Goal: Communication & Community: Answer question/provide support

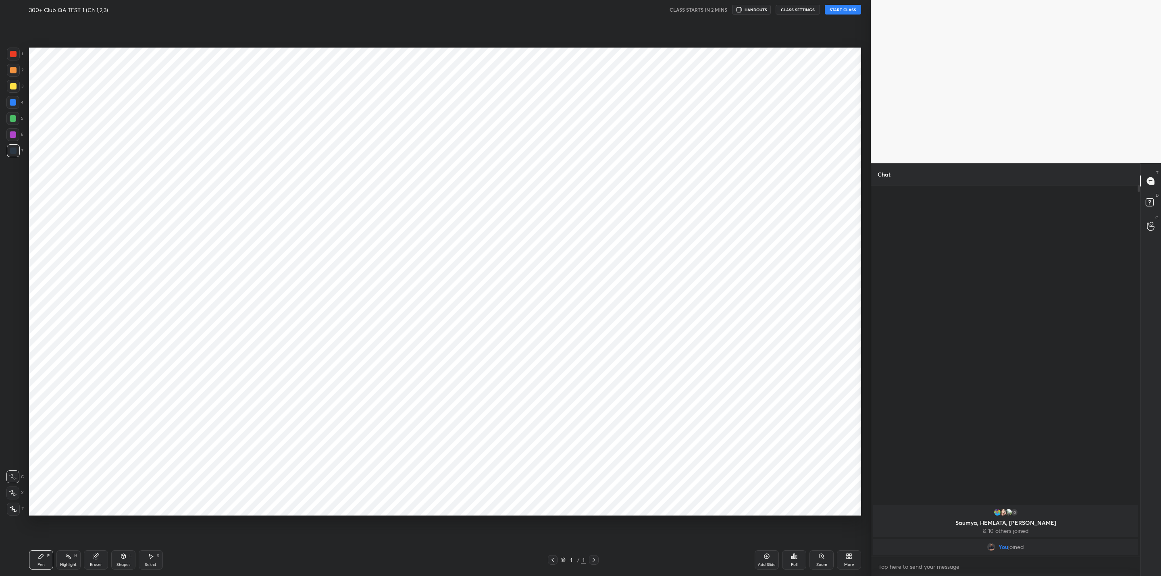
scroll to position [39775, 39461]
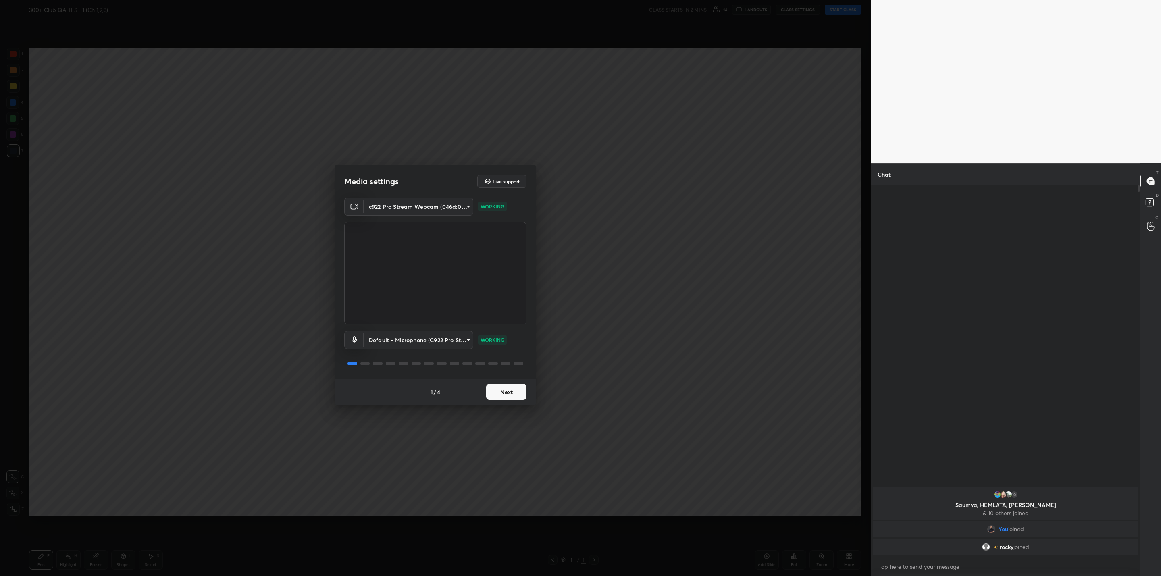
click at [505, 391] on button "Next" at bounding box center [506, 392] width 40 height 16
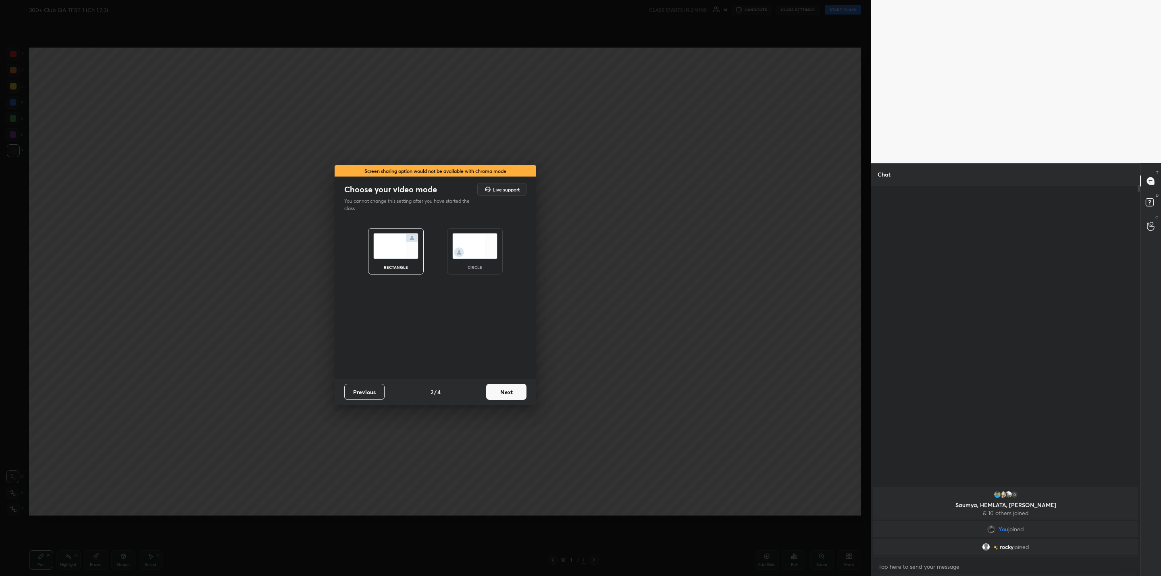
click at [509, 396] on button "Next" at bounding box center [506, 392] width 40 height 16
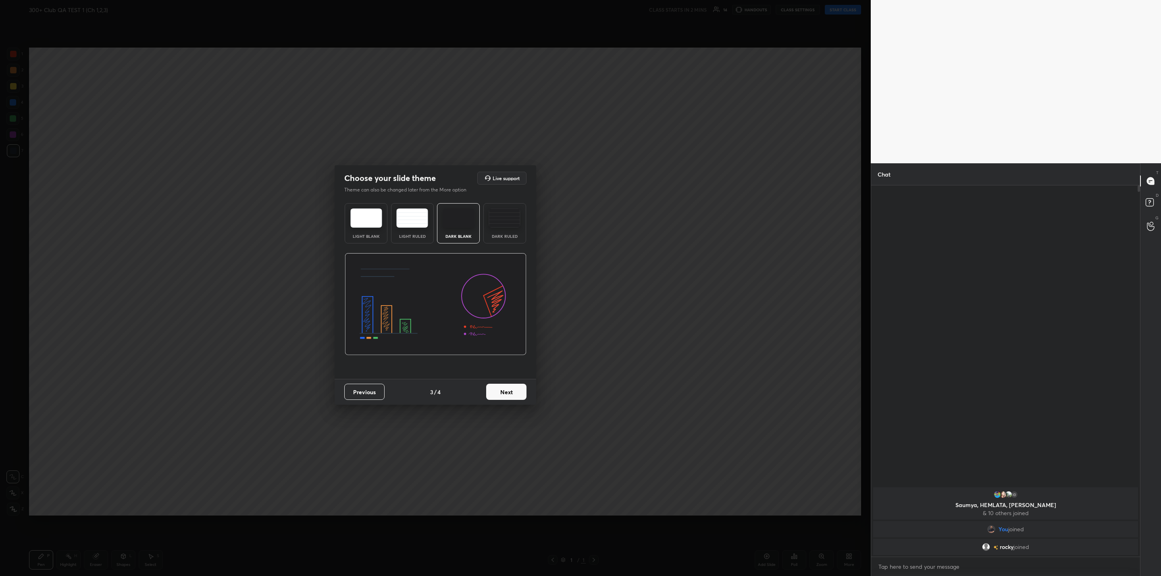
click at [418, 216] on img at bounding box center [412, 217] width 32 height 19
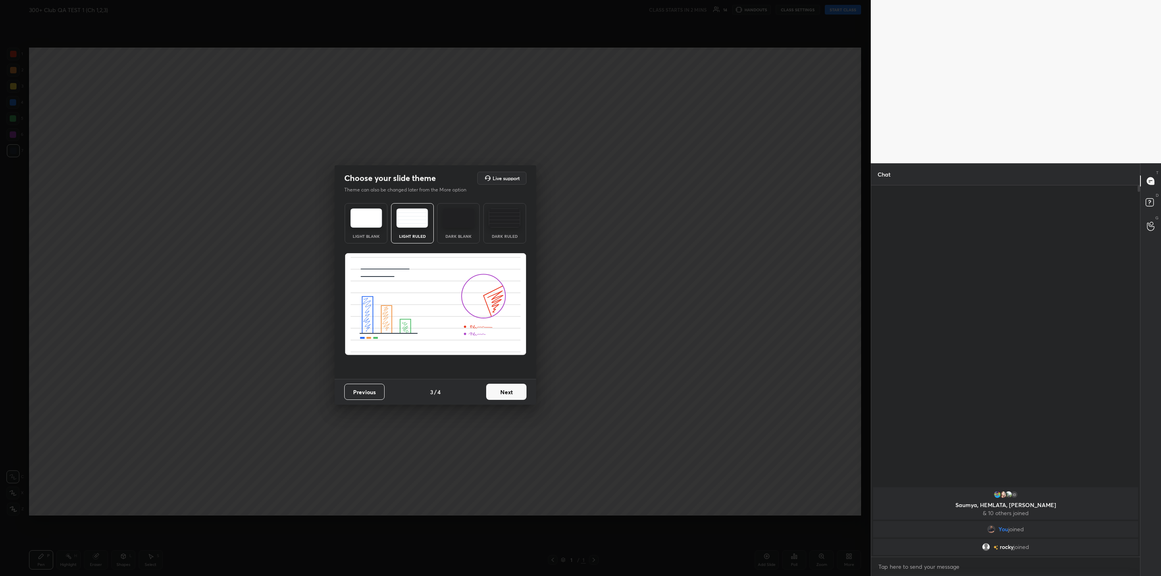
click at [503, 393] on button "Next" at bounding box center [506, 392] width 40 height 16
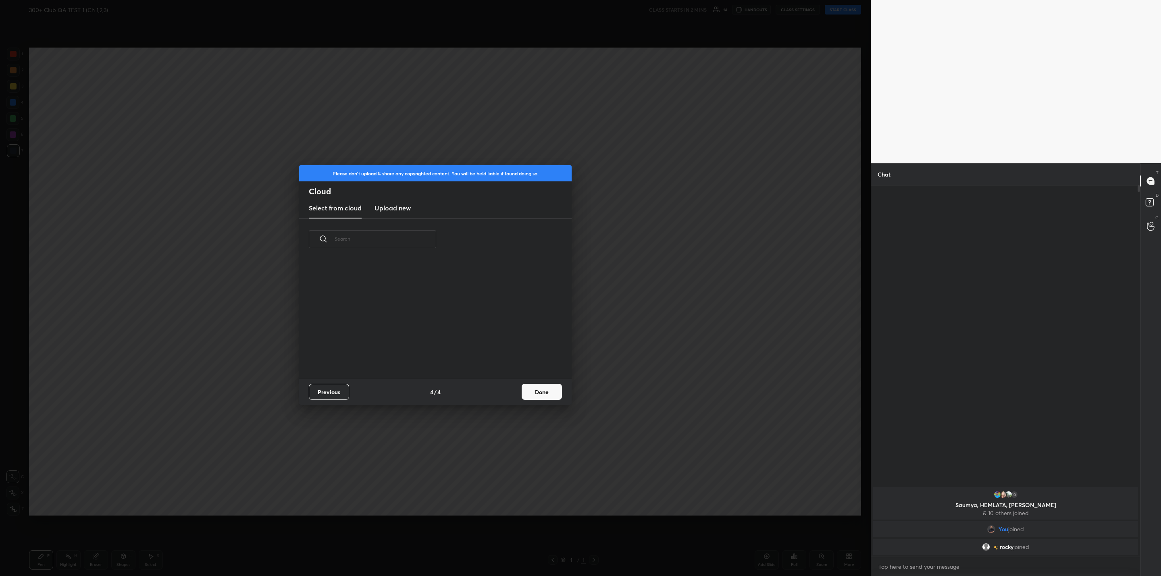
scroll to position [119, 259]
click at [530, 392] on button "Done" at bounding box center [541, 392] width 40 height 16
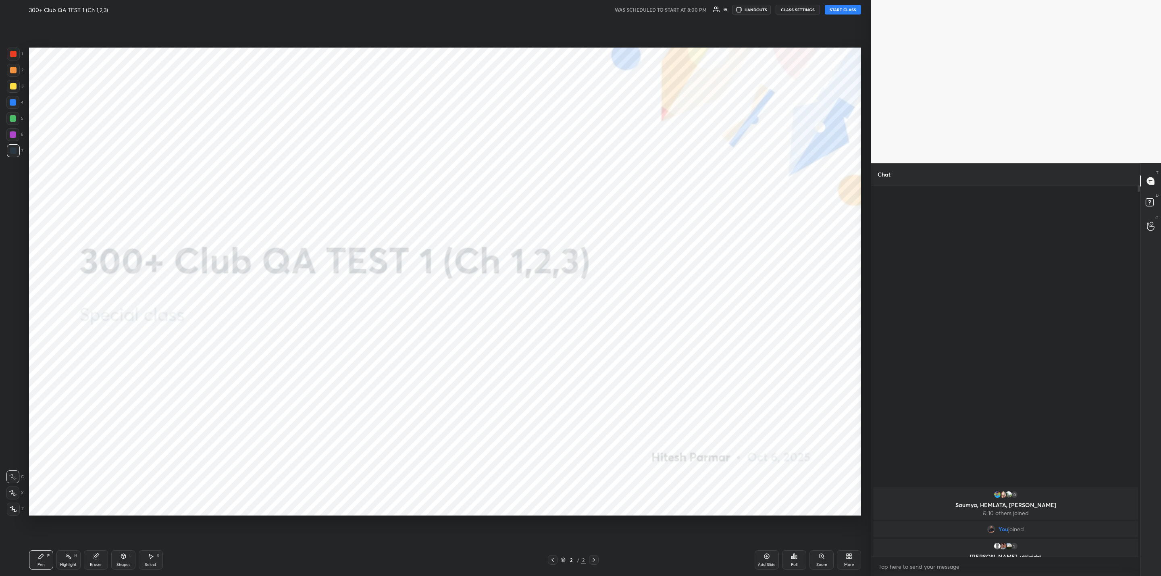
click at [840, 11] on button "START CLASS" at bounding box center [843, 10] width 36 height 10
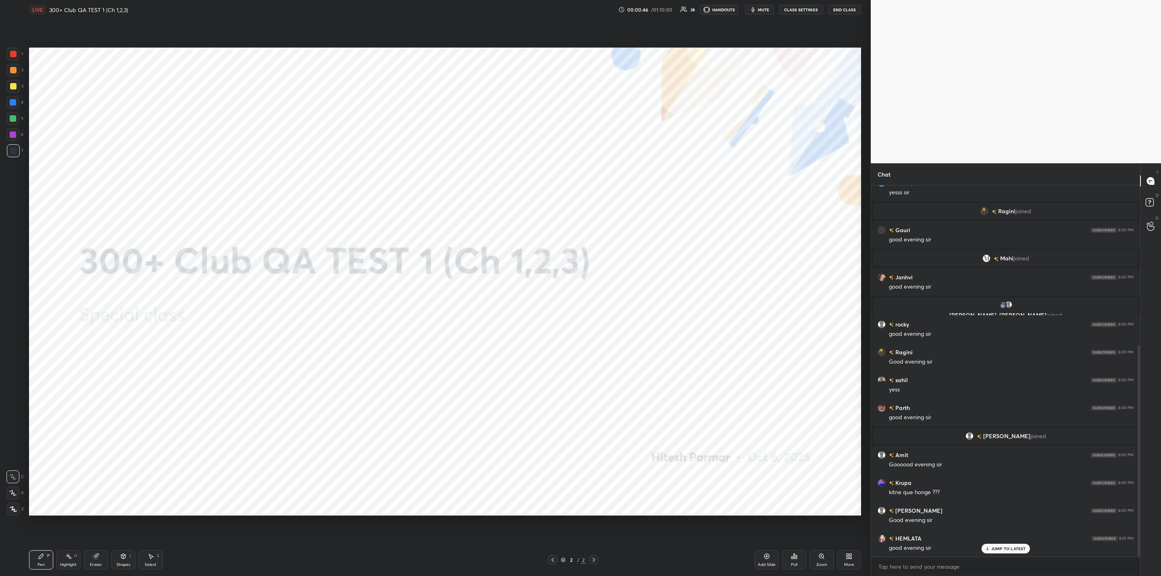
scroll to position [159, 0]
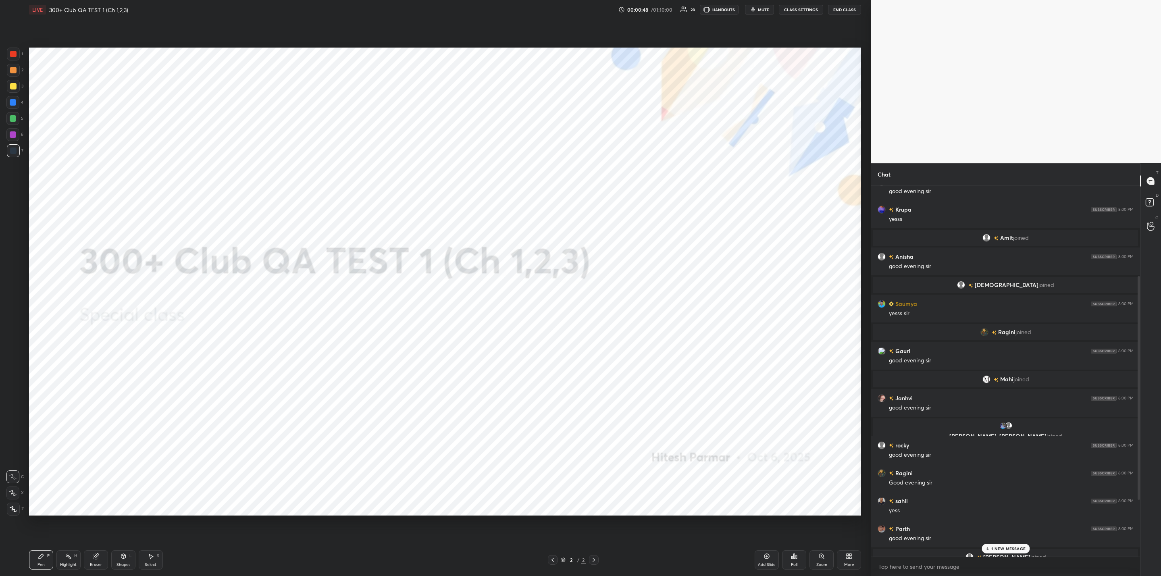
click at [1010, 544] on div "1 NEW MESSAGE" at bounding box center [1005, 549] width 48 height 10
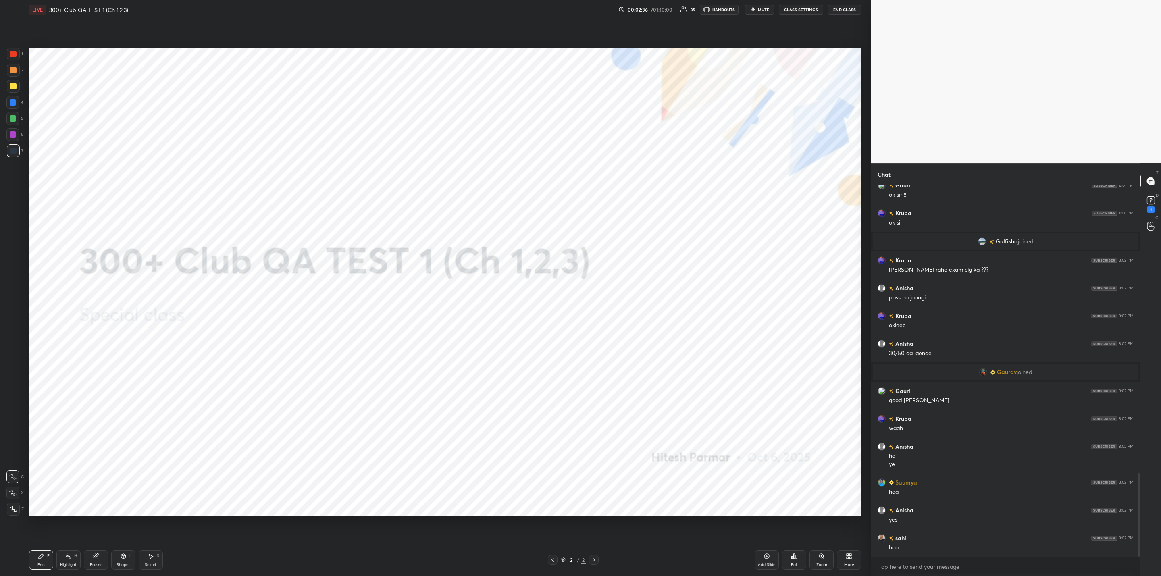
scroll to position [1276, 0]
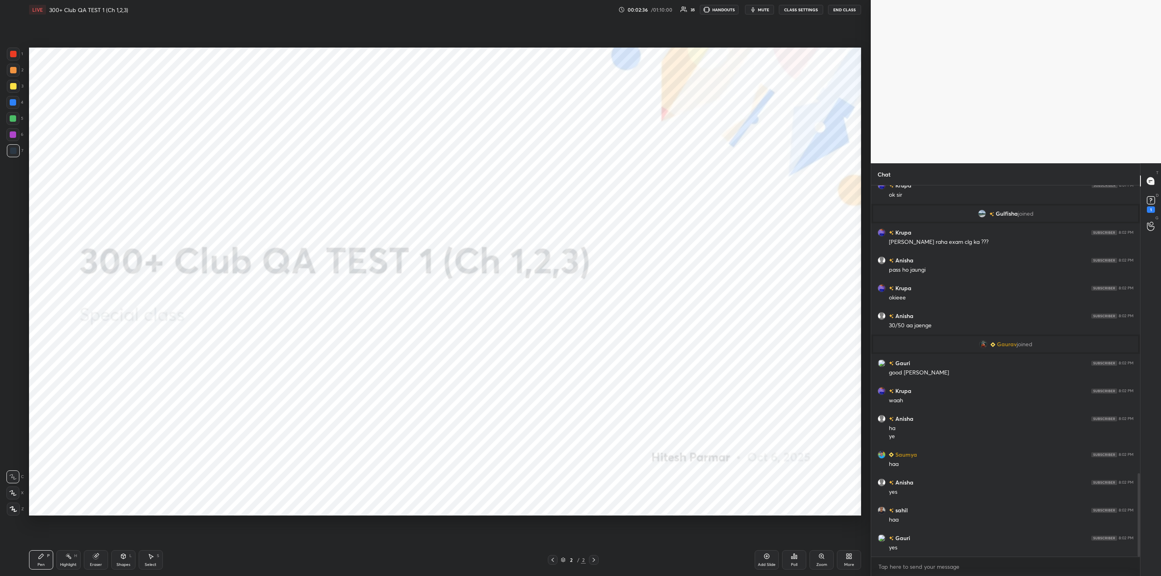
click at [846, 561] on div "More" at bounding box center [849, 559] width 24 height 19
click at [805, 471] on icon at bounding box center [803, 472] width 5 height 5
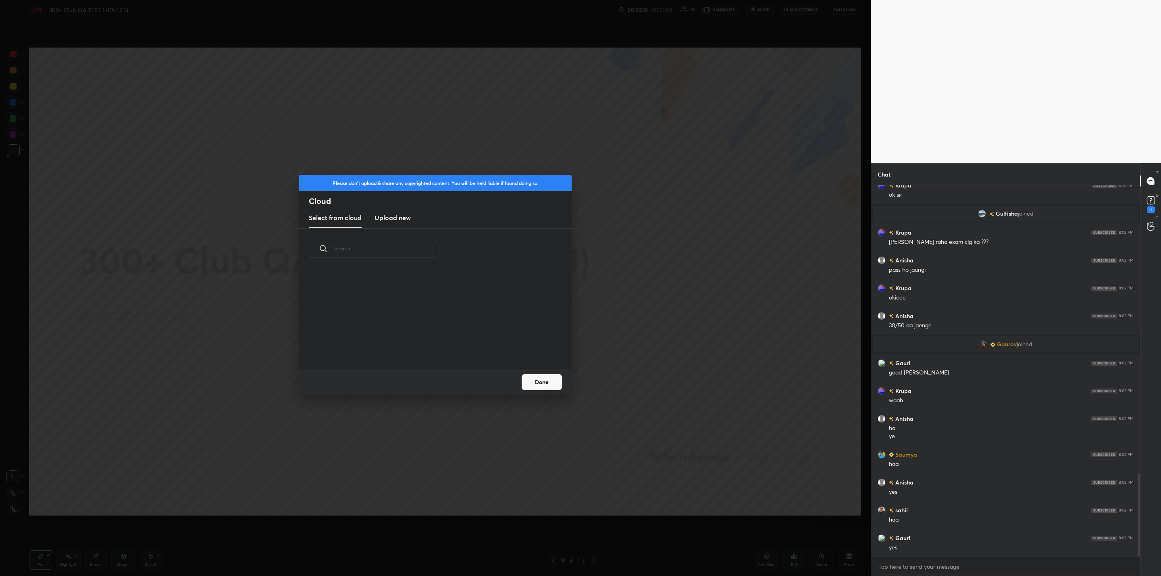
scroll to position [1284, 0]
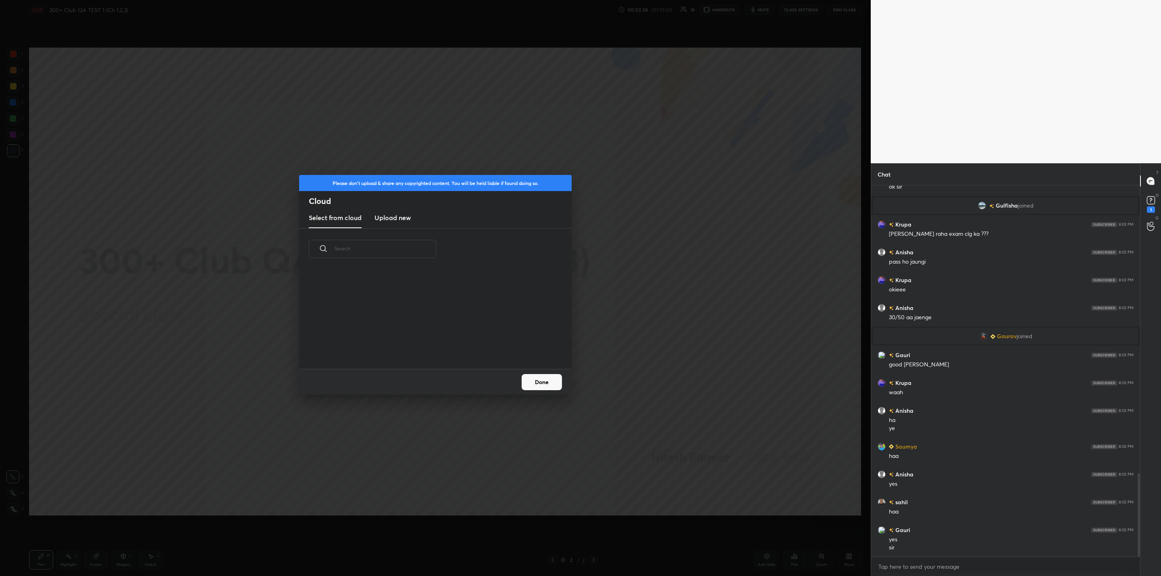
click at [384, 216] on h3 "Upload new" at bounding box center [392, 218] width 36 height 10
click at [433, 346] on label "Browse" at bounding box center [436, 345] width 36 height 13
click at [418, 346] on input "Browse" at bounding box center [418, 345] width 0 height 13
click at [547, 382] on button "Done" at bounding box center [541, 382] width 40 height 16
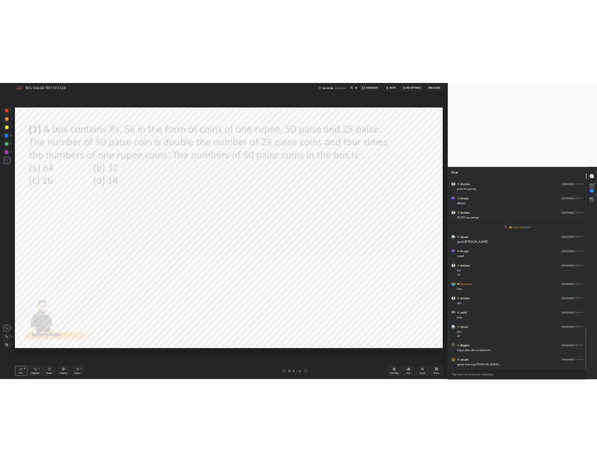
scroll to position [39889, 39884]
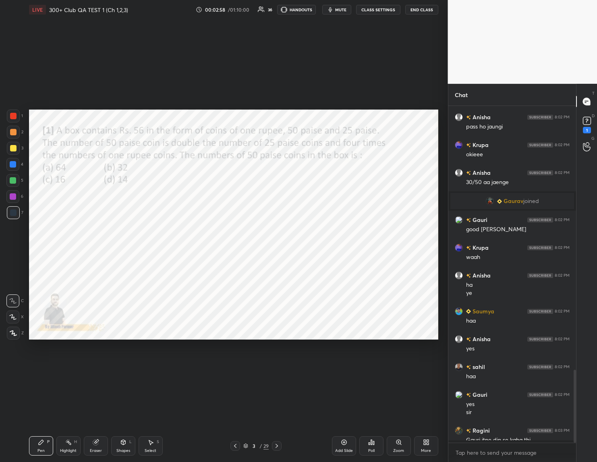
type textarea "x"
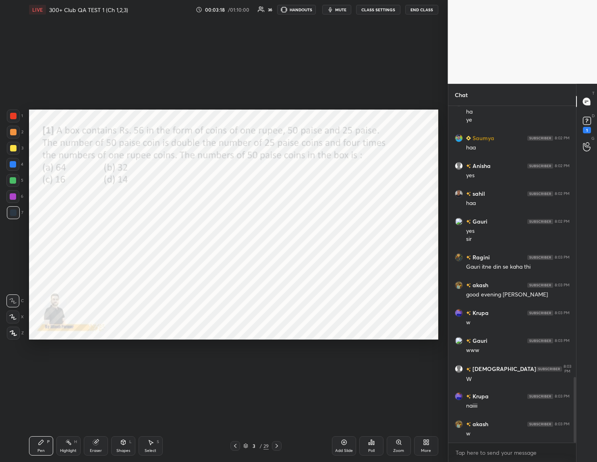
scroll to position [1386, 0]
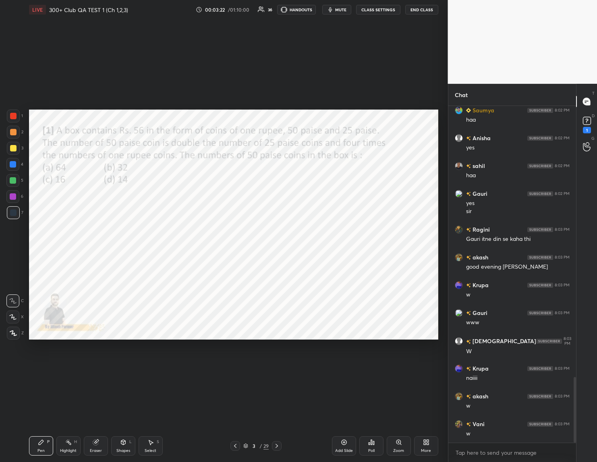
click at [375, 445] on div "Poll" at bounding box center [371, 445] width 24 height 19
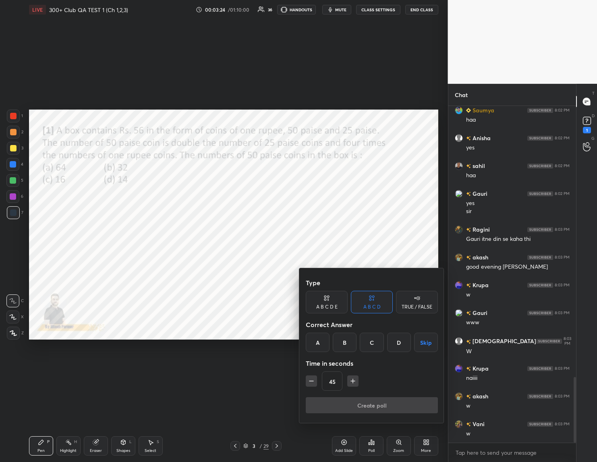
click at [351, 380] on icon "button" at bounding box center [353, 381] width 8 height 8
click at [351, 379] on icon "button" at bounding box center [353, 381] width 8 height 8
click at [312, 384] on icon "button" at bounding box center [311, 381] width 8 height 8
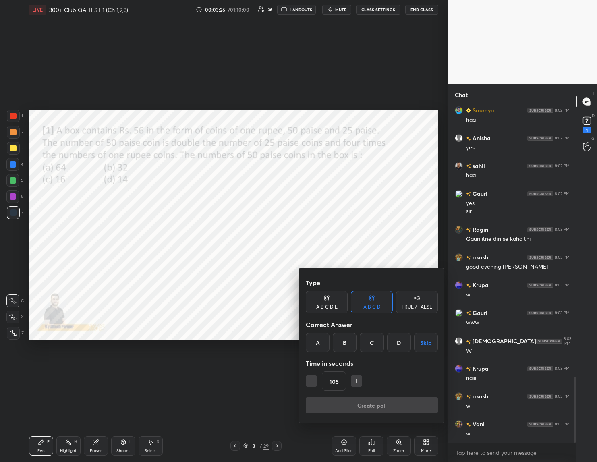
type input "90"
click at [320, 341] on div "A" at bounding box center [318, 342] width 24 height 19
click at [382, 410] on button "Create poll" at bounding box center [372, 405] width 132 height 16
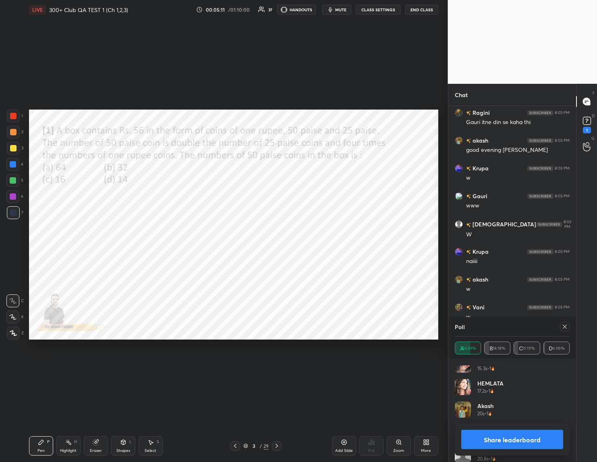
scroll to position [1425, 0]
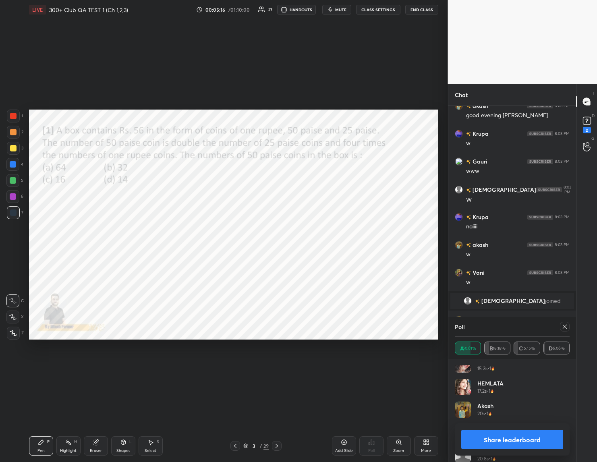
click at [511, 439] on button "Share leaderboard" at bounding box center [512, 439] width 102 height 19
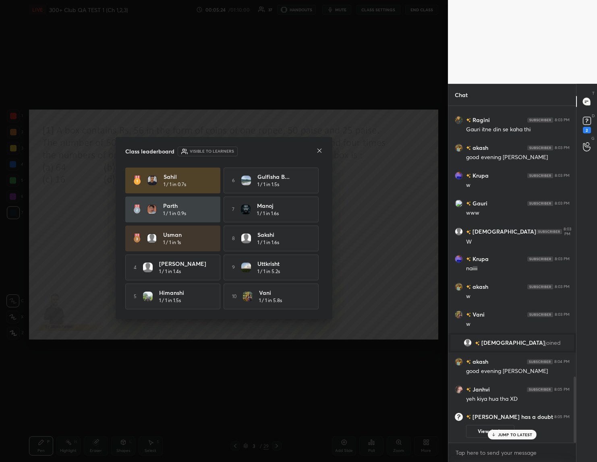
scroll to position [1404, 0]
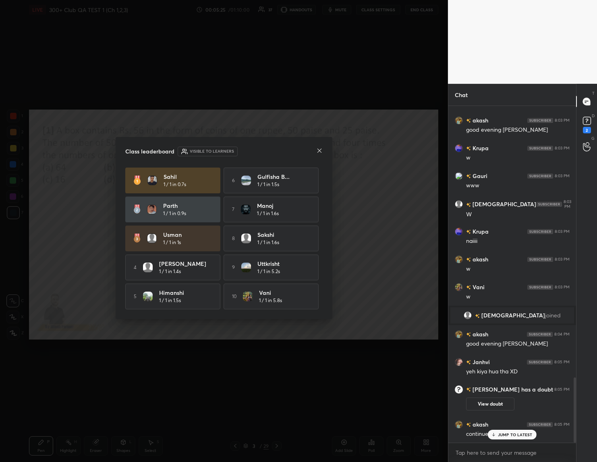
drag, startPoint x: 501, startPoint y: 436, endPoint x: 458, endPoint y: 440, distance: 42.5
click at [501, 436] on p "JUMP TO LATEST" at bounding box center [515, 434] width 35 height 5
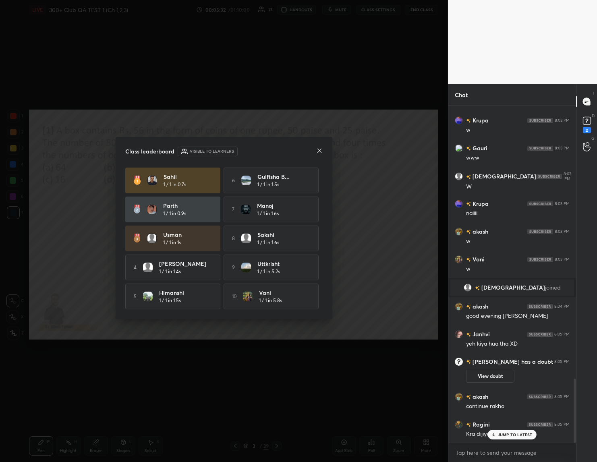
click at [319, 149] on icon at bounding box center [319, 150] width 6 height 6
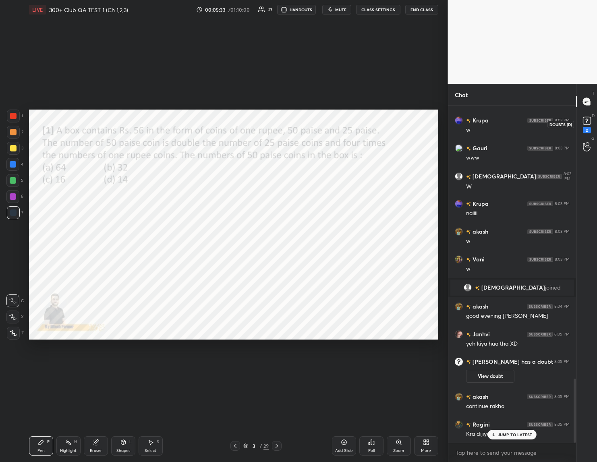
drag, startPoint x: 587, startPoint y: 119, endPoint x: 565, endPoint y: 142, distance: 31.6
click at [578, 118] on div "D Doubts (D) 2" at bounding box center [587, 124] width 21 height 23
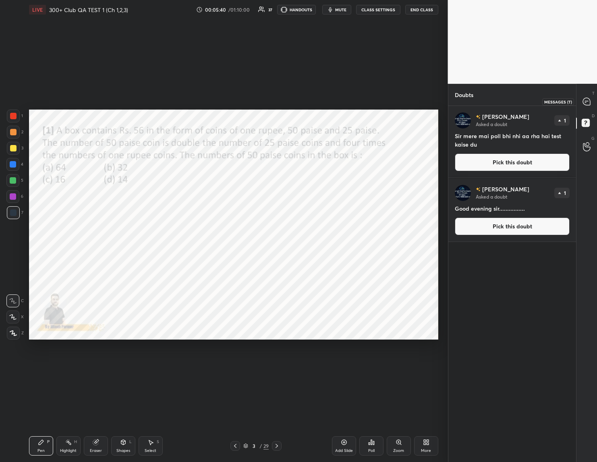
drag, startPoint x: 593, startPoint y: 103, endPoint x: 580, endPoint y: 103, distance: 12.5
click at [594, 104] on div at bounding box center [587, 101] width 16 height 15
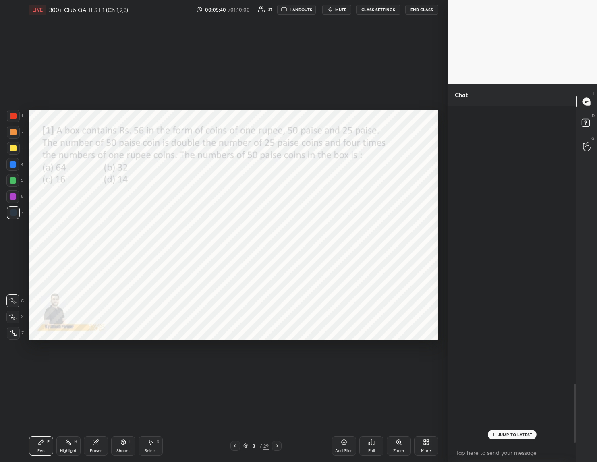
scroll to position [334, 126]
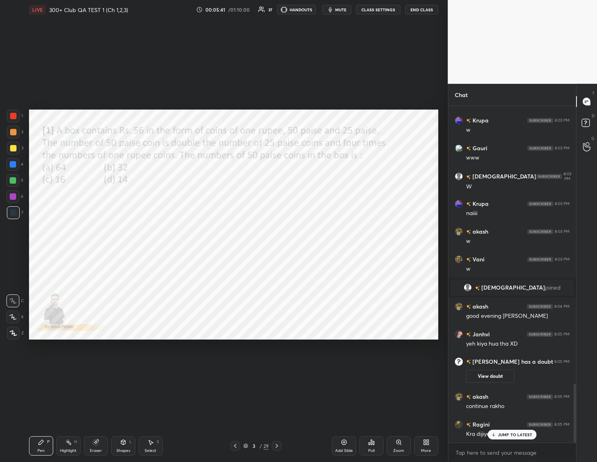
drag, startPoint x: 494, startPoint y: 436, endPoint x: 488, endPoint y: 444, distance: 9.8
click at [492, 438] on div "JUMP TO LATEST" at bounding box center [512, 435] width 48 height 10
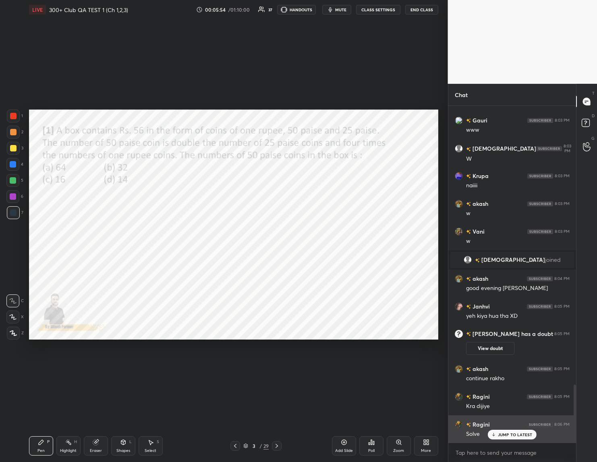
click at [497, 439] on div "JUMP TO LATEST" at bounding box center [512, 435] width 48 height 10
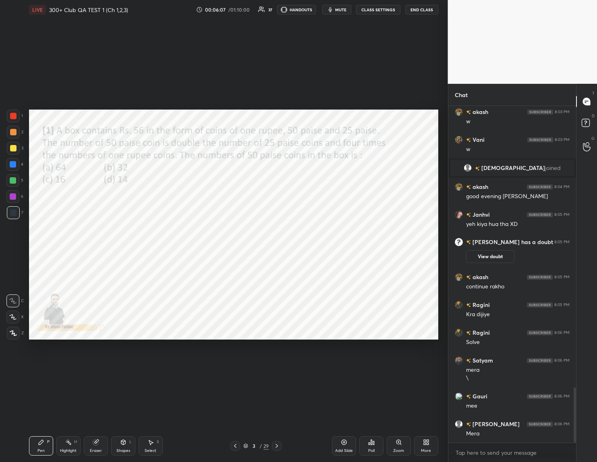
scroll to position [1741, 0]
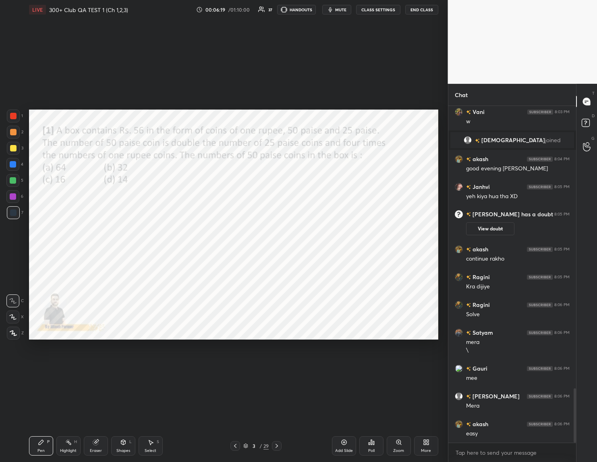
drag, startPoint x: 95, startPoint y: 447, endPoint x: 103, endPoint y: 395, distance: 53.5
click at [95, 444] on div "Eraser" at bounding box center [96, 445] width 24 height 19
drag, startPoint x: 41, startPoint y: 445, endPoint x: 50, endPoint y: 440, distance: 9.9
click at [44, 444] on icon at bounding box center [41, 442] width 6 height 6
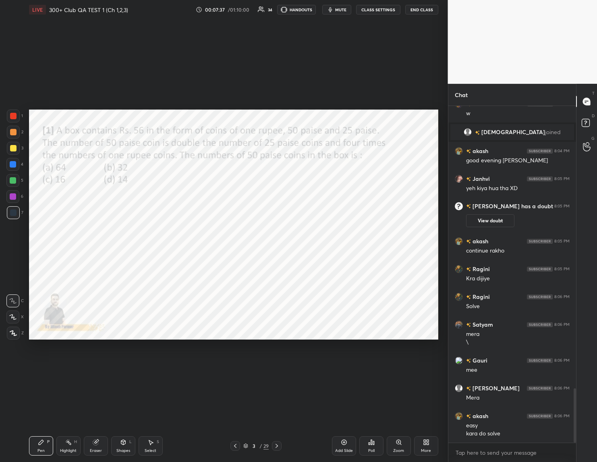
scroll to position [1777, 0]
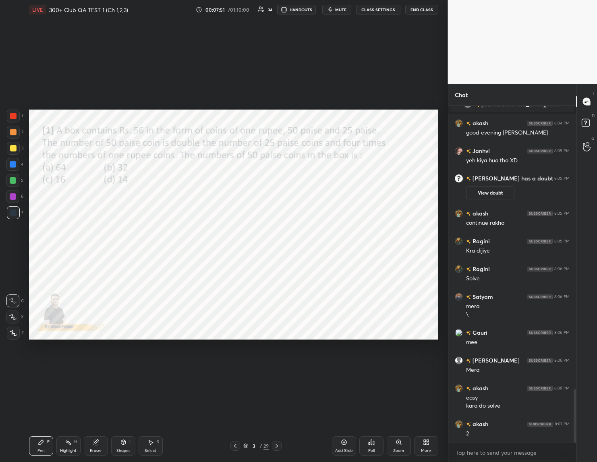
drag, startPoint x: 16, startPoint y: 317, endPoint x: 25, endPoint y: 316, distance: 9.3
click at [25, 316] on div "1 2 3 4 5 6 7 C X Z C X Z E E Erase all H H" at bounding box center [13, 225] width 26 height 230
click at [14, 317] on icon at bounding box center [12, 317] width 7 height 6
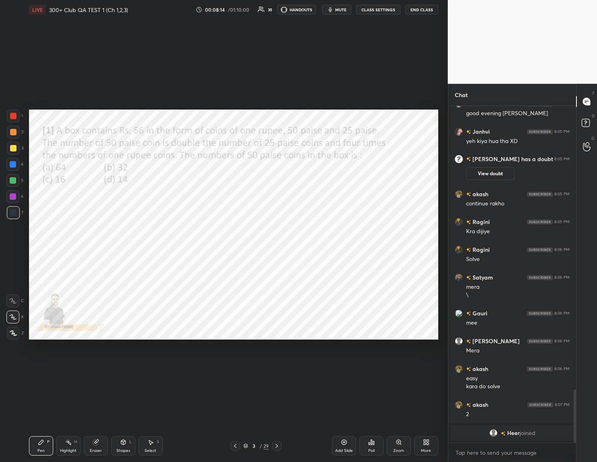
click at [278, 444] on icon at bounding box center [277, 446] width 6 height 6
click at [368, 444] on div "Poll" at bounding box center [371, 445] width 24 height 19
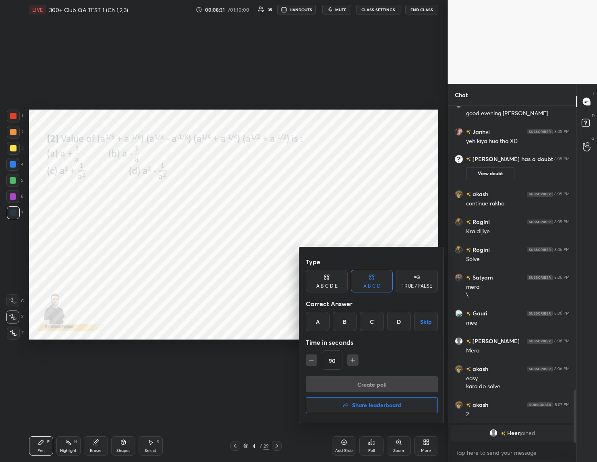
scroll to position [1608, 0]
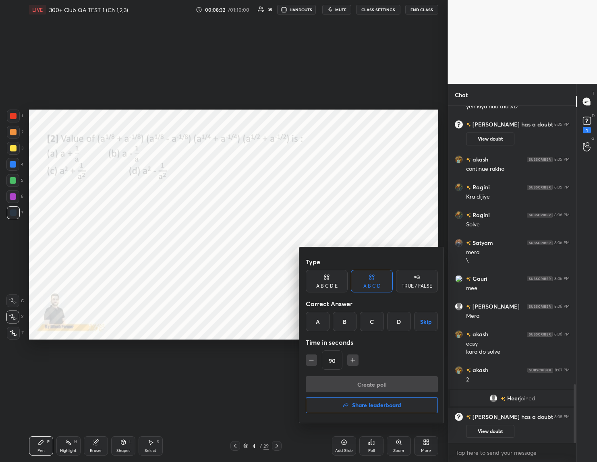
drag, startPoint x: 340, startPoint y: 321, endPoint x: 337, endPoint y: 325, distance: 5.7
click at [339, 323] on div "B" at bounding box center [345, 321] width 24 height 19
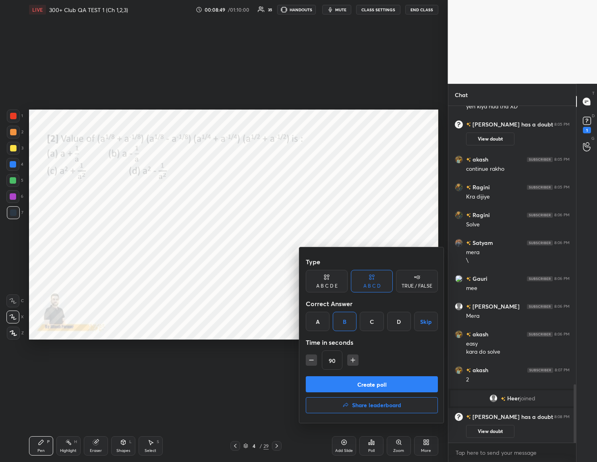
click at [491, 433] on div at bounding box center [298, 231] width 597 height 462
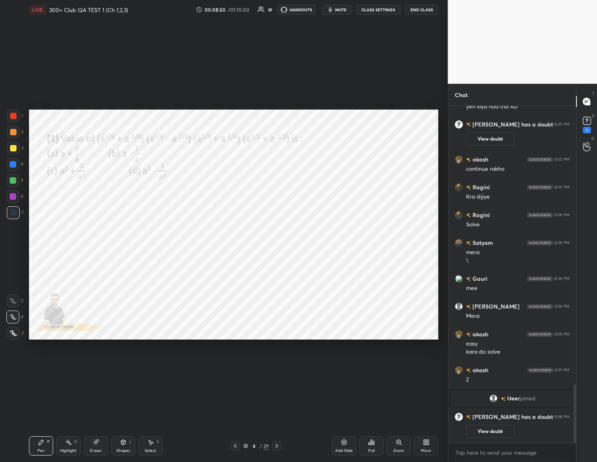
click at [492, 431] on button "View doubt" at bounding box center [490, 431] width 48 height 13
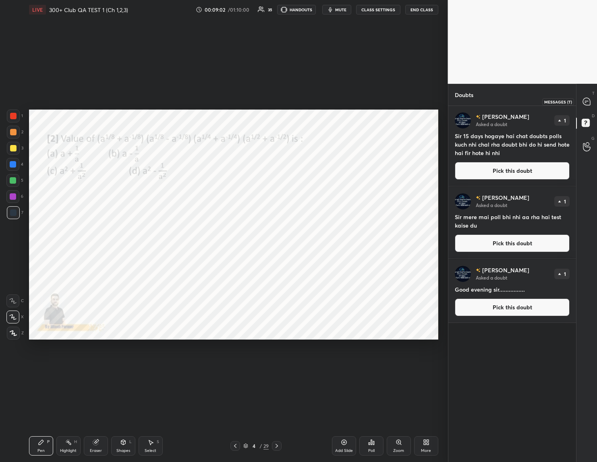
drag, startPoint x: 583, startPoint y: 100, endPoint x: 583, endPoint y: 109, distance: 9.3
click at [583, 100] on icon at bounding box center [587, 102] width 8 height 8
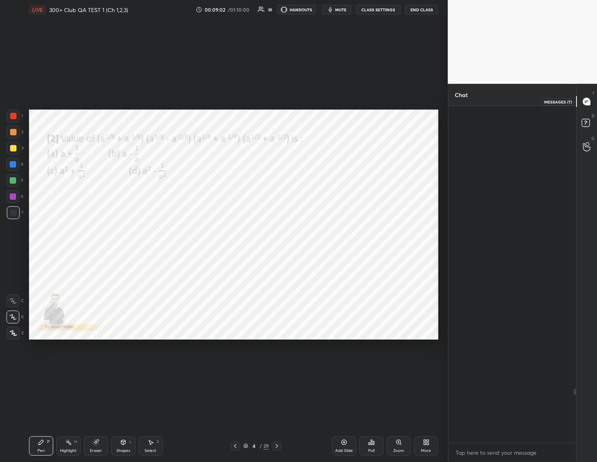
scroll to position [334, 126]
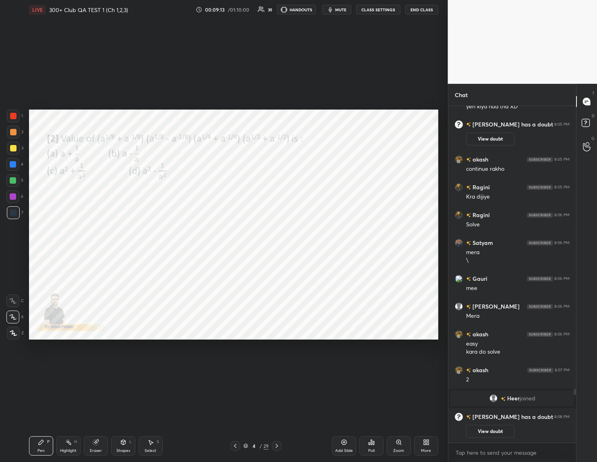
click at [370, 449] on div "Poll" at bounding box center [371, 451] width 6 height 4
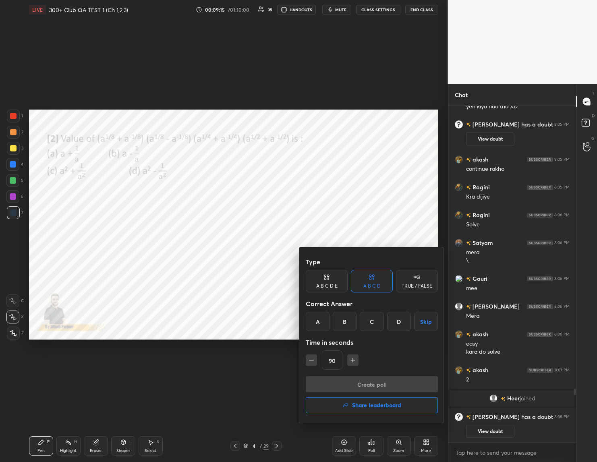
drag, startPoint x: 369, startPoint y: 316, endPoint x: 369, endPoint y: 320, distance: 4.5
click at [369, 317] on div "C" at bounding box center [372, 321] width 24 height 19
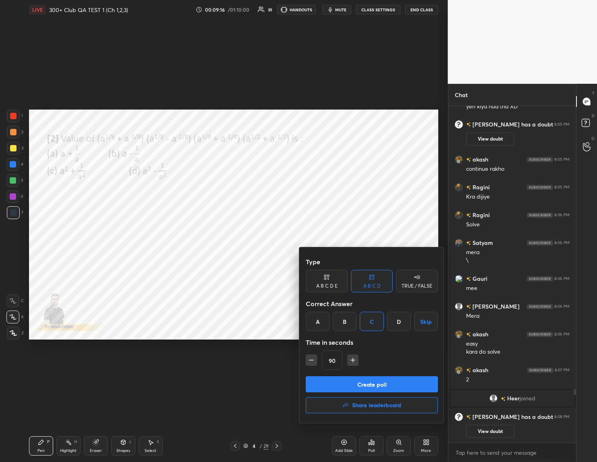
click at [349, 322] on div "B" at bounding box center [345, 321] width 24 height 19
click at [352, 380] on button "Create poll" at bounding box center [372, 384] width 132 height 16
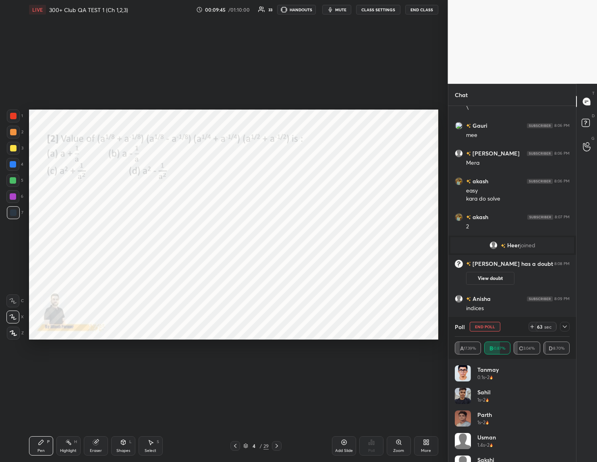
scroll to position [1951, 0]
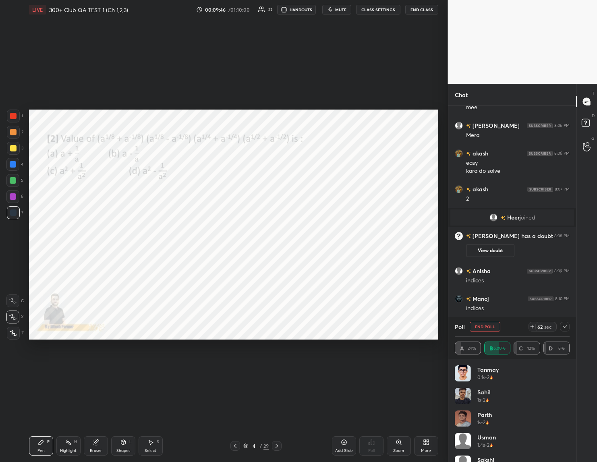
drag, startPoint x: 488, startPoint y: 248, endPoint x: 483, endPoint y: 253, distance: 6.6
click at [487, 249] on button "View doubt" at bounding box center [490, 250] width 48 height 13
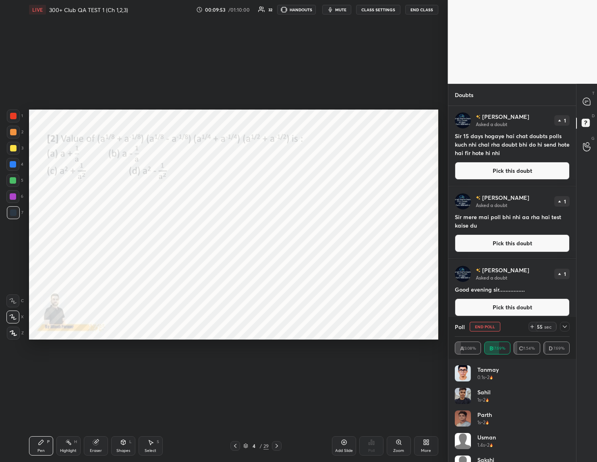
click at [503, 146] on h4 "Sir 15 days hogaye hai chat doubts polls kuch nhi chal rha doubt bhi do hi send…" at bounding box center [512, 144] width 115 height 25
click at [584, 100] on icon at bounding box center [586, 101] width 7 height 7
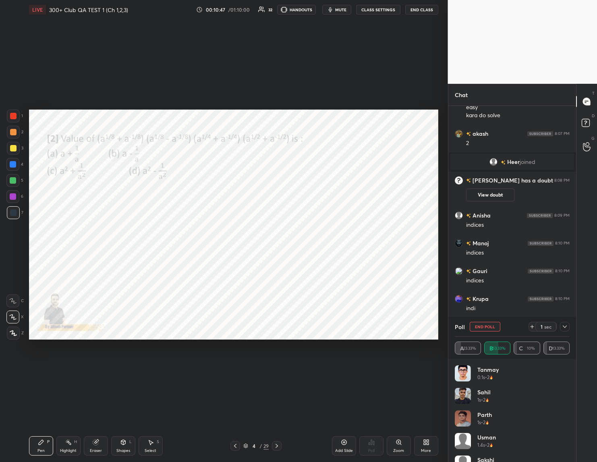
scroll to position [2007, 0]
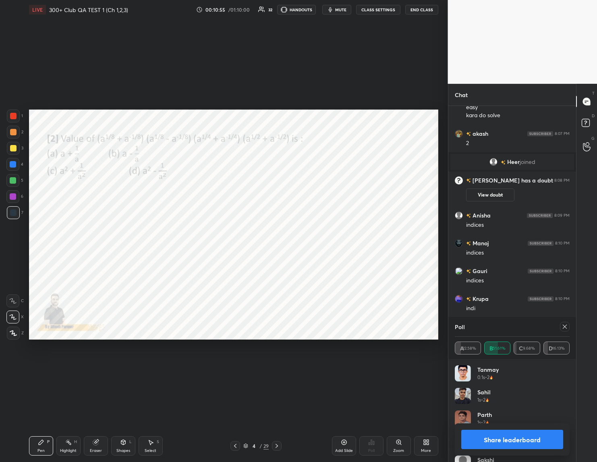
drag, startPoint x: 505, startPoint y: 438, endPoint x: 470, endPoint y: 458, distance: 39.7
click at [505, 439] on button "Share leaderboard" at bounding box center [512, 439] width 102 height 19
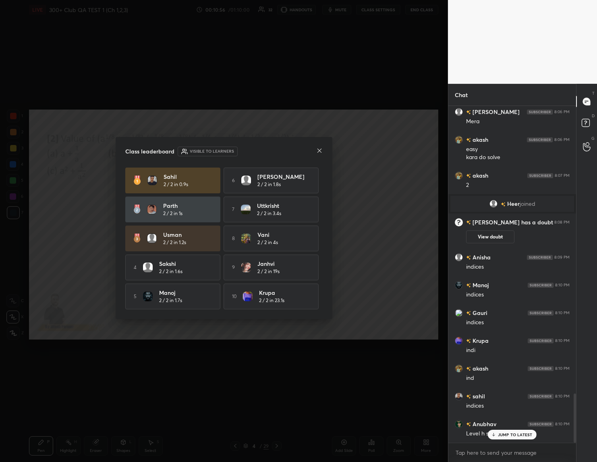
scroll to position [2, 3]
drag, startPoint x: 501, startPoint y: 432, endPoint x: 459, endPoint y: 462, distance: 51.8
click at [499, 433] on p "JUMP TO LATEST" at bounding box center [515, 434] width 35 height 5
click at [318, 152] on icon at bounding box center [319, 150] width 6 height 6
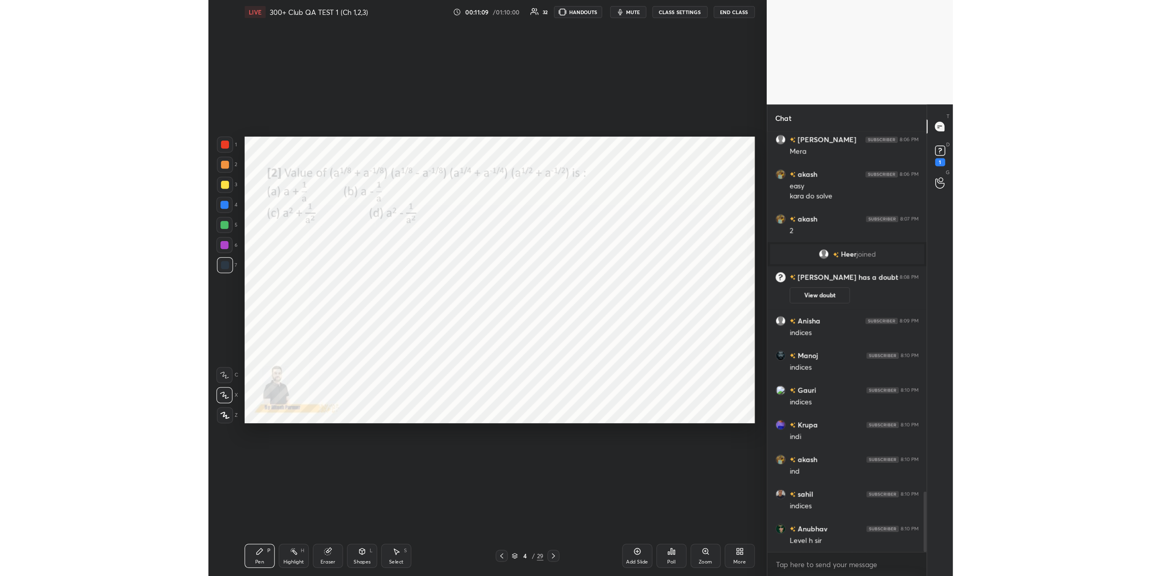
scroll to position [2000, 0]
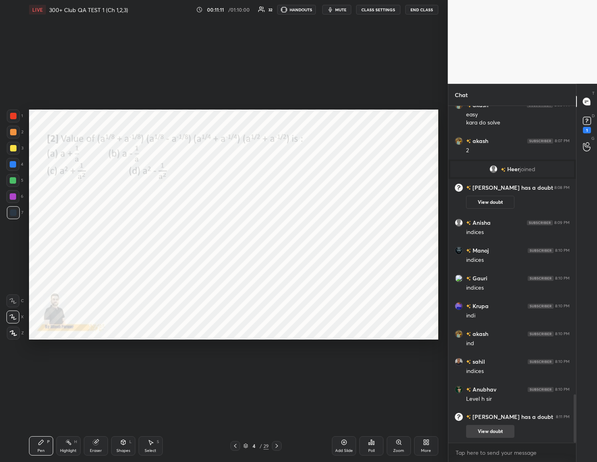
click at [486, 437] on div "[PERSON_NAME] has a doubt 8:11 PM View doubt" at bounding box center [513, 425] width 128 height 35
click at [480, 430] on button "View doubt" at bounding box center [490, 431] width 48 height 13
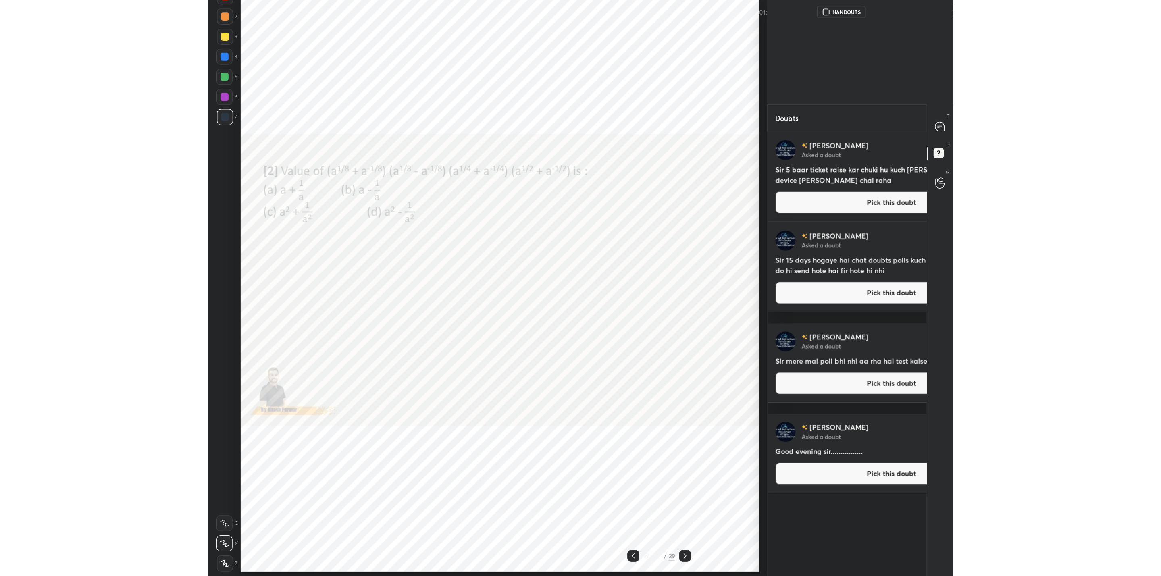
scroll to position [388, 266]
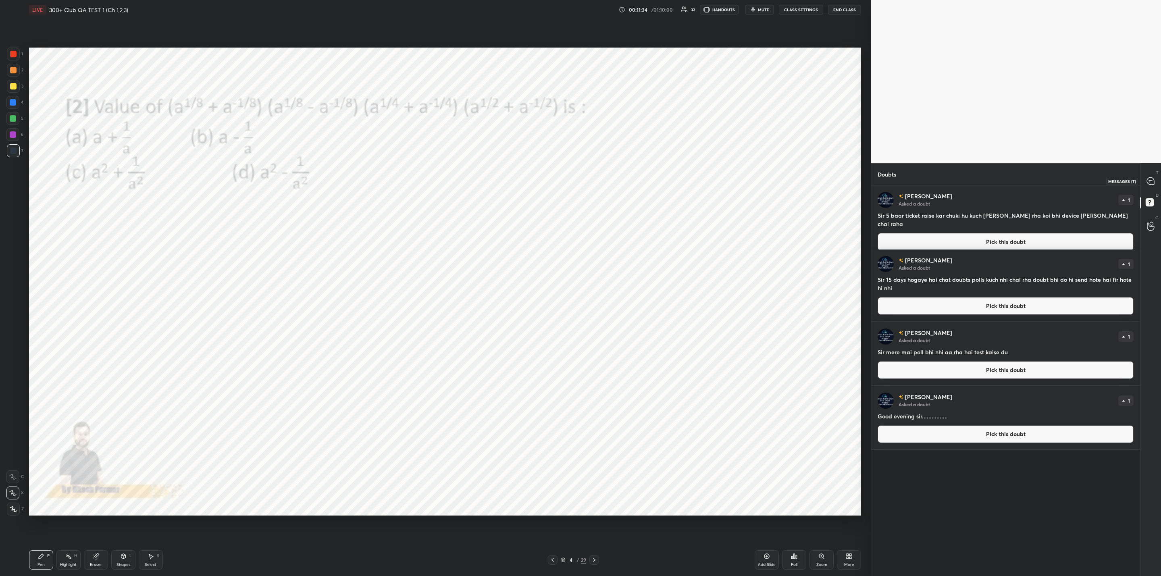
drag, startPoint x: 1151, startPoint y: 181, endPoint x: 1127, endPoint y: 183, distance: 24.6
click at [1150, 181] on icon at bounding box center [1150, 181] width 8 height 8
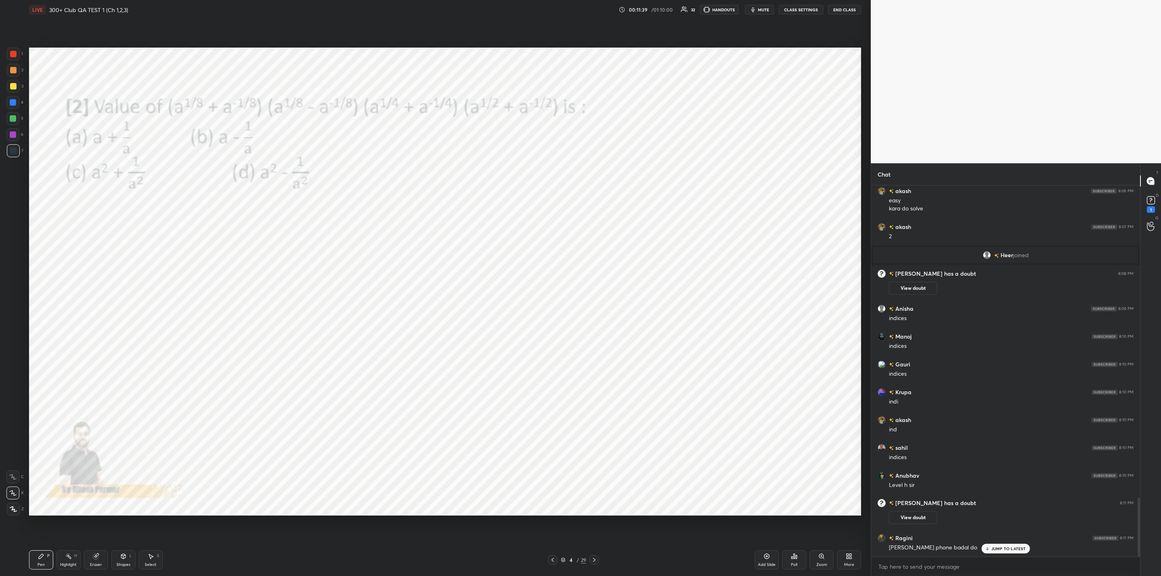
scroll to position [1951, 0]
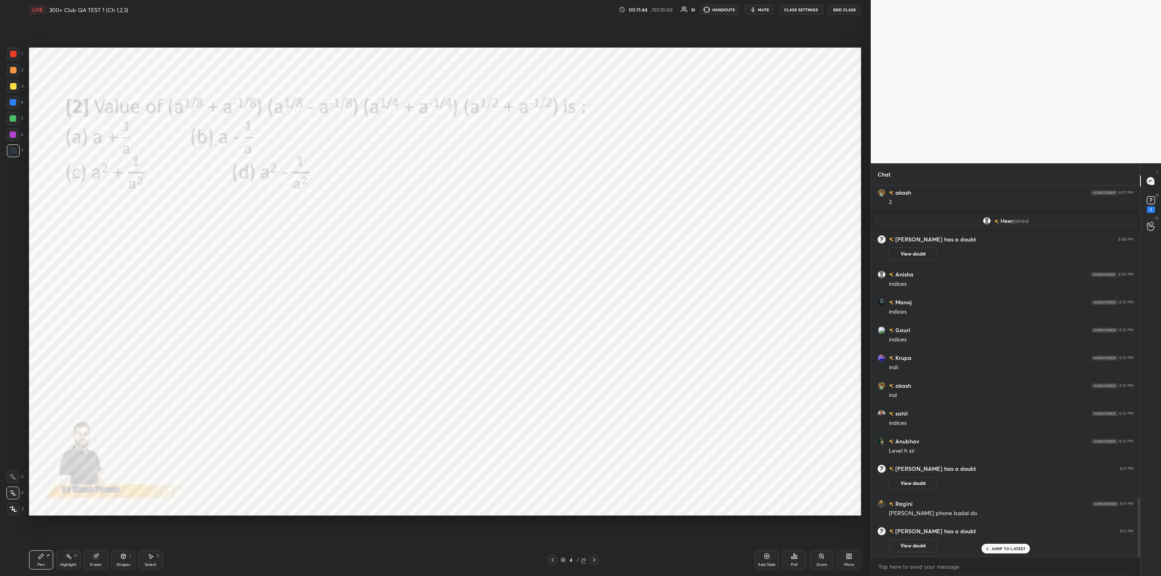
drag, startPoint x: 903, startPoint y: 546, endPoint x: 898, endPoint y: 554, distance: 9.4
click at [899, 546] on button "View doubt" at bounding box center [913, 545] width 48 height 13
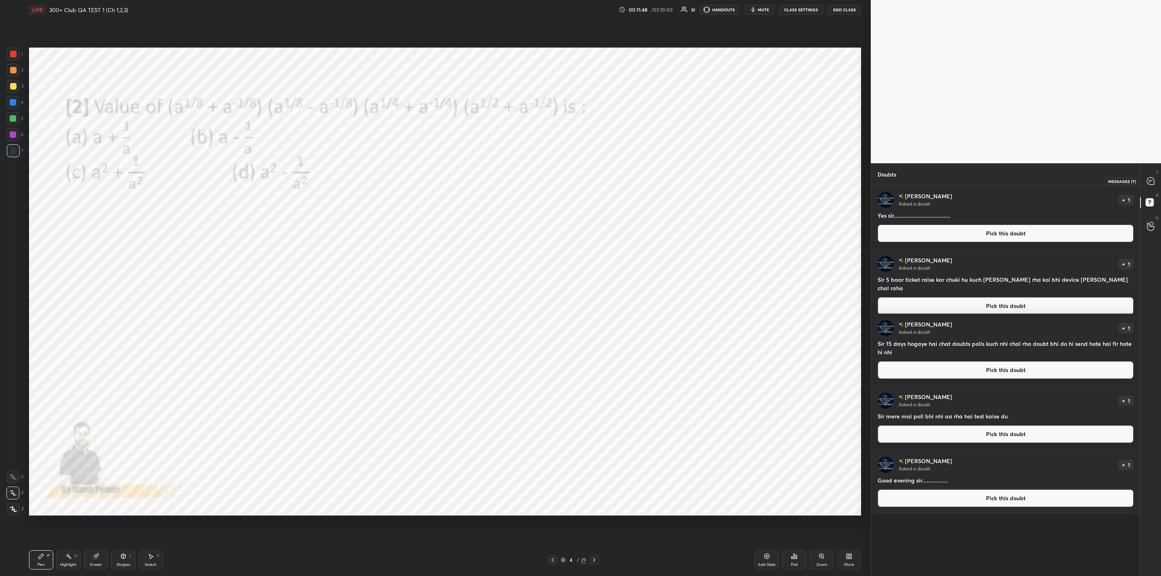
drag, startPoint x: 1151, startPoint y: 178, endPoint x: 1144, endPoint y: 181, distance: 8.0
click at [1150, 179] on icon at bounding box center [1150, 180] width 7 height 7
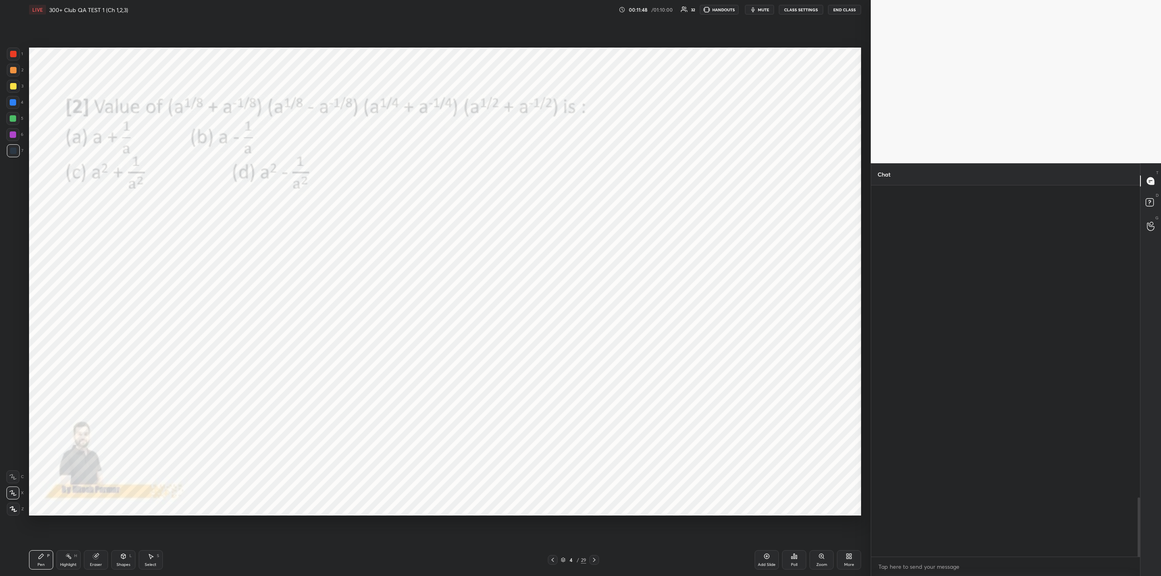
scroll to position [369, 266]
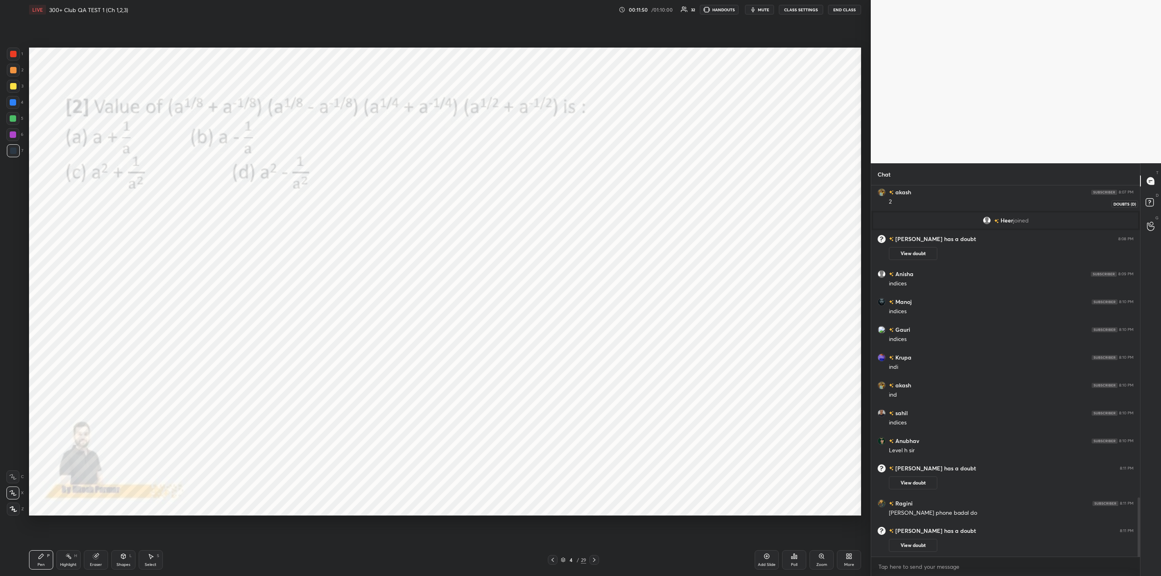
drag, startPoint x: 1148, startPoint y: 201, endPoint x: 1156, endPoint y: 193, distance: 11.4
click at [1146, 202] on rect at bounding box center [1149, 203] width 8 height 8
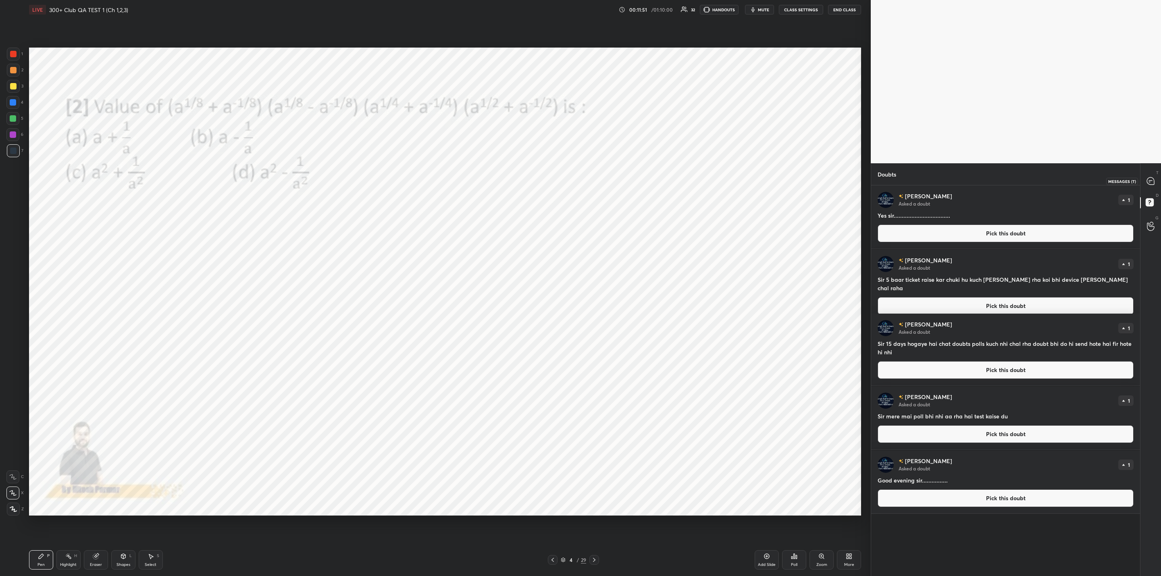
drag, startPoint x: 1150, startPoint y: 181, endPoint x: 1147, endPoint y: 185, distance: 5.3
click at [1150, 181] on icon at bounding box center [1150, 180] width 7 height 7
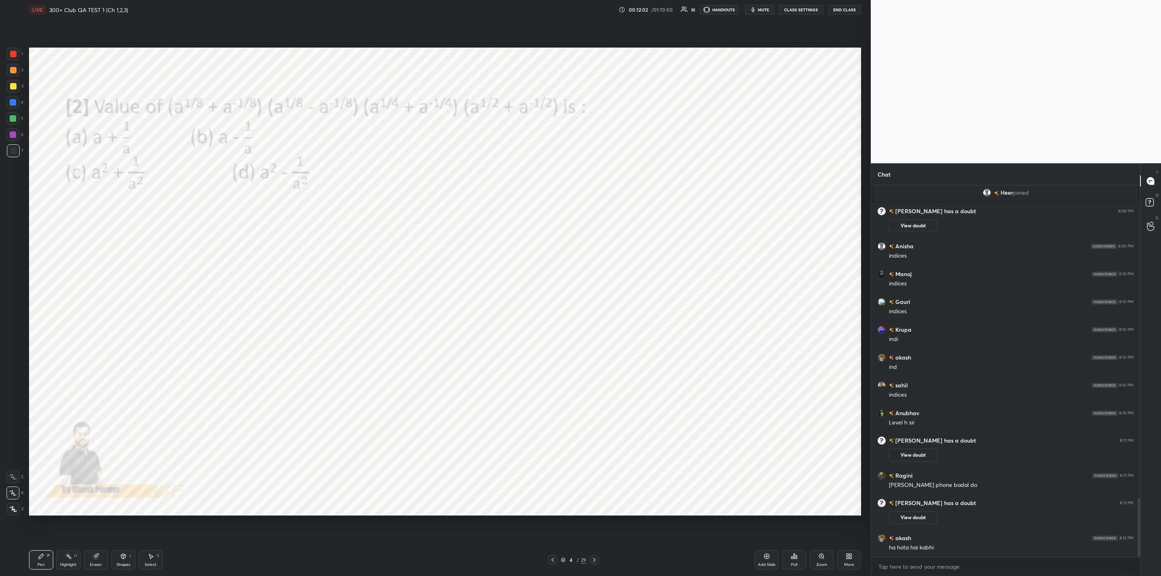
scroll to position [2007, 0]
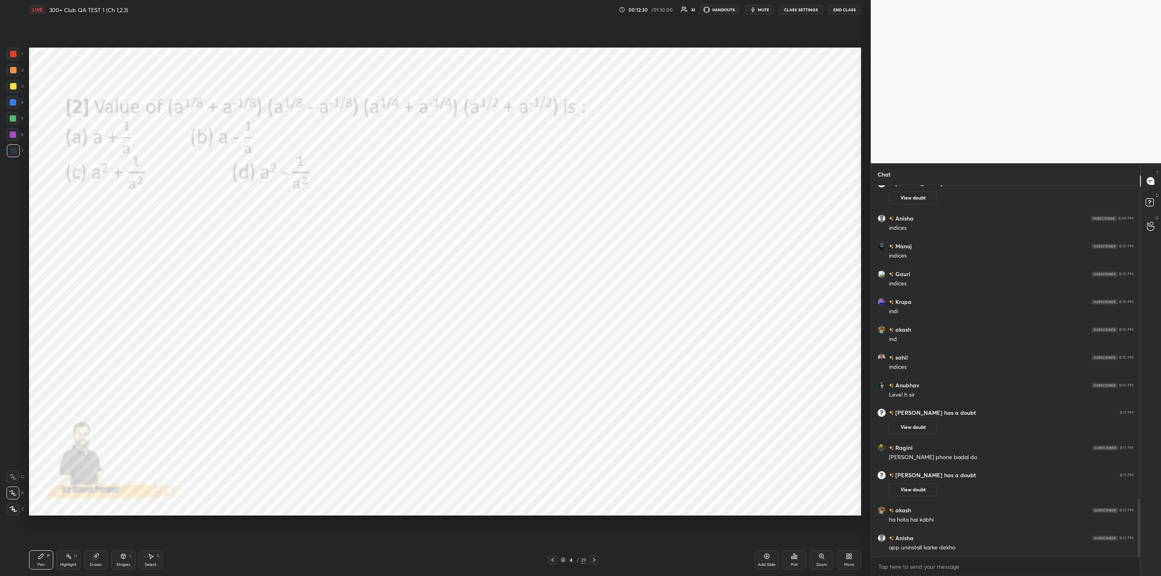
click at [592, 561] on icon at bounding box center [594, 560] width 6 height 6
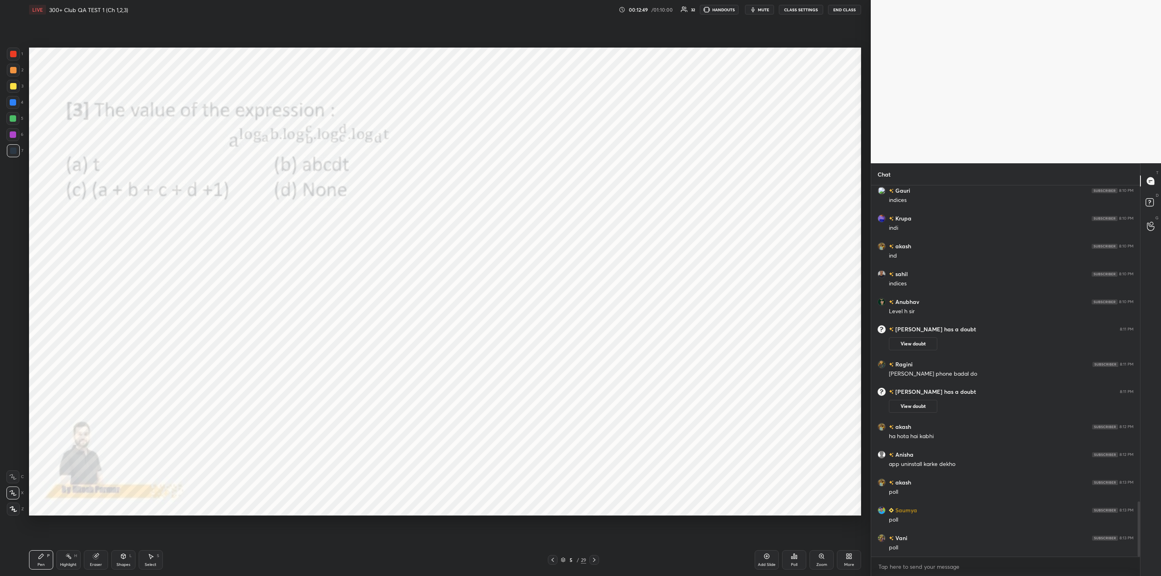
scroll to position [2119, 0]
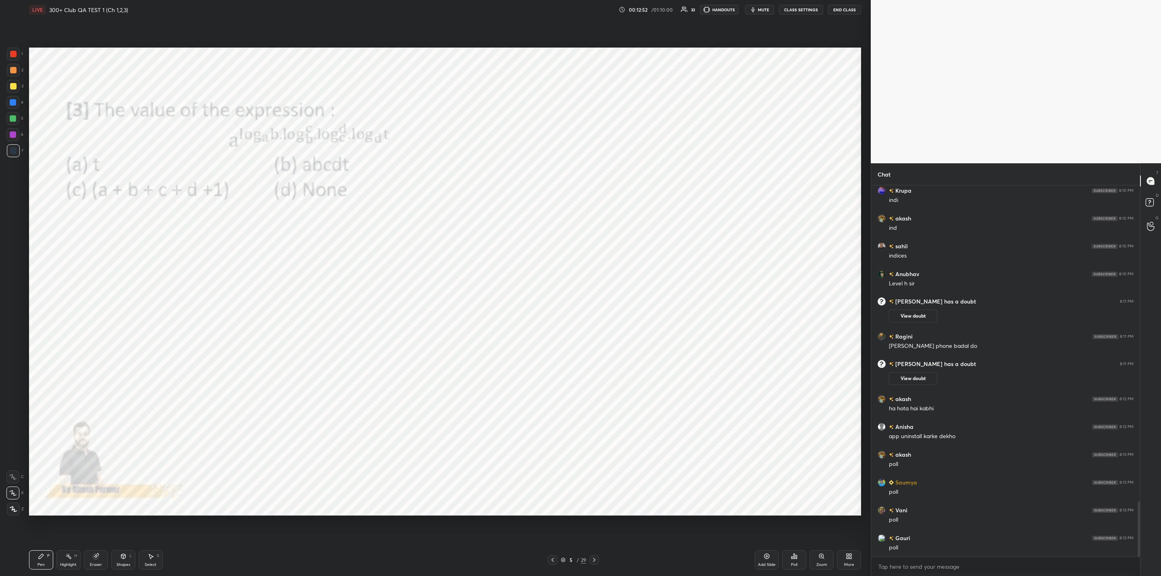
click at [549, 558] on icon at bounding box center [552, 560] width 6 height 6
drag, startPoint x: 596, startPoint y: 559, endPoint x: 574, endPoint y: 574, distance: 26.8
click at [595, 559] on icon at bounding box center [594, 560] width 6 height 6
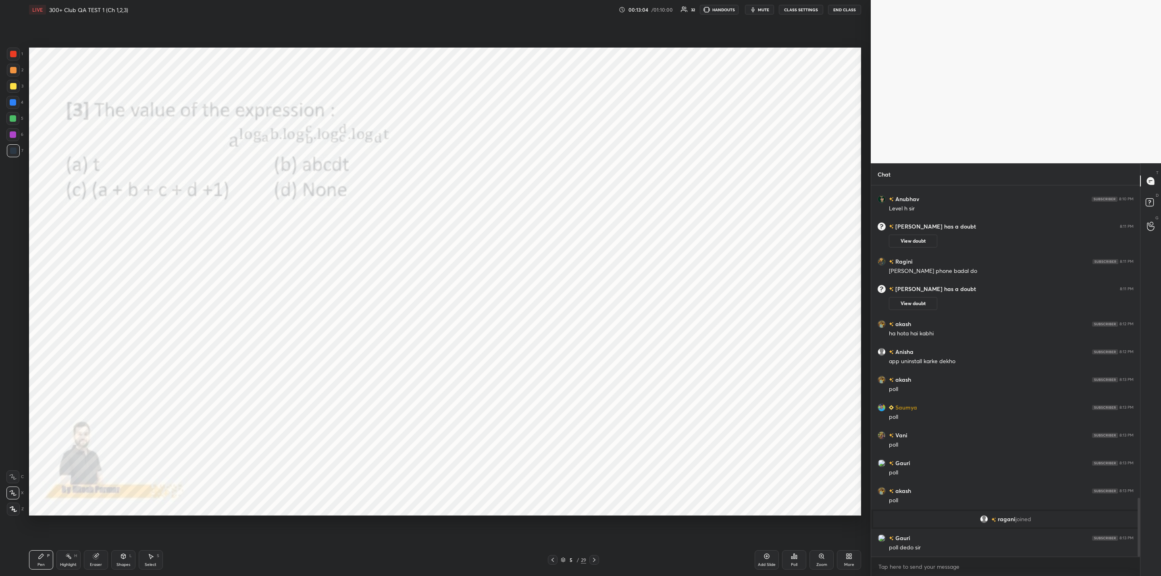
scroll to position [1971, 0]
click at [794, 563] on div "Poll" at bounding box center [794, 559] width 24 height 19
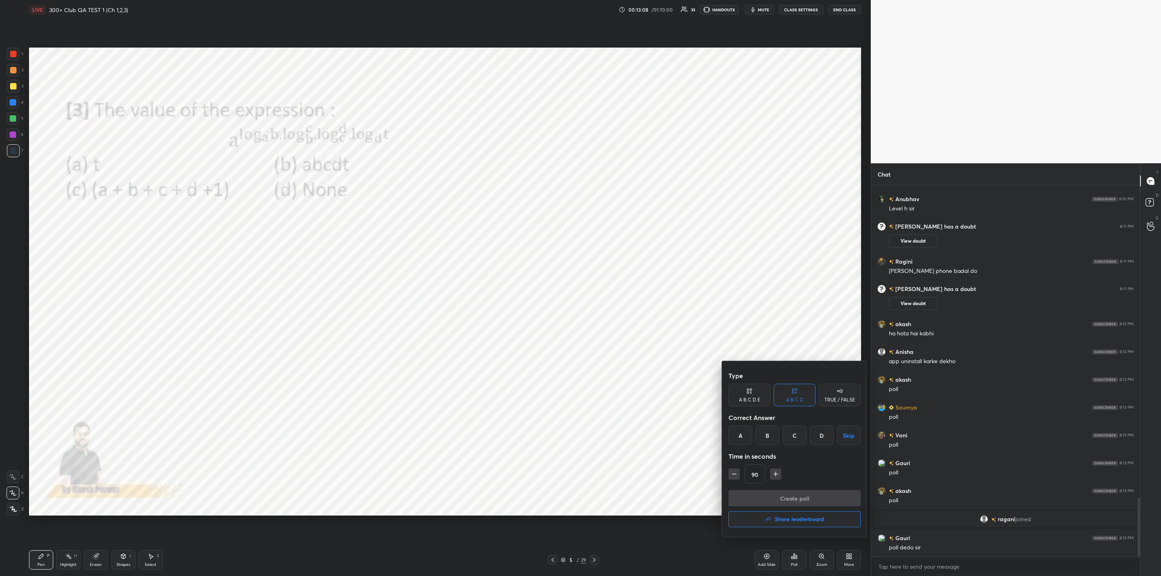
drag, startPoint x: 744, startPoint y: 433, endPoint x: 742, endPoint y: 438, distance: 5.0
click at [742, 433] on div "A" at bounding box center [740, 435] width 24 height 19
drag, startPoint x: 761, startPoint y: 497, endPoint x: 735, endPoint y: 499, distance: 25.9
click at [758, 499] on button "Create poll" at bounding box center [794, 498] width 132 height 16
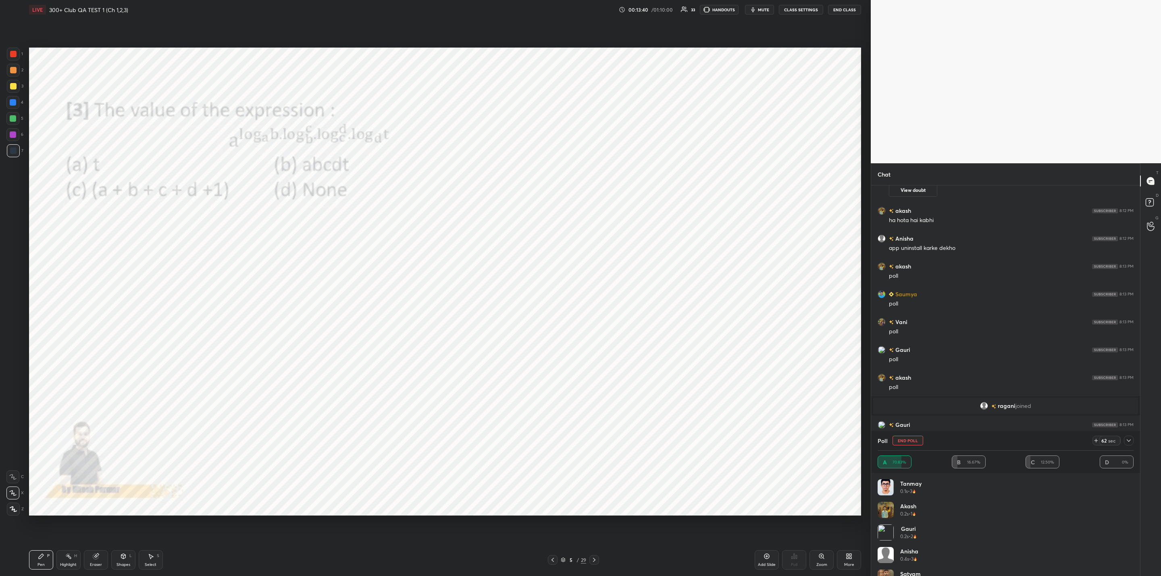
scroll to position [2112, 0]
drag, startPoint x: 1131, startPoint y: 440, endPoint x: 1092, endPoint y: 454, distance: 41.0
click at [1131, 440] on icon at bounding box center [1128, 440] width 6 height 6
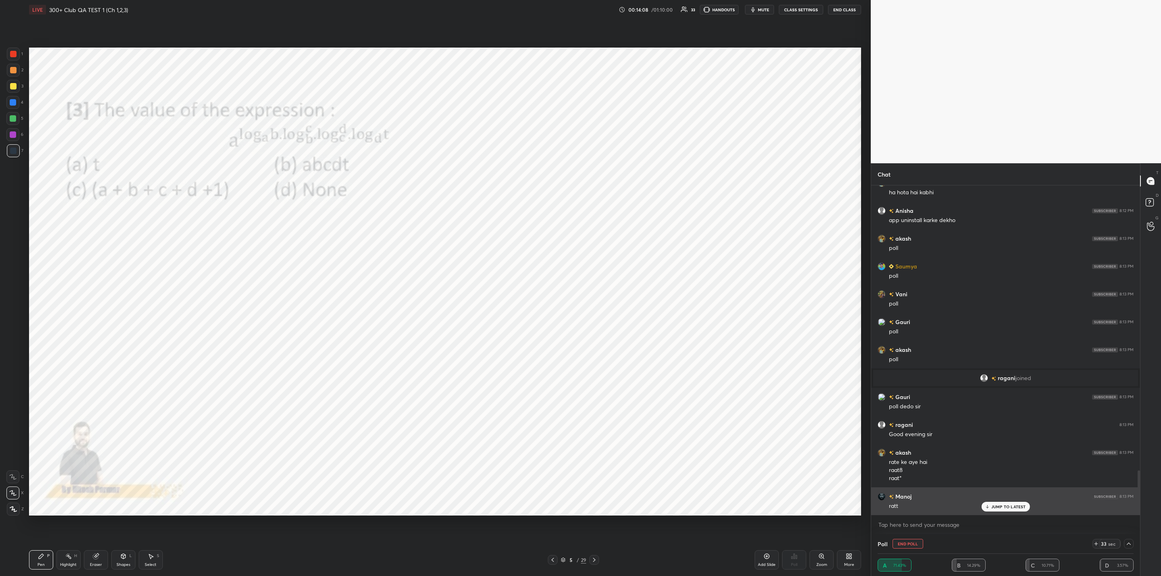
scroll to position [0, 3]
click at [995, 508] on p "JUMP TO LATEST" at bounding box center [1008, 506] width 35 height 5
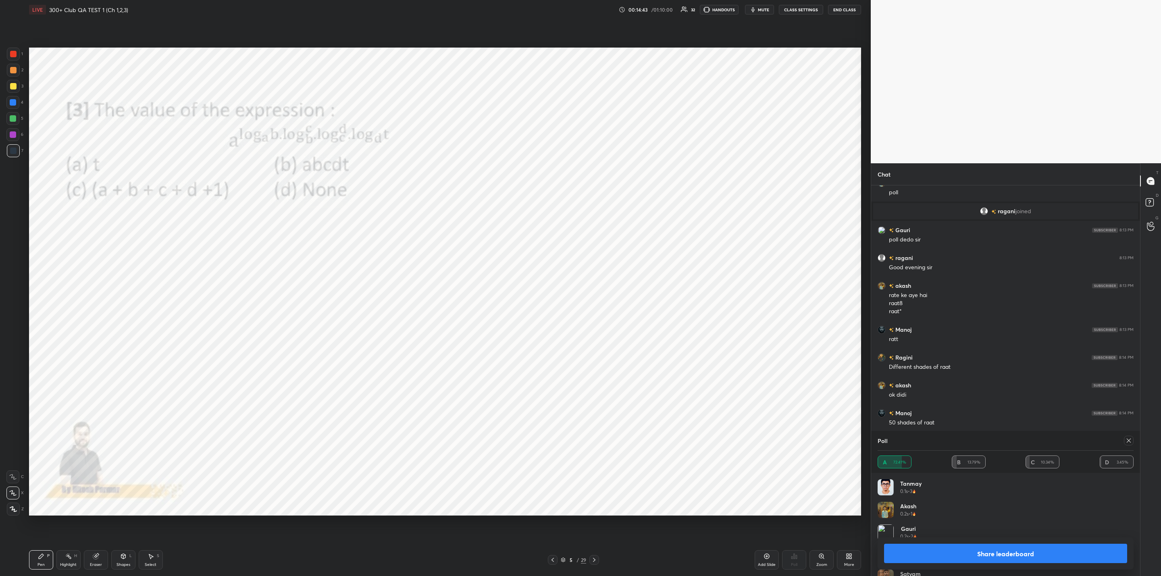
scroll to position [2307, 0]
drag, startPoint x: 959, startPoint y: 554, endPoint x: 917, endPoint y: 562, distance: 42.7
click at [956, 556] on button "Share leaderboard" at bounding box center [1005, 553] width 243 height 19
type textarea "x"
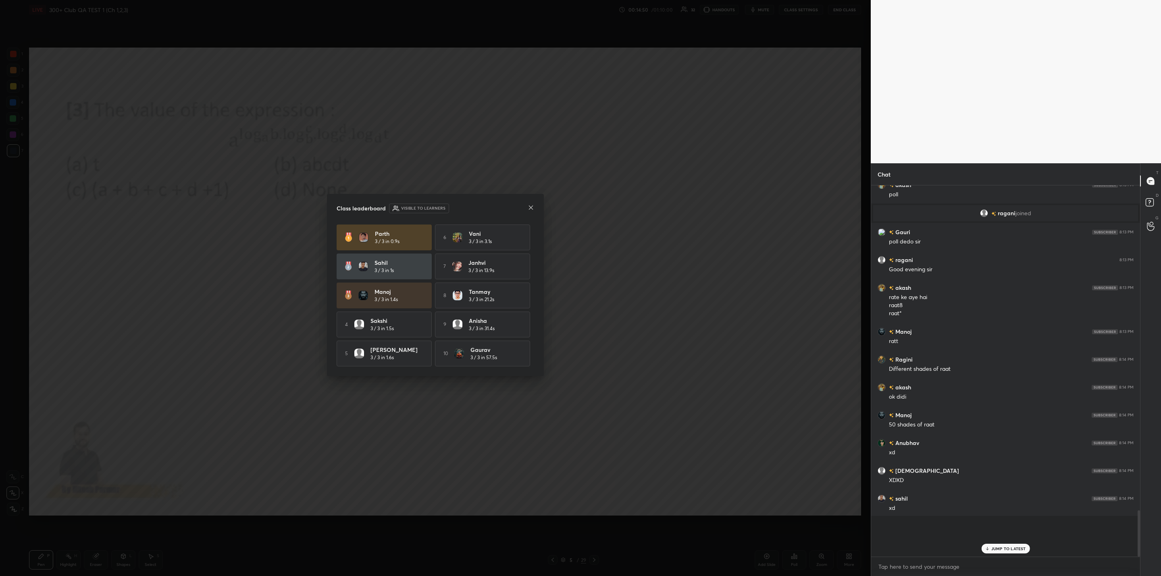
scroll to position [3, 3]
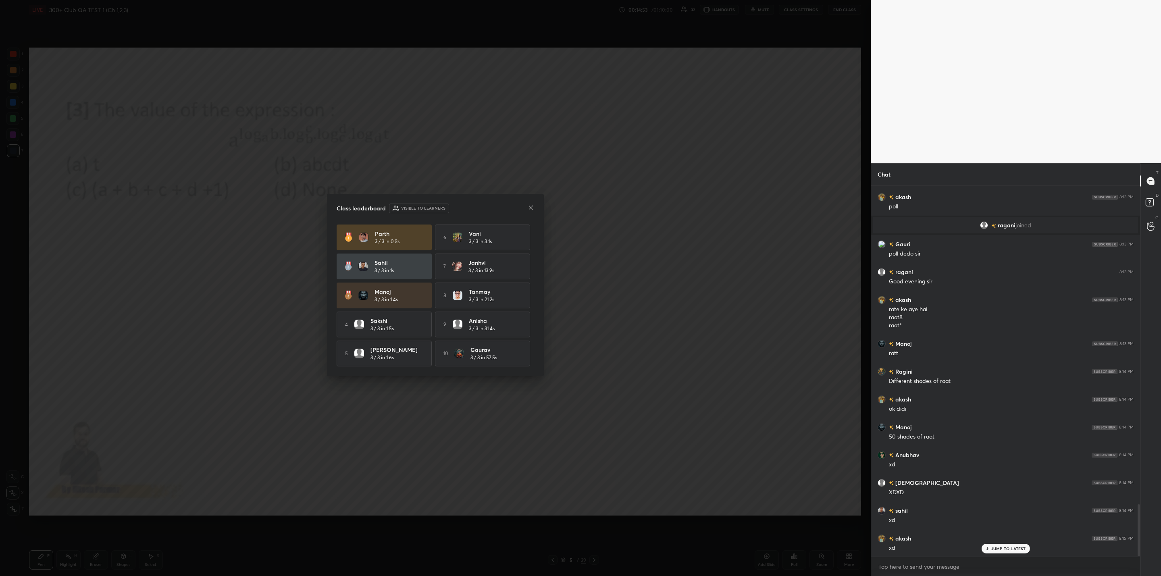
click at [530, 207] on icon at bounding box center [531, 207] width 6 height 6
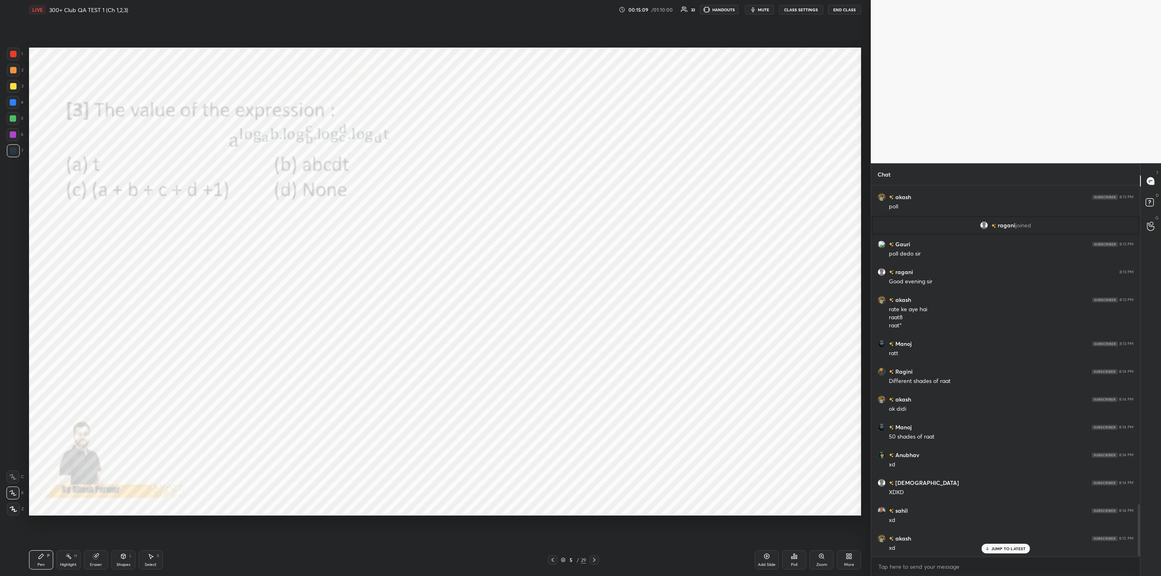
drag, startPoint x: 593, startPoint y: 559, endPoint x: 586, endPoint y: 567, distance: 11.1
click at [588, 559] on div "5 / 29" at bounding box center [573, 560] width 51 height 10
click at [596, 559] on icon at bounding box center [594, 560] width 6 height 6
click at [798, 556] on div "Poll" at bounding box center [794, 559] width 24 height 19
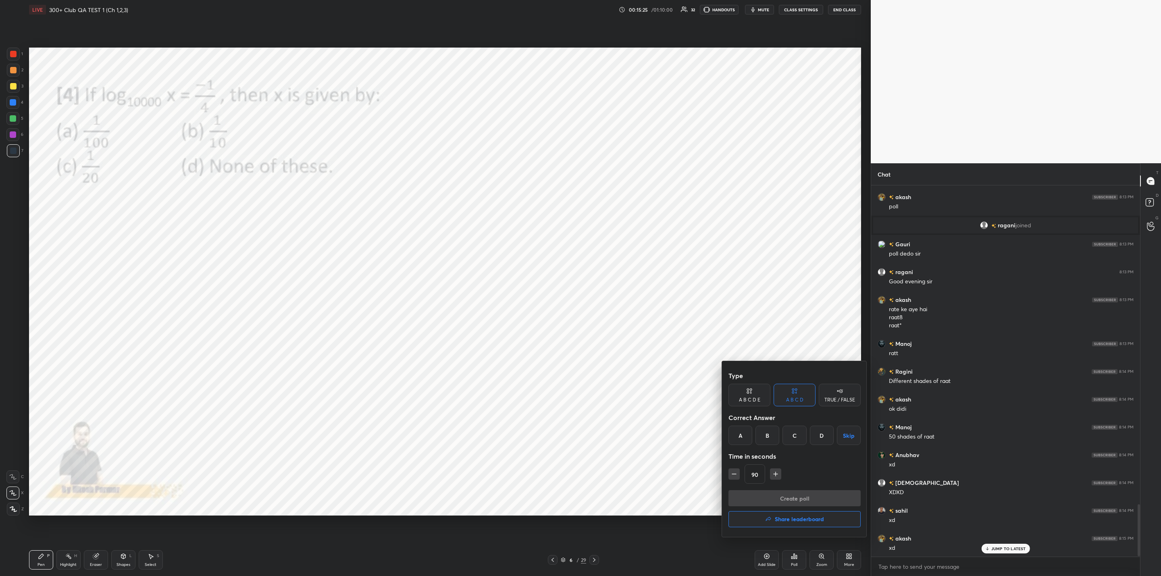
click at [730, 473] on icon "button" at bounding box center [734, 474] width 8 height 8
type input "75"
drag, startPoint x: 766, startPoint y: 432, endPoint x: 766, endPoint y: 436, distance: 4.5
click at [768, 434] on div "B" at bounding box center [767, 435] width 24 height 19
drag, startPoint x: 781, startPoint y: 497, endPoint x: 726, endPoint y: 492, distance: 55.8
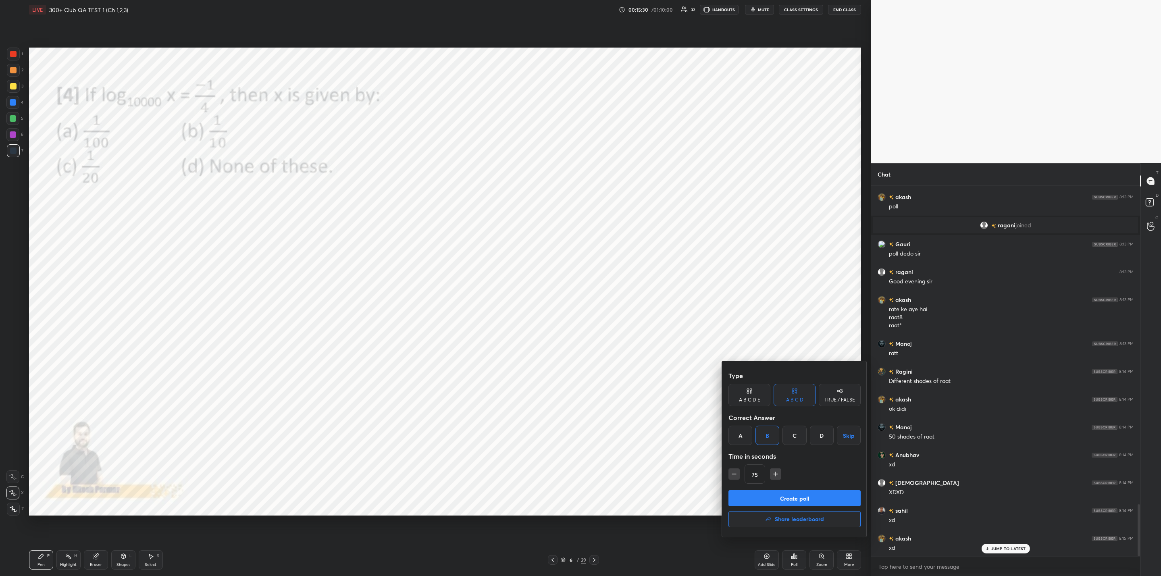
click at [778, 501] on button "Create poll" at bounding box center [794, 498] width 132 height 16
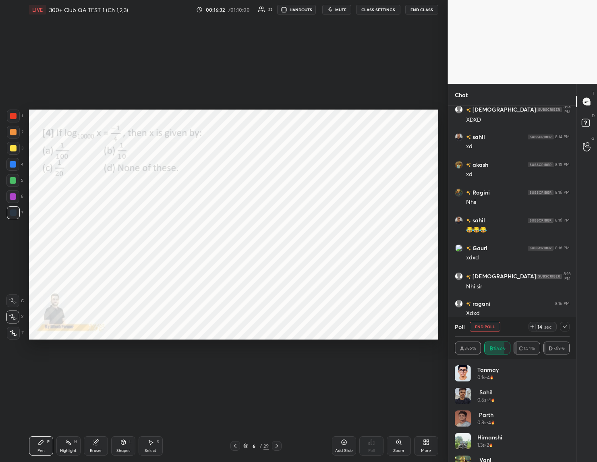
scroll to position [312, 126]
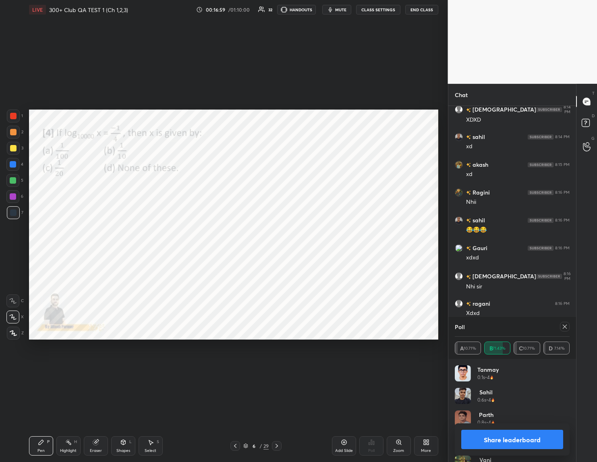
click at [508, 442] on button "Share leaderboard" at bounding box center [512, 439] width 102 height 19
type textarea "x"
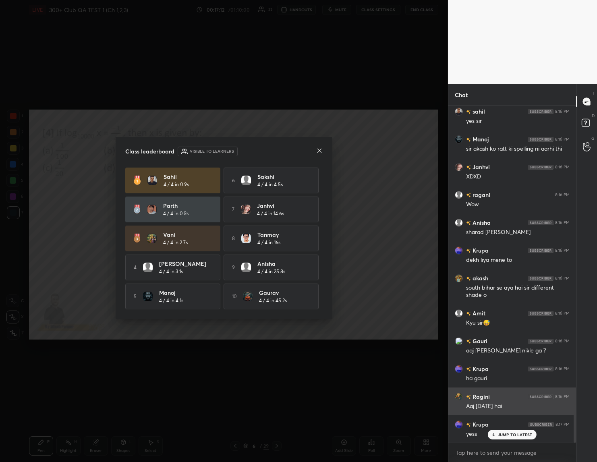
scroll to position [2624, 0]
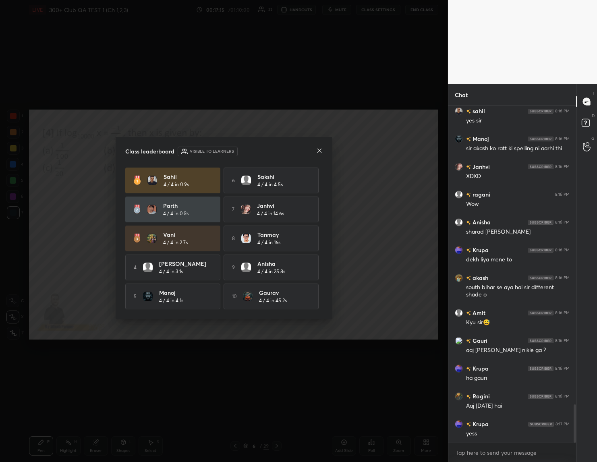
click at [321, 150] on icon at bounding box center [319, 150] width 6 height 6
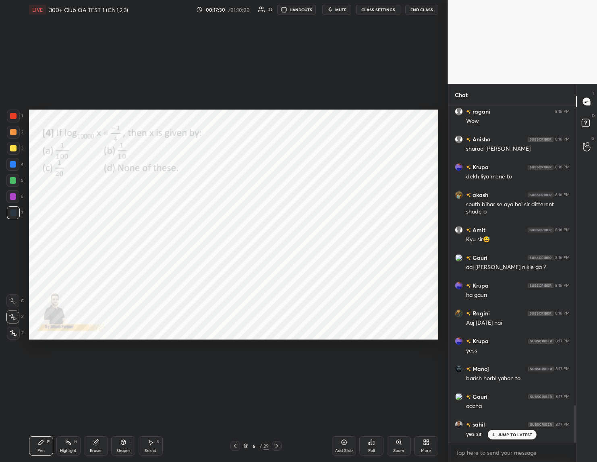
scroll to position [2734, 0]
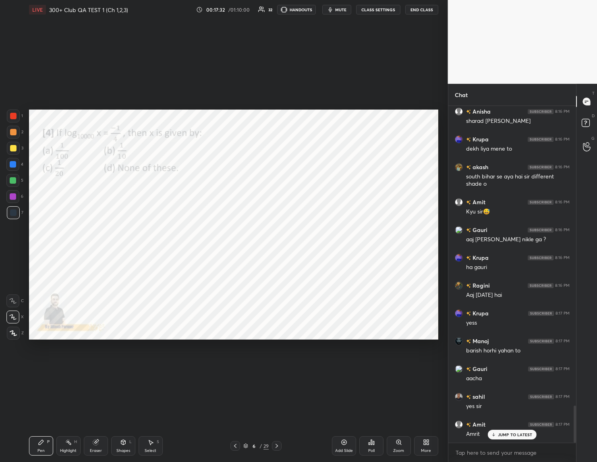
click at [277, 446] on icon at bounding box center [277, 446] width 2 height 4
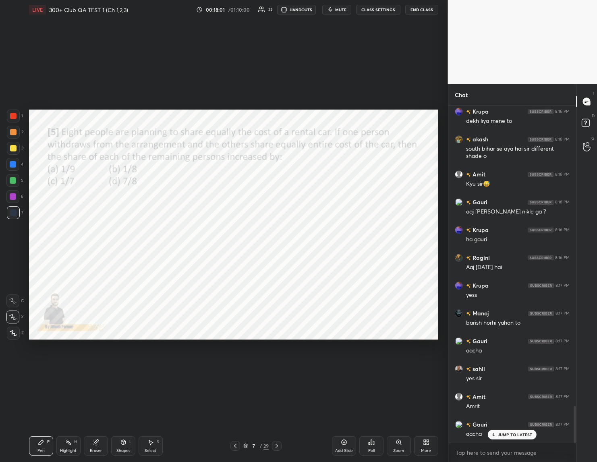
scroll to position [2790, 0]
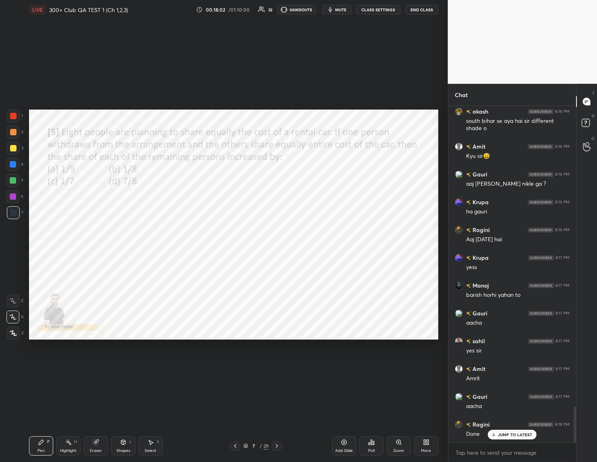
click at [369, 450] on div "Poll" at bounding box center [371, 451] width 6 height 4
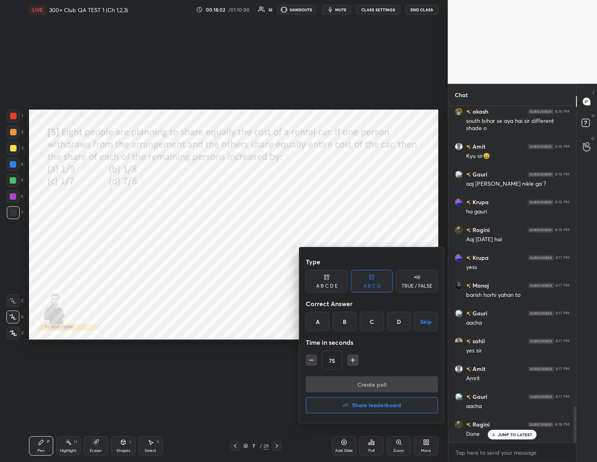
scroll to position [2817, 0]
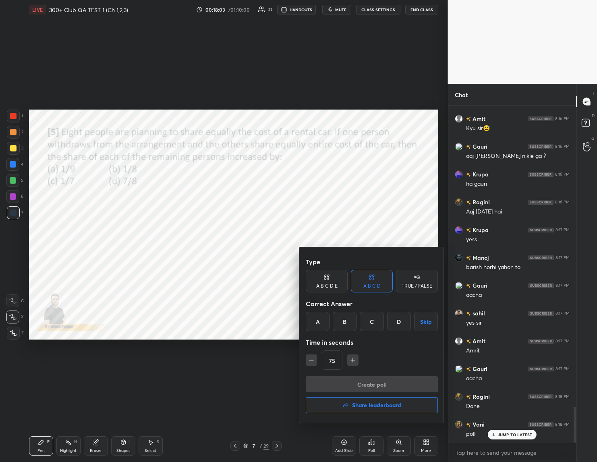
click at [369, 317] on div "C" at bounding box center [372, 321] width 24 height 19
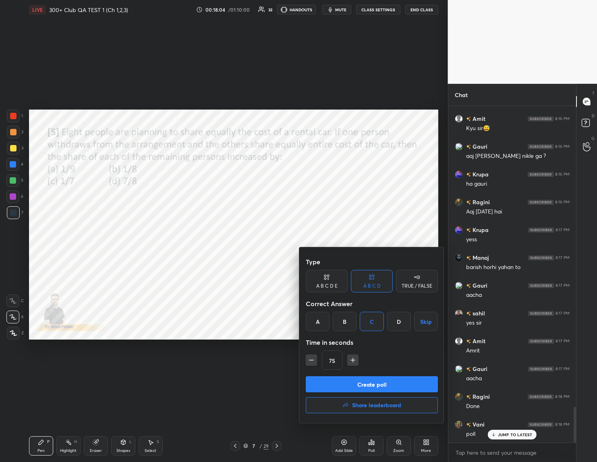
click at [352, 358] on icon "button" at bounding box center [353, 360] width 8 height 8
type input "90"
click at [343, 380] on button "Create poll" at bounding box center [372, 384] width 132 height 16
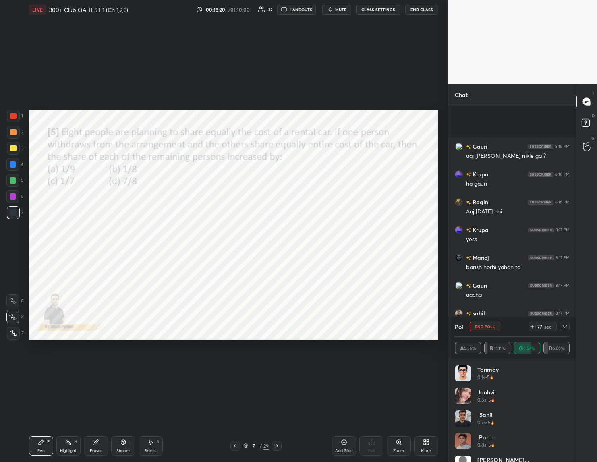
scroll to position [2887, 0]
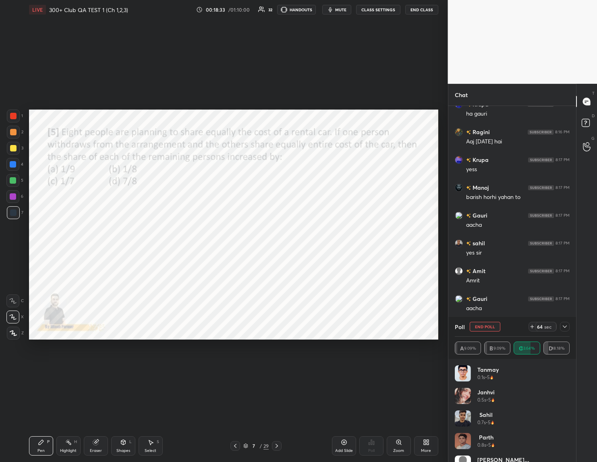
click at [566, 330] on div at bounding box center [565, 327] width 10 height 10
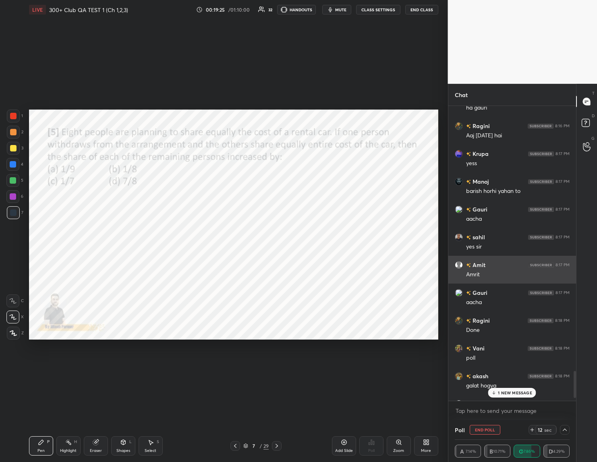
scroll to position [2915, 0]
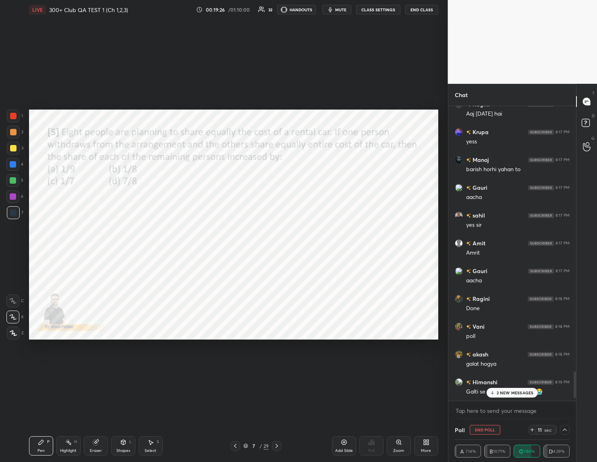
click at [509, 388] on div "2 NEW MESSAGES" at bounding box center [512, 393] width 51 height 10
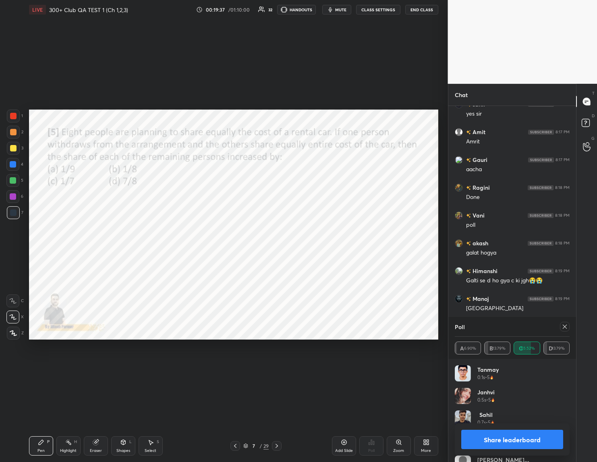
scroll to position [94, 112]
click at [506, 436] on button "Share leaderboard" at bounding box center [512, 439] width 102 height 19
type textarea "x"
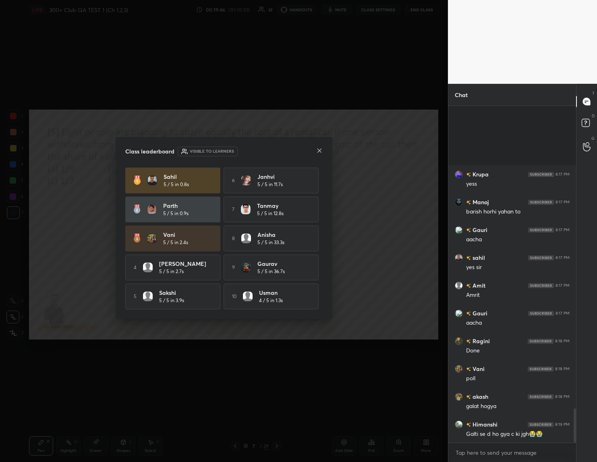
scroll to position [2985, 0]
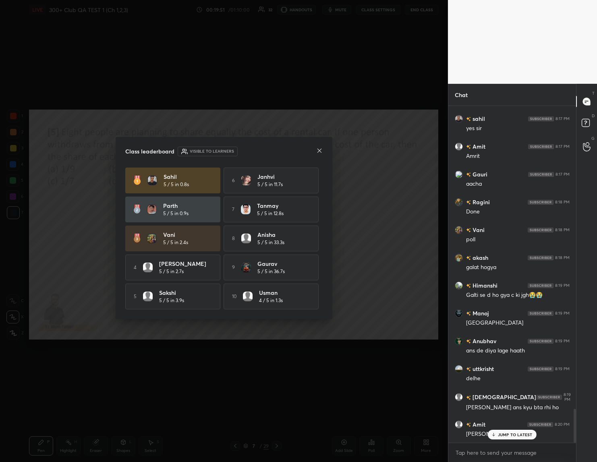
click at [509, 436] on p "JUMP TO LATEST" at bounding box center [515, 434] width 35 height 5
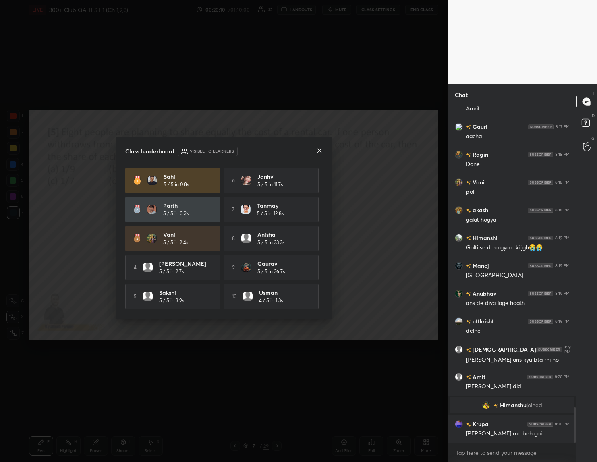
click at [318, 149] on icon at bounding box center [320, 151] width 4 height 4
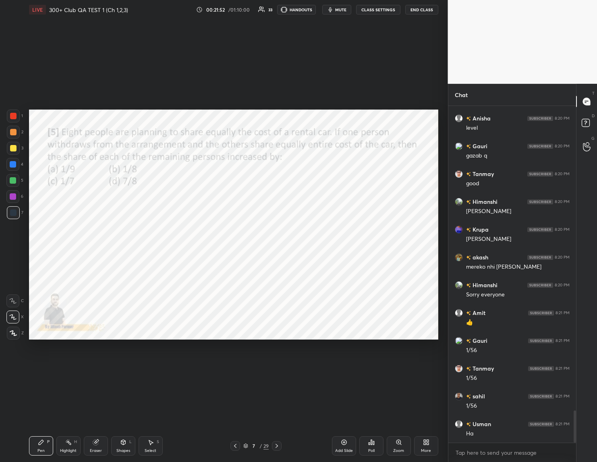
scroll to position [3230, 0]
drag, startPoint x: 198, startPoint y: 403, endPoint x: 290, endPoint y: 422, distance: 93.9
click at [219, 402] on div "Setting up your live class Poll for secs No correct answer Start poll" at bounding box center [234, 224] width 416 height 411
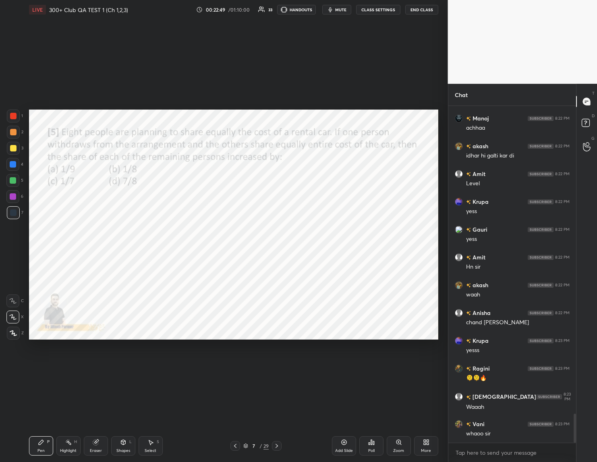
drag, startPoint x: 274, startPoint y: 444, endPoint x: 227, endPoint y: 442, distance: 47.2
click at [274, 444] on icon at bounding box center [277, 446] width 6 height 6
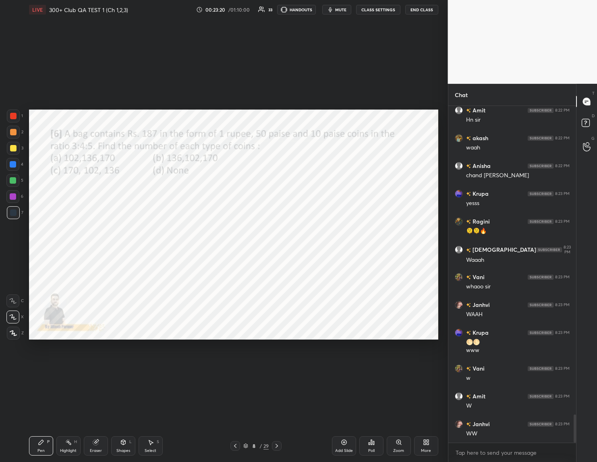
scroll to position [3738, 0]
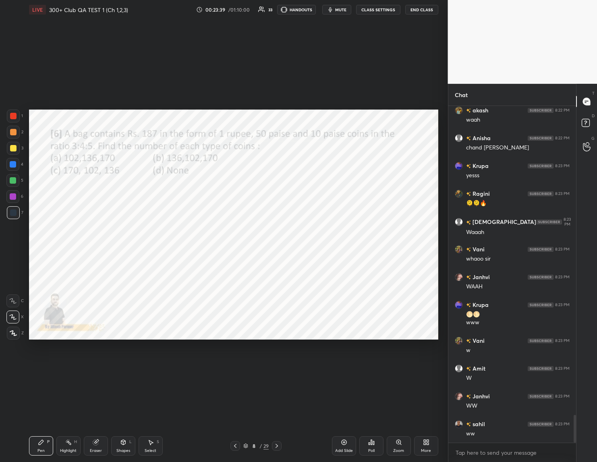
click at [370, 447] on div "Poll" at bounding box center [371, 445] width 24 height 19
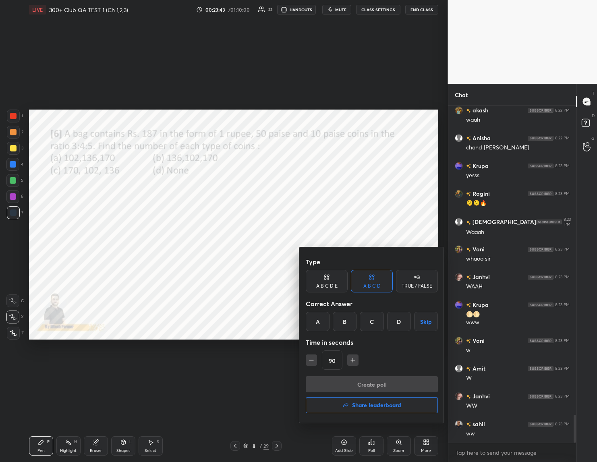
scroll to position [3766, 0]
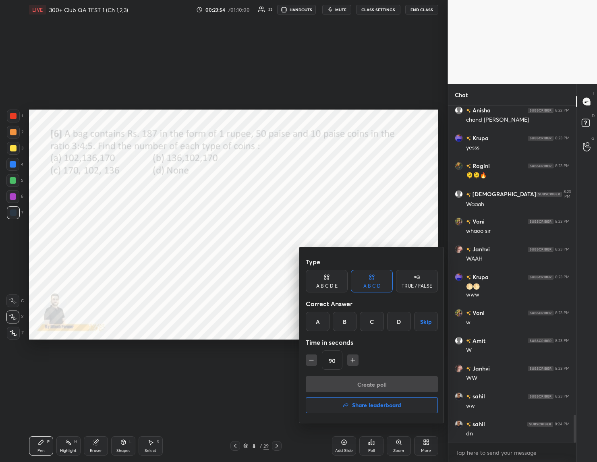
drag, startPoint x: 317, startPoint y: 322, endPoint x: 311, endPoint y: 357, distance: 35.9
click at [316, 324] on div "A" at bounding box center [318, 321] width 24 height 19
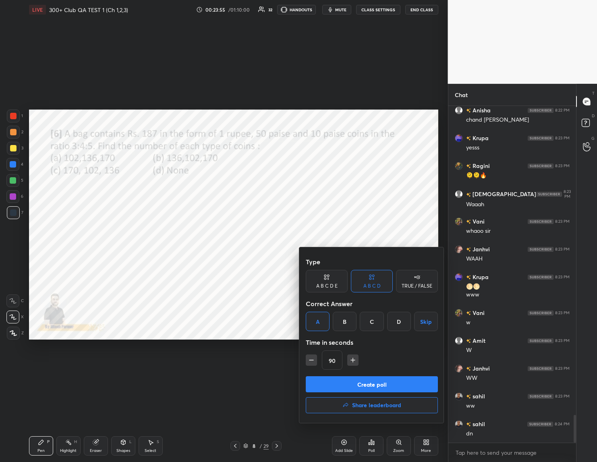
drag, startPoint x: 311, startPoint y: 358, endPoint x: 320, endPoint y: 364, distance: 11.6
click at [314, 358] on icon "button" at bounding box center [311, 360] width 8 height 8
type input "75"
click at [352, 381] on button "Create poll" at bounding box center [372, 384] width 132 height 16
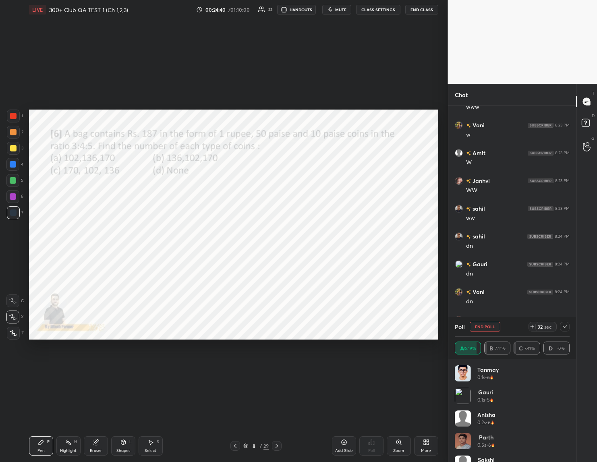
scroll to position [3945, 0]
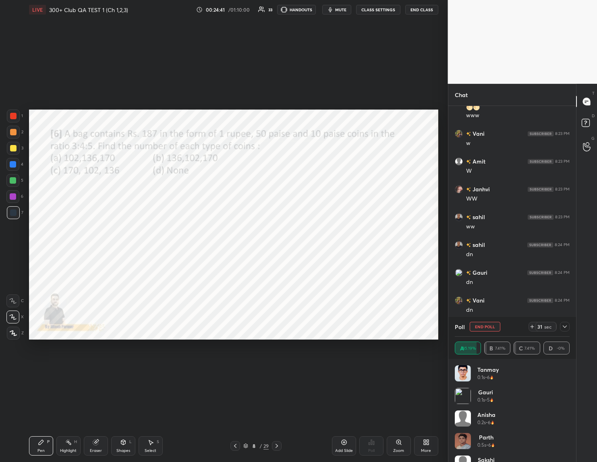
click at [564, 323] on div at bounding box center [565, 327] width 10 height 10
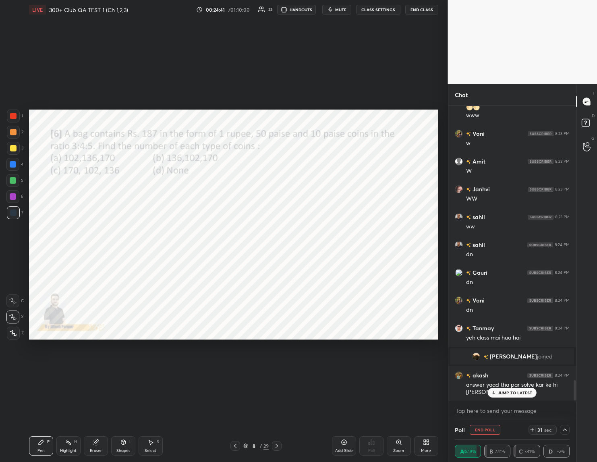
scroll to position [0, 3]
click at [510, 388] on div "JUMP TO LATEST" at bounding box center [512, 393] width 48 height 10
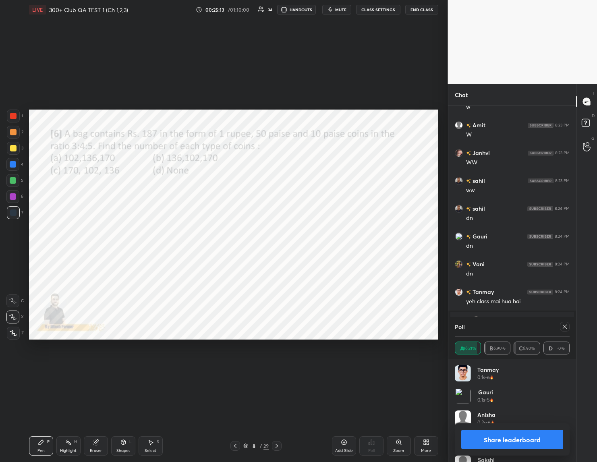
scroll to position [4009, 0]
click at [490, 436] on button "Share leaderboard" at bounding box center [512, 439] width 102 height 19
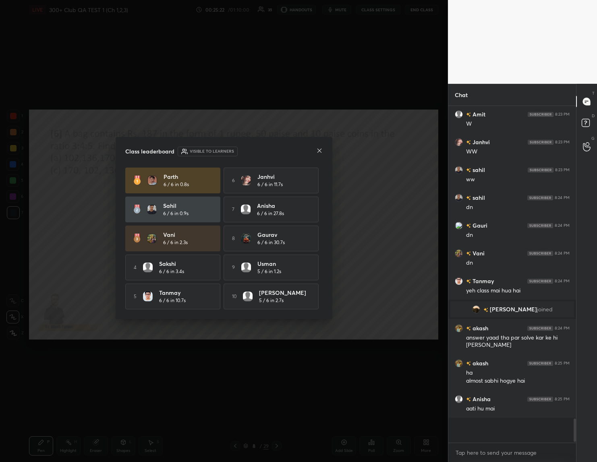
scroll to position [351, 126]
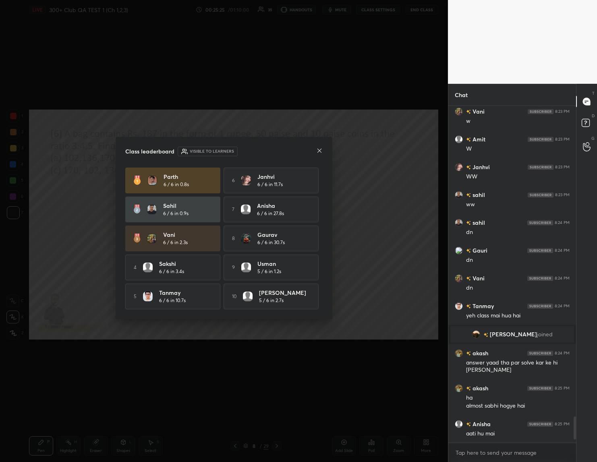
click at [317, 149] on icon at bounding box center [319, 150] width 6 height 6
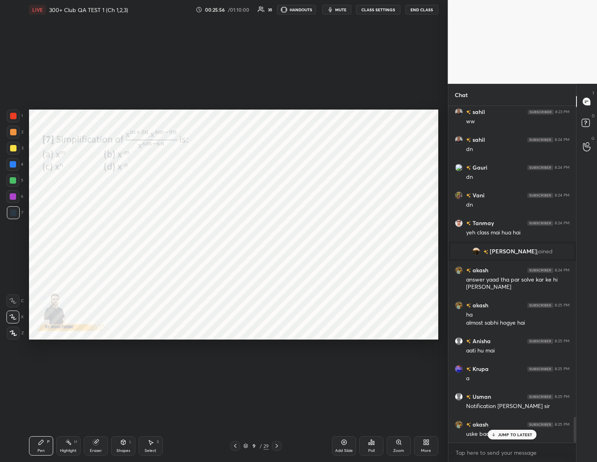
drag, startPoint x: 501, startPoint y: 431, endPoint x: 494, endPoint y: 432, distance: 6.6
click at [501, 431] on div "JUMP TO LATEST" at bounding box center [512, 435] width 48 height 10
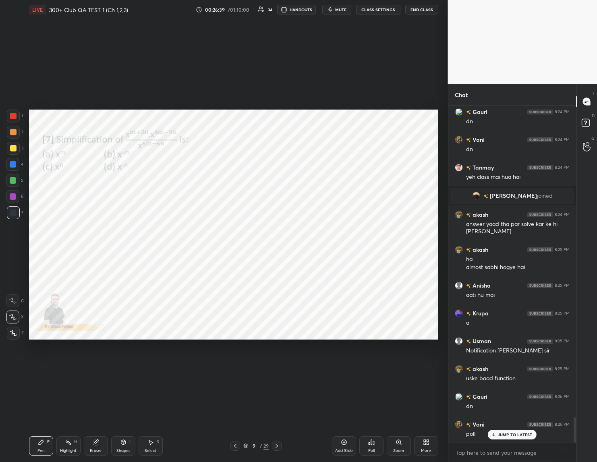
scroll to position [4134, 0]
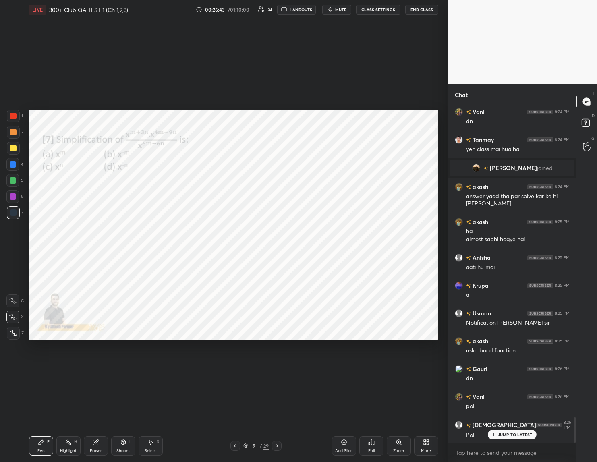
click at [370, 448] on div "Poll" at bounding box center [371, 445] width 24 height 19
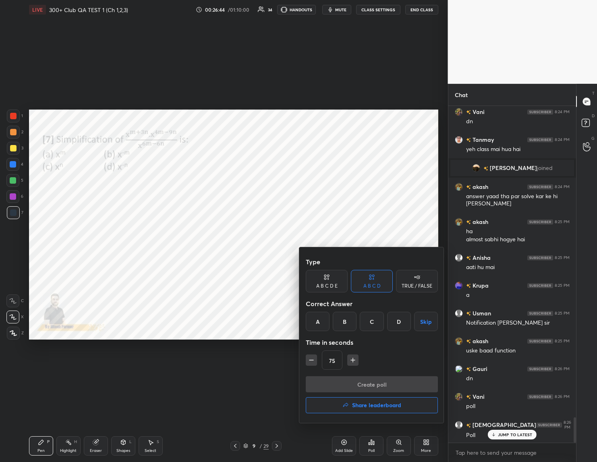
click at [341, 323] on div "B" at bounding box center [345, 321] width 24 height 19
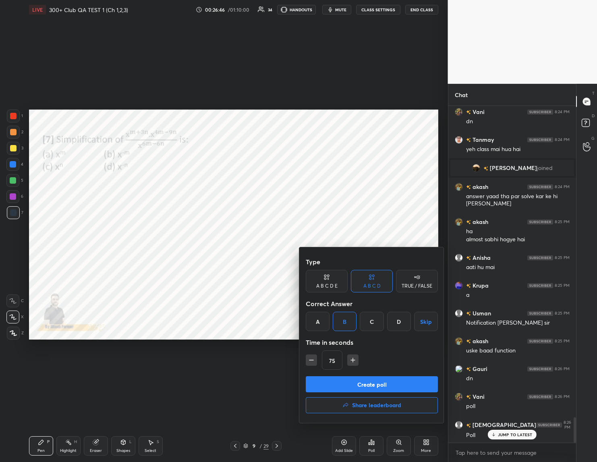
click at [355, 387] on button "Create poll" at bounding box center [372, 384] width 132 height 16
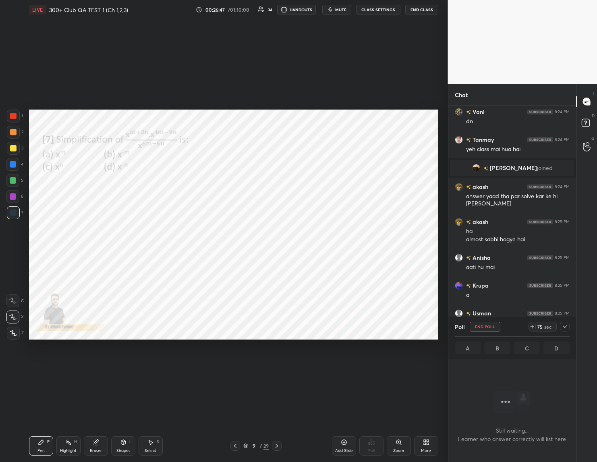
scroll to position [3, 3]
drag, startPoint x: 563, startPoint y: 323, endPoint x: 542, endPoint y: 336, distance: 25.3
click at [562, 324] on div at bounding box center [565, 327] width 10 height 10
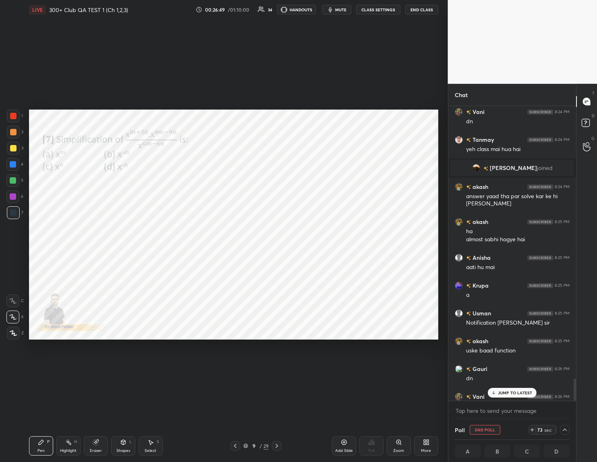
scroll to position [0, 3]
drag, startPoint x: 501, startPoint y: 391, endPoint x: 430, endPoint y: 413, distance: 73.7
click at [499, 392] on p "JUMP TO LATEST" at bounding box center [515, 393] width 35 height 5
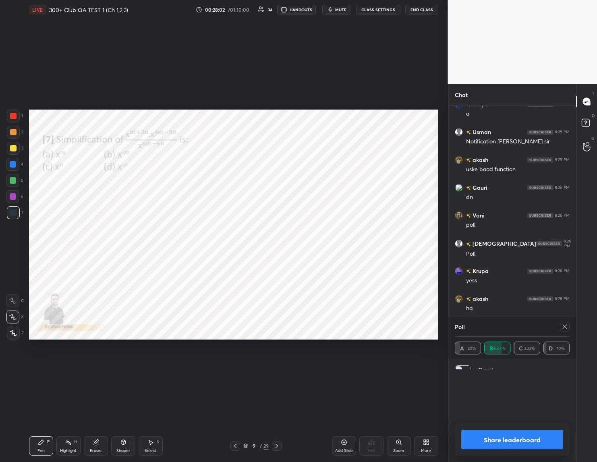
scroll to position [94, 112]
drag, startPoint x: 482, startPoint y: 438, endPoint x: 461, endPoint y: 429, distance: 23.5
click at [477, 435] on button "Share leaderboard" at bounding box center [512, 439] width 102 height 19
type textarea "x"
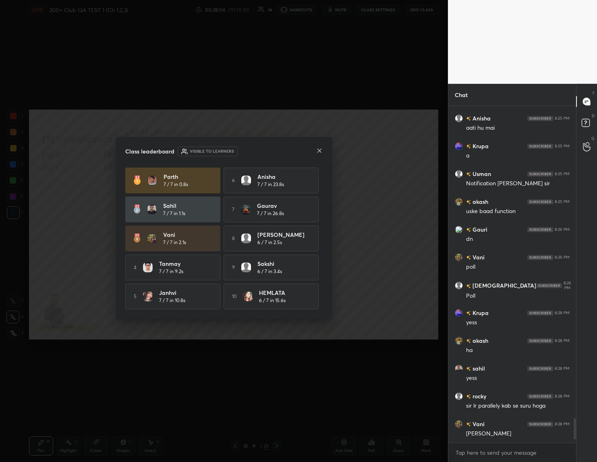
scroll to position [353, 126]
click at [321, 147] on icon at bounding box center [319, 150] width 6 height 6
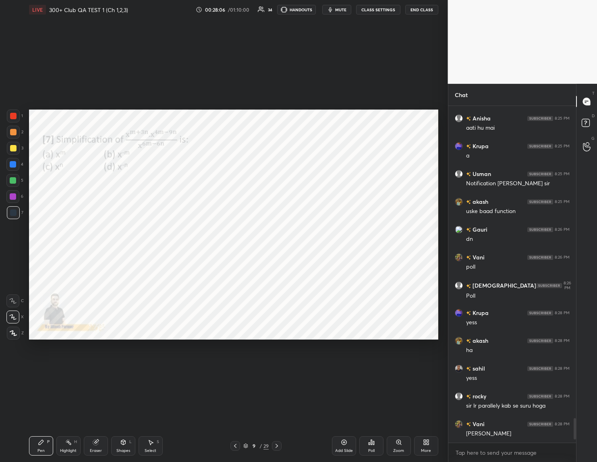
drag, startPoint x: 275, startPoint y: 447, endPoint x: 265, endPoint y: 441, distance: 11.4
click at [274, 445] on icon at bounding box center [277, 446] width 6 height 6
click at [369, 447] on div "Poll" at bounding box center [371, 445] width 24 height 19
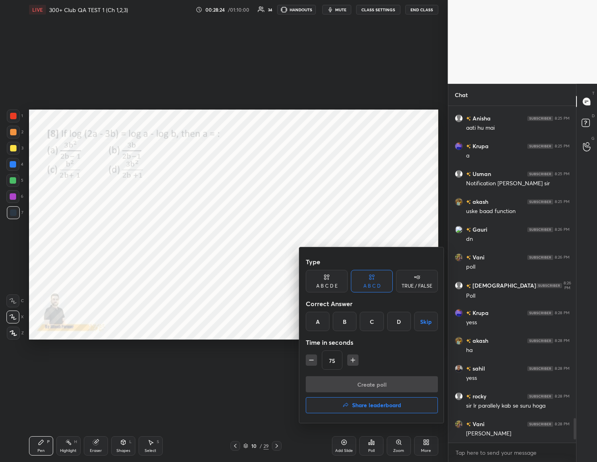
drag, startPoint x: 347, startPoint y: 318, endPoint x: 351, endPoint y: 341, distance: 23.7
click at [350, 320] on div "B" at bounding box center [345, 321] width 24 height 19
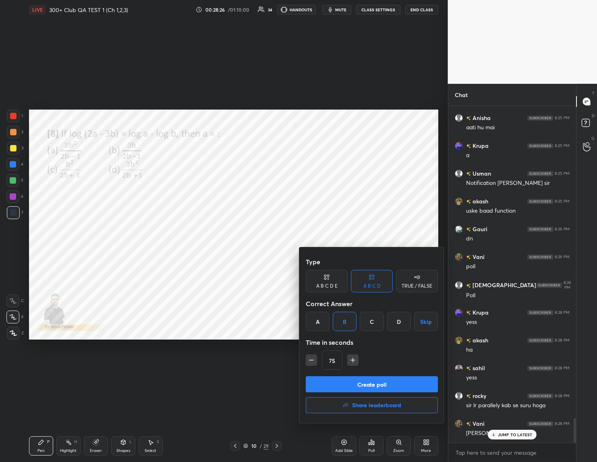
scroll to position [4301, 0]
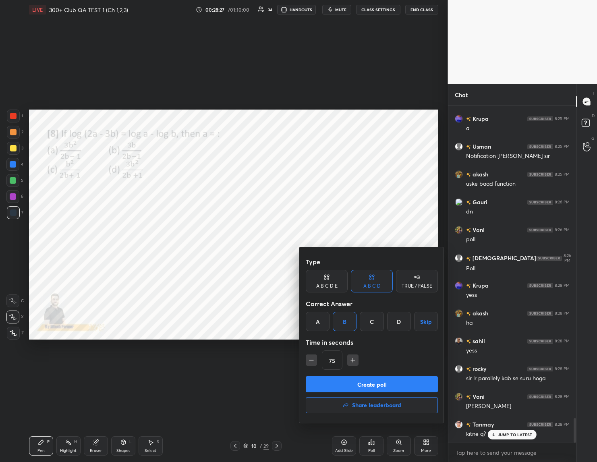
drag, startPoint x: 350, startPoint y: 359, endPoint x: 346, endPoint y: 376, distance: 17.4
click at [350, 360] on icon "button" at bounding box center [353, 360] width 8 height 8
drag, startPoint x: 311, startPoint y: 358, endPoint x: 313, endPoint y: 365, distance: 7.1
click at [310, 359] on icon "button" at bounding box center [311, 360] width 8 height 8
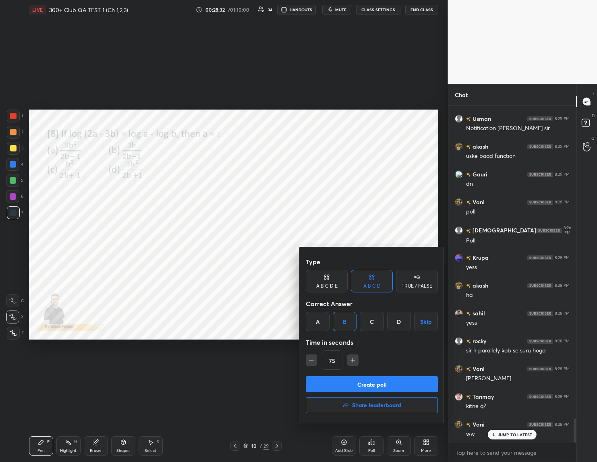
click at [353, 360] on icon "button" at bounding box center [353, 360] width 8 height 8
type input "90"
drag, startPoint x: 351, startPoint y: 381, endPoint x: 329, endPoint y: 397, distance: 26.6
click at [351, 381] on button "Create poll" at bounding box center [372, 384] width 132 height 16
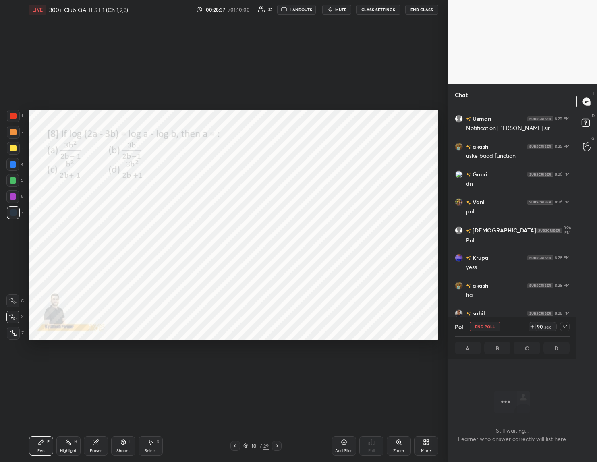
scroll to position [3, 3]
drag, startPoint x: 486, startPoint y: 323, endPoint x: 469, endPoint y: 334, distance: 20.1
click at [485, 322] on div "Poll End Poll 82 sec" at bounding box center [512, 326] width 115 height 19
click at [480, 324] on button "End Poll" at bounding box center [485, 327] width 31 height 10
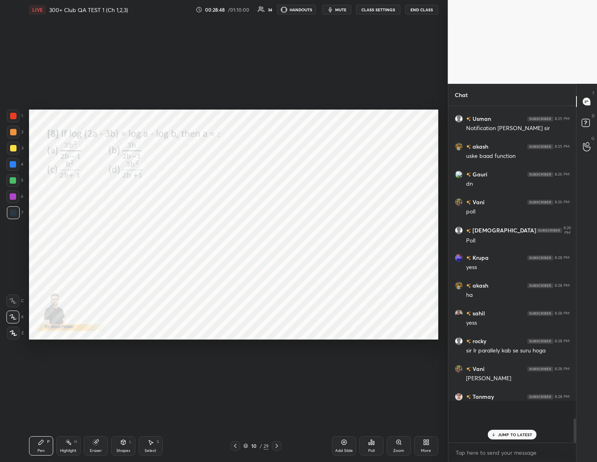
scroll to position [0, 0]
click at [373, 449] on div "Poll" at bounding box center [371, 451] width 6 height 4
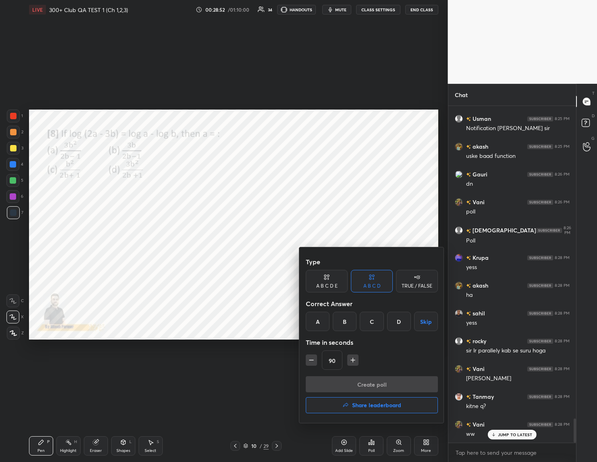
click at [319, 322] on div "A" at bounding box center [318, 321] width 24 height 19
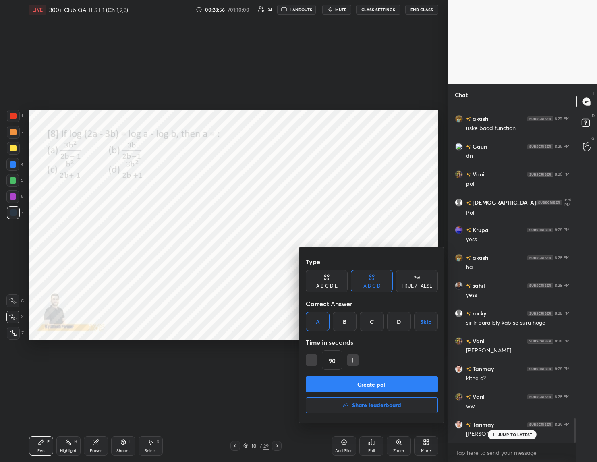
click at [346, 382] on button "Create poll" at bounding box center [372, 384] width 132 height 16
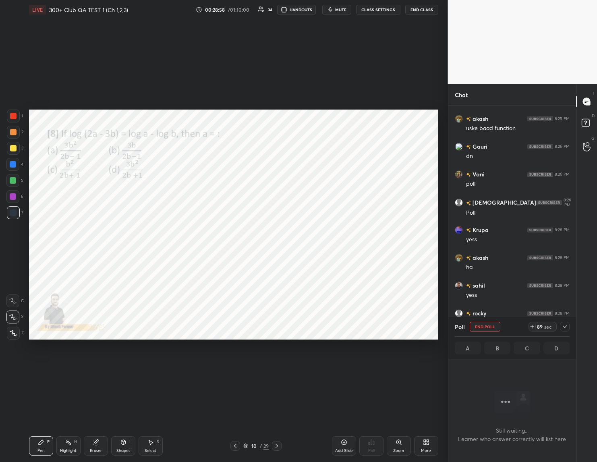
drag, startPoint x: 563, startPoint y: 326, endPoint x: 526, endPoint y: 349, distance: 44.0
click at [561, 326] on div at bounding box center [565, 327] width 10 height 10
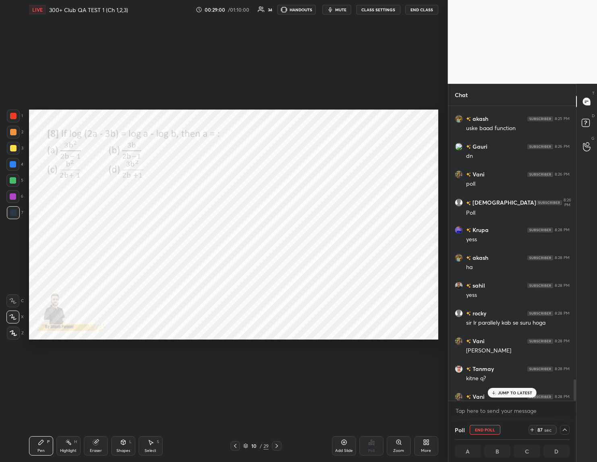
click at [495, 391] on icon at bounding box center [493, 393] width 5 height 5
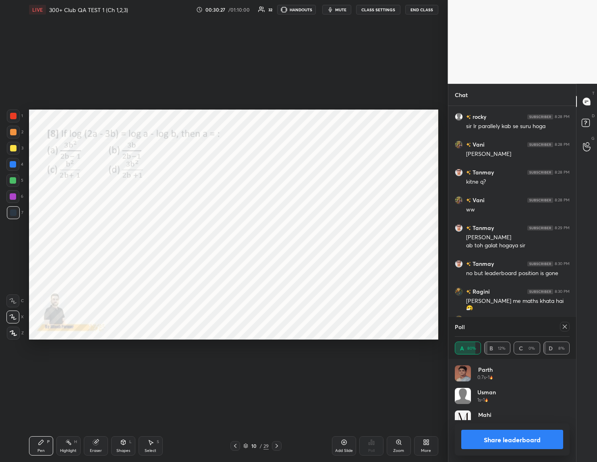
scroll to position [94, 112]
drag, startPoint x: 493, startPoint y: 439, endPoint x: 456, endPoint y: 440, distance: 37.5
click at [491, 440] on button "Share leaderboard" at bounding box center [512, 439] width 102 height 19
type textarea "x"
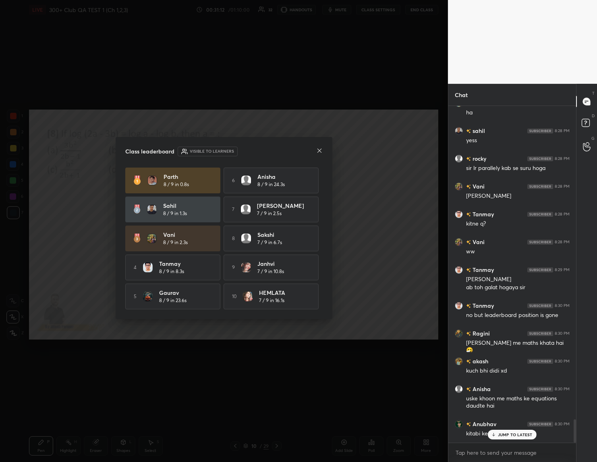
scroll to position [4539, 0]
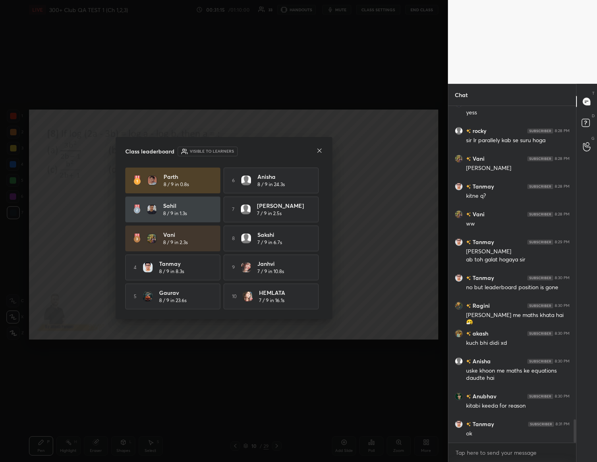
click at [320, 147] on icon at bounding box center [319, 150] width 6 height 6
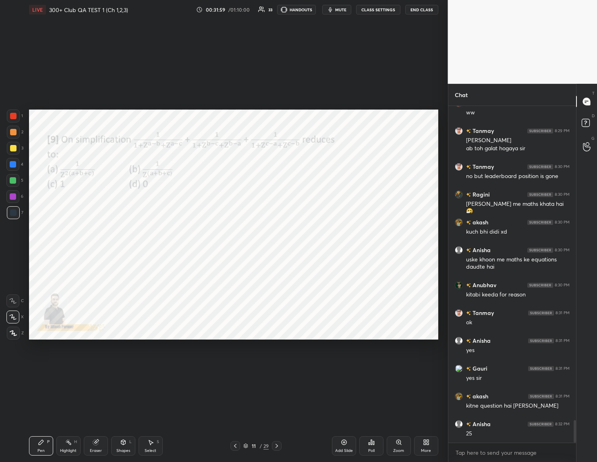
scroll to position [4678, 0]
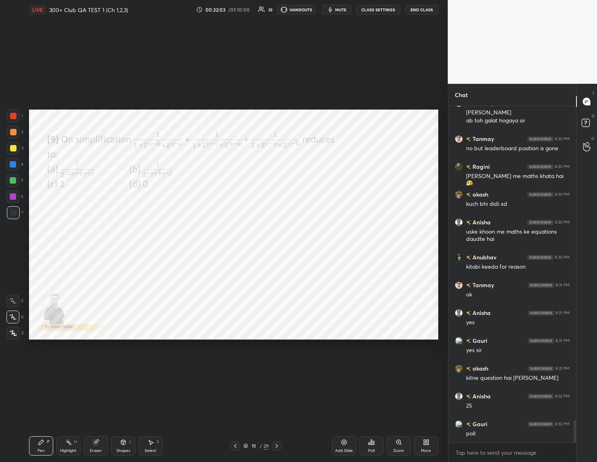
click at [370, 449] on div "Poll" at bounding box center [371, 451] width 6 height 4
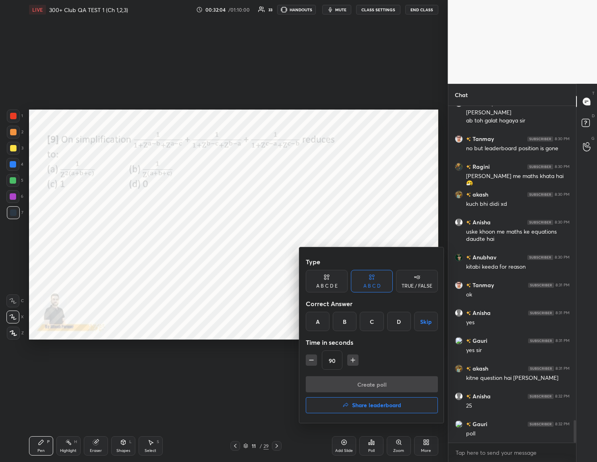
scroll to position [4706, 0]
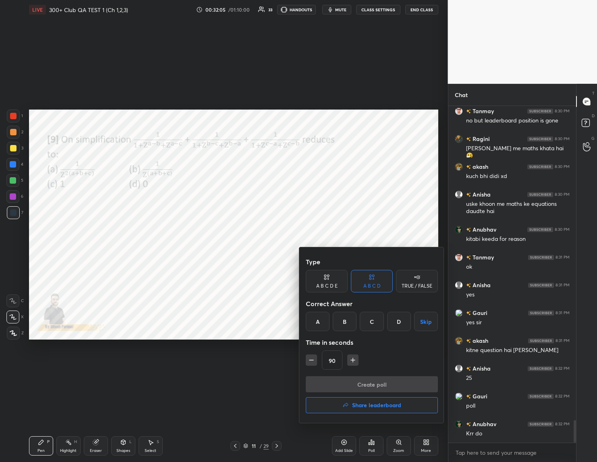
drag, startPoint x: 312, startPoint y: 358, endPoint x: 327, endPoint y: 356, distance: 15.1
click at [313, 358] on icon "button" at bounding box center [311, 360] width 8 height 8
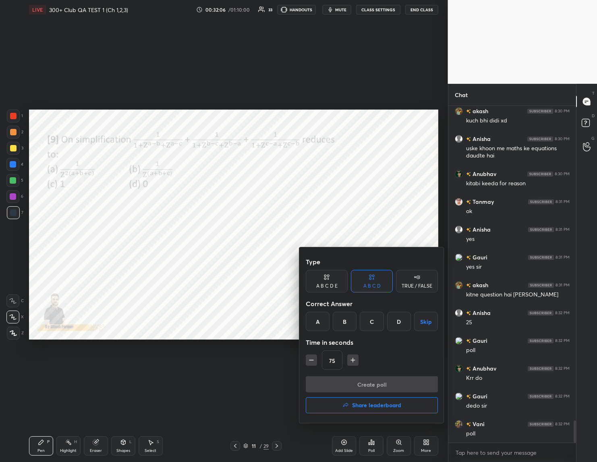
scroll to position [4789, 0]
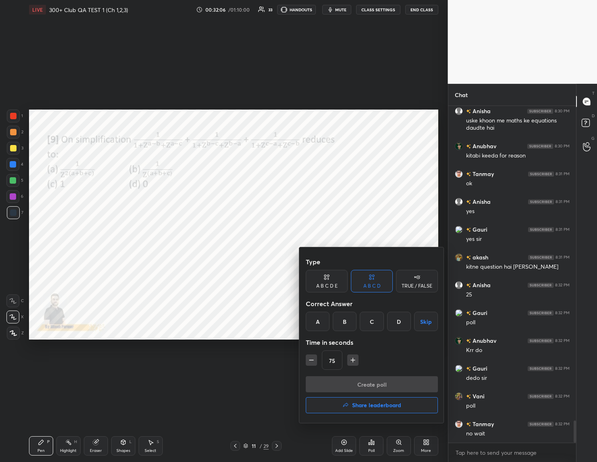
click at [308, 361] on icon "button" at bounding box center [311, 360] width 8 height 8
drag, startPoint x: 372, startPoint y: 320, endPoint x: 344, endPoint y: 339, distance: 33.4
click at [367, 323] on div "C" at bounding box center [372, 321] width 24 height 19
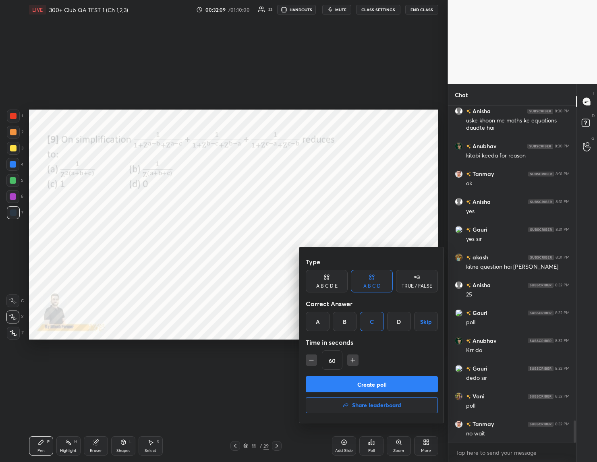
click at [352, 358] on icon "button" at bounding box center [353, 360] width 8 height 8
drag, startPoint x: 352, startPoint y: 360, endPoint x: 348, endPoint y: 364, distance: 5.1
click at [356, 360] on icon "button" at bounding box center [353, 360] width 8 height 8
click at [310, 358] on icon "button" at bounding box center [311, 360] width 8 height 8
type input "75"
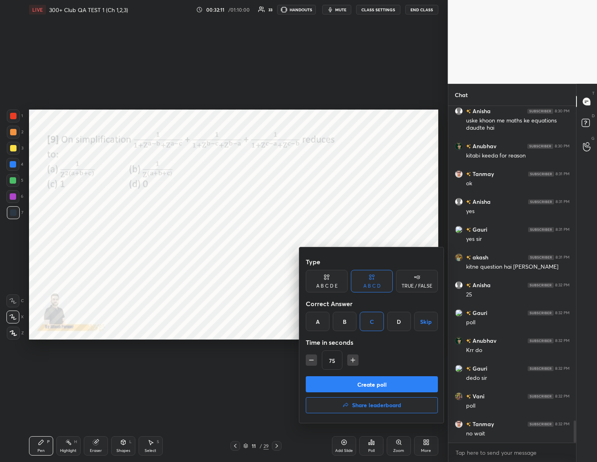
click at [357, 384] on button "Create poll" at bounding box center [372, 384] width 132 height 16
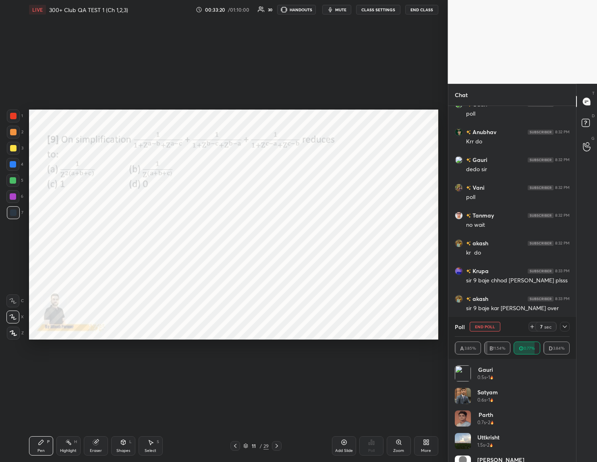
scroll to position [5026, 0]
click at [98, 438] on div "Eraser" at bounding box center [96, 445] width 24 height 19
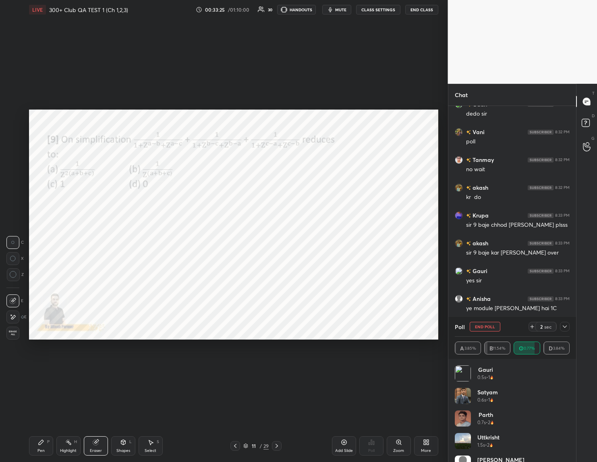
scroll to position [5081, 0]
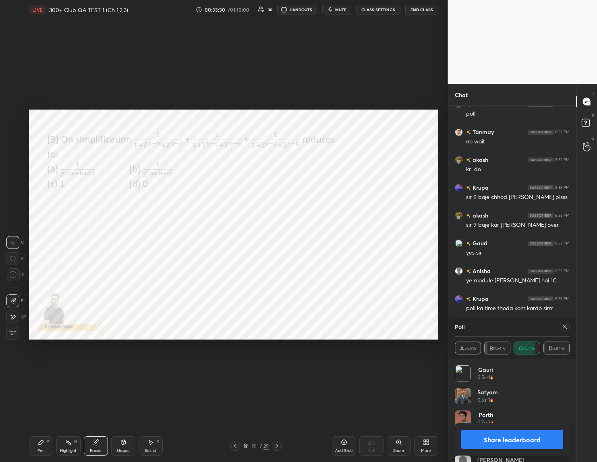
drag, startPoint x: 508, startPoint y: 442, endPoint x: 503, endPoint y: 438, distance: 6.4
click at [507, 439] on button "Share leaderboard" at bounding box center [512, 439] width 102 height 19
type textarea "x"
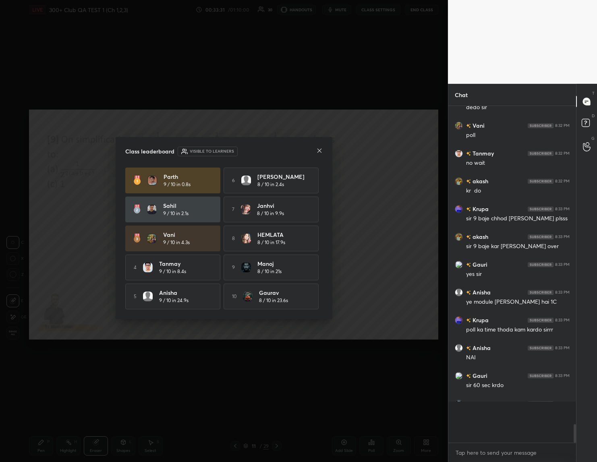
scroll to position [3, 3]
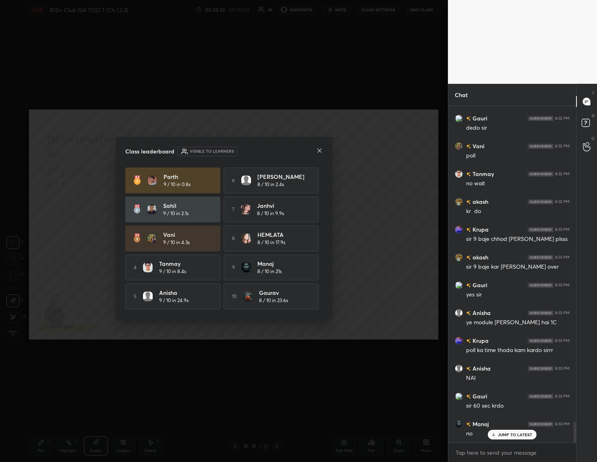
click at [318, 149] on icon at bounding box center [320, 151] width 4 height 4
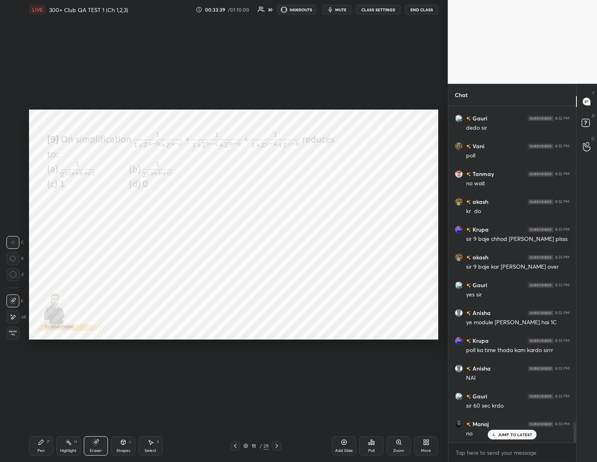
click at [280, 446] on icon at bounding box center [277, 446] width 6 height 6
click at [366, 447] on div "Poll" at bounding box center [371, 445] width 24 height 19
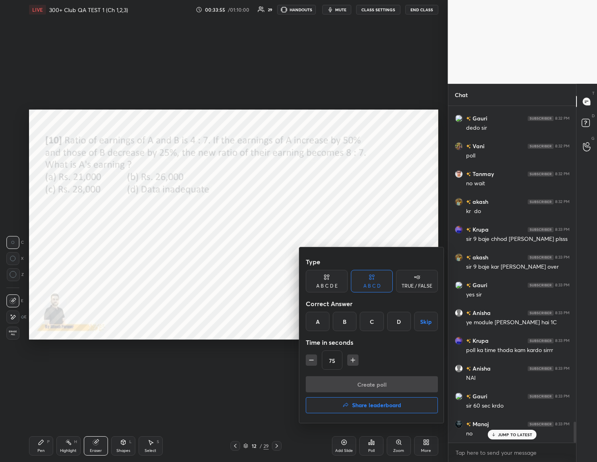
click at [395, 322] on div "D" at bounding box center [399, 321] width 24 height 19
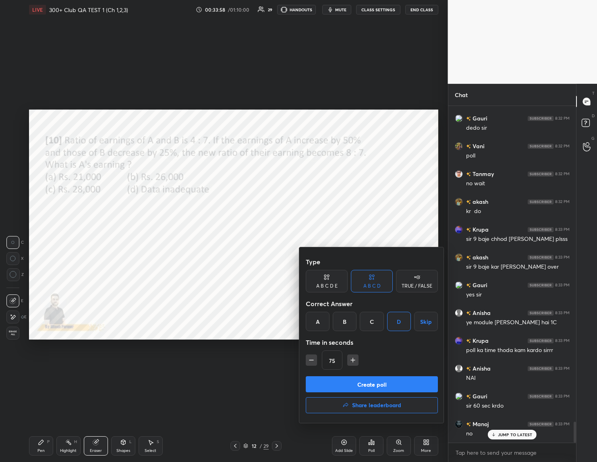
drag, startPoint x: 353, startPoint y: 358, endPoint x: 346, endPoint y: 378, distance: 21.0
click at [350, 360] on icon "button" at bounding box center [353, 360] width 8 height 8
type input "90"
drag, startPoint x: 353, startPoint y: 382, endPoint x: 339, endPoint y: 395, distance: 19.1
click at [349, 382] on button "Create poll" at bounding box center [372, 384] width 132 height 16
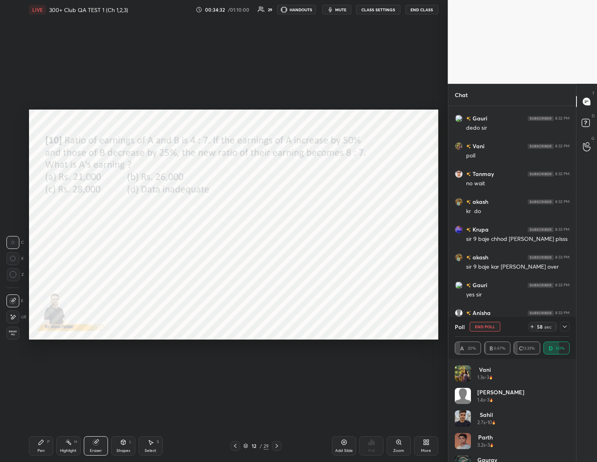
scroll to position [5109, 0]
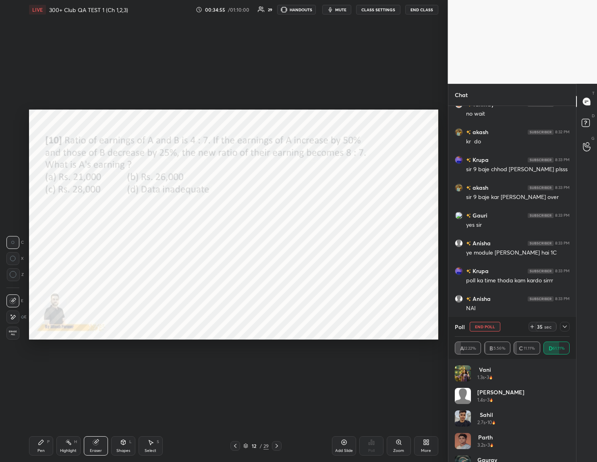
drag, startPoint x: 40, startPoint y: 440, endPoint x: 70, endPoint y: 376, distance: 70.7
click at [40, 438] on div "Pen P" at bounding box center [41, 445] width 24 height 19
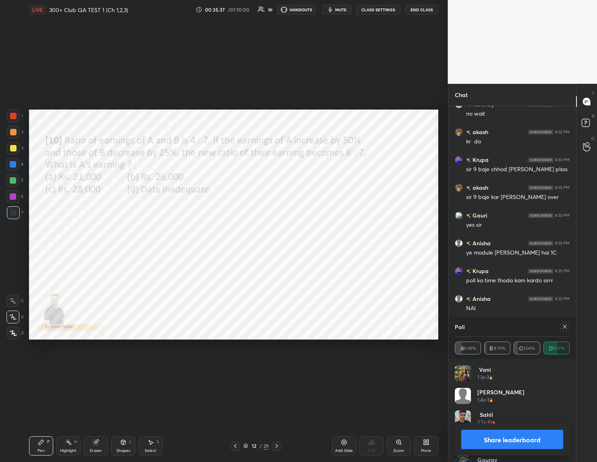
click at [514, 440] on button "Share leaderboard" at bounding box center [512, 439] width 102 height 19
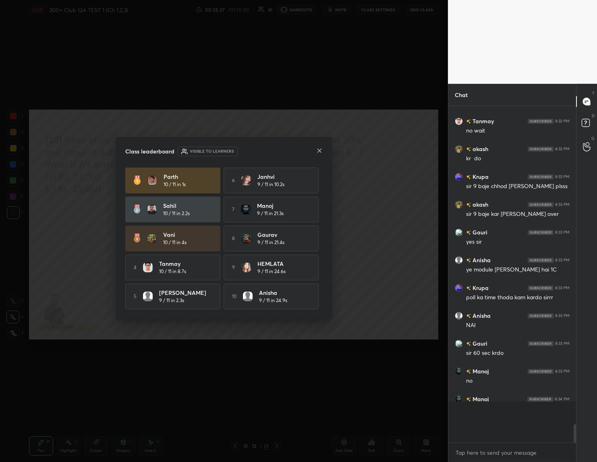
scroll to position [332, 126]
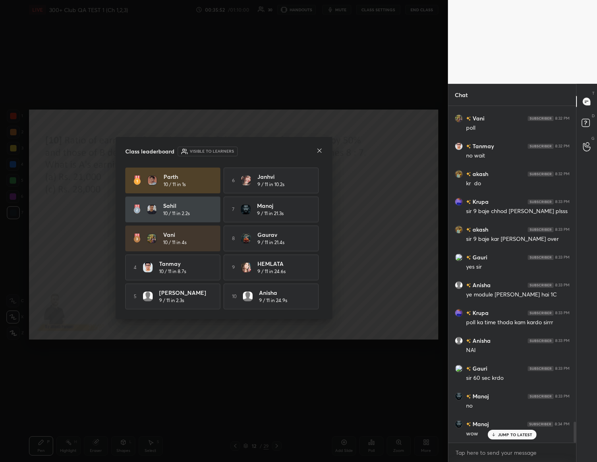
click at [317, 149] on icon at bounding box center [319, 150] width 6 height 6
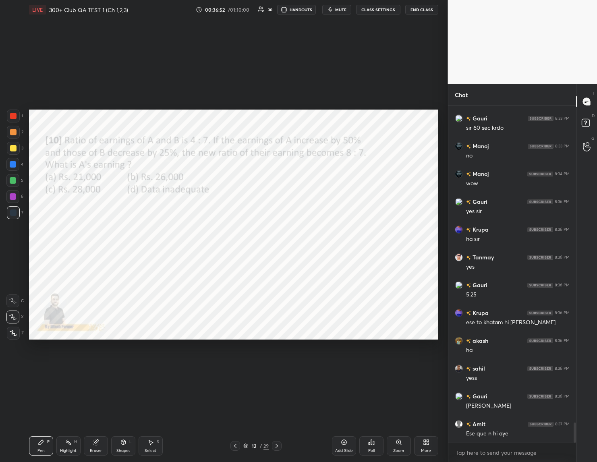
scroll to position [5345, 0]
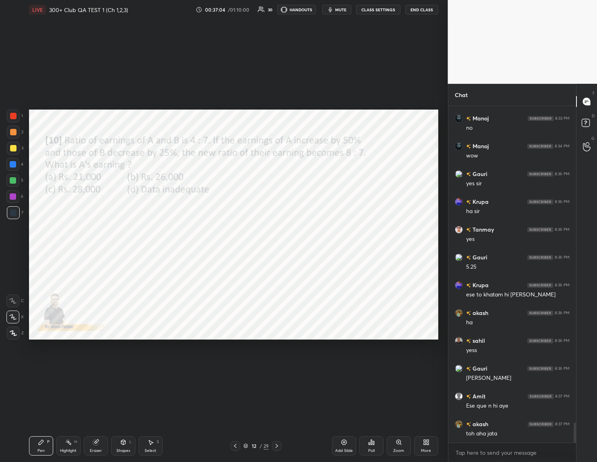
drag, startPoint x: 274, startPoint y: 445, endPoint x: 251, endPoint y: 447, distance: 23.9
click at [274, 445] on icon at bounding box center [277, 446] width 6 height 6
click at [372, 449] on div "Poll" at bounding box center [371, 451] width 6 height 4
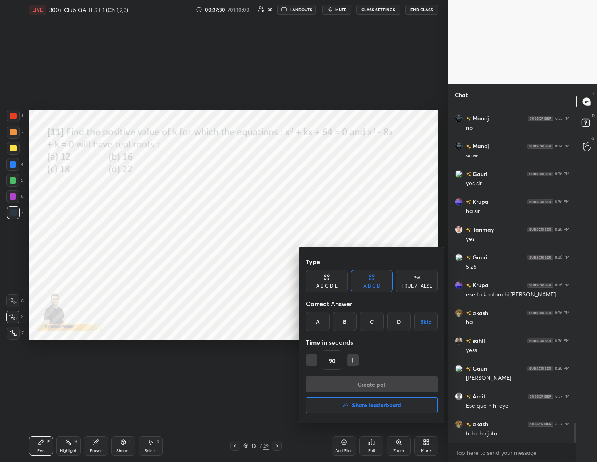
drag, startPoint x: 343, startPoint y: 321, endPoint x: 343, endPoint y: 327, distance: 6.0
click at [343, 323] on div "B" at bounding box center [345, 321] width 24 height 19
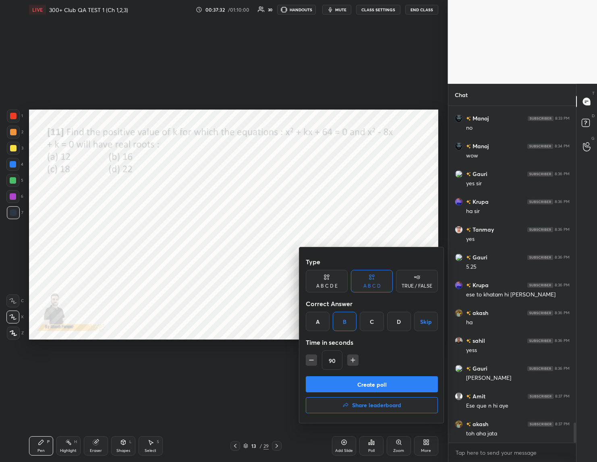
drag, startPoint x: 358, startPoint y: 382, endPoint x: 353, endPoint y: 379, distance: 5.5
click at [358, 380] on button "Create poll" at bounding box center [372, 384] width 132 height 16
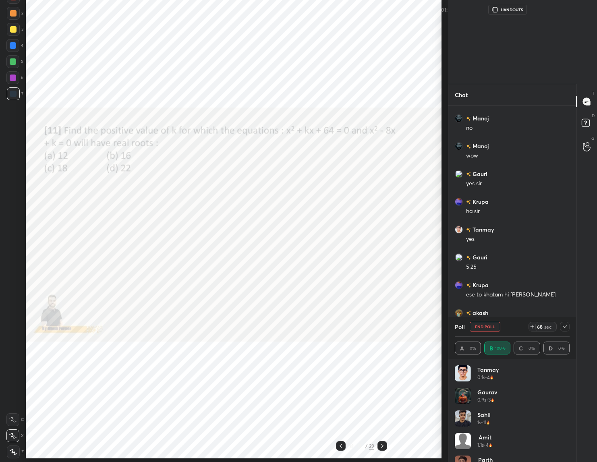
scroll to position [290, 126]
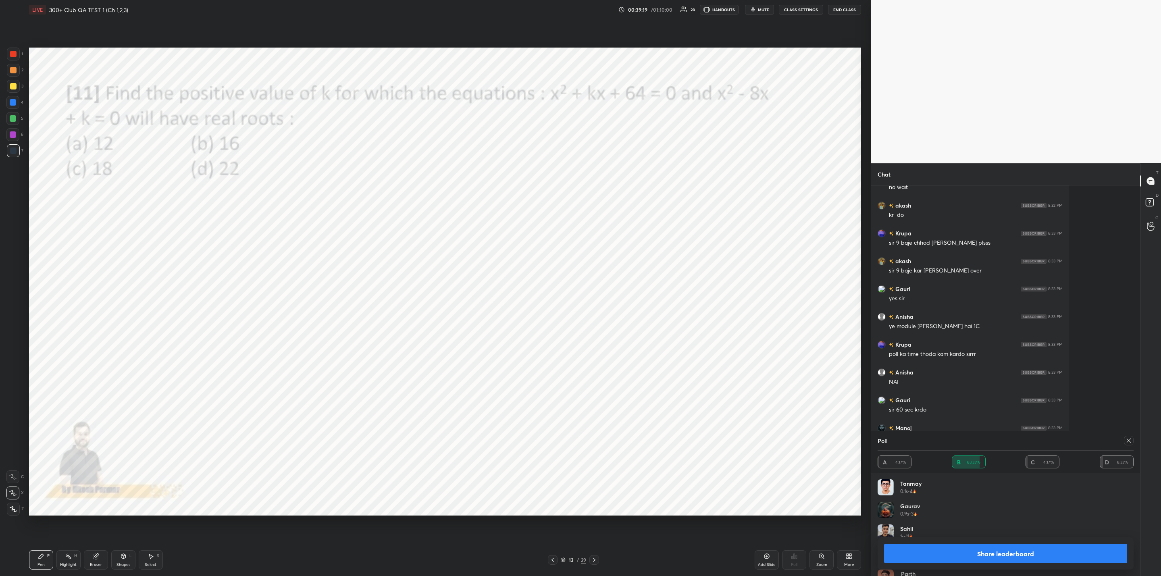
drag, startPoint x: 935, startPoint y: 557, endPoint x: 889, endPoint y: 557, distance: 46.4
click at [933, 557] on button "Share leaderboard" at bounding box center [1005, 553] width 243 height 19
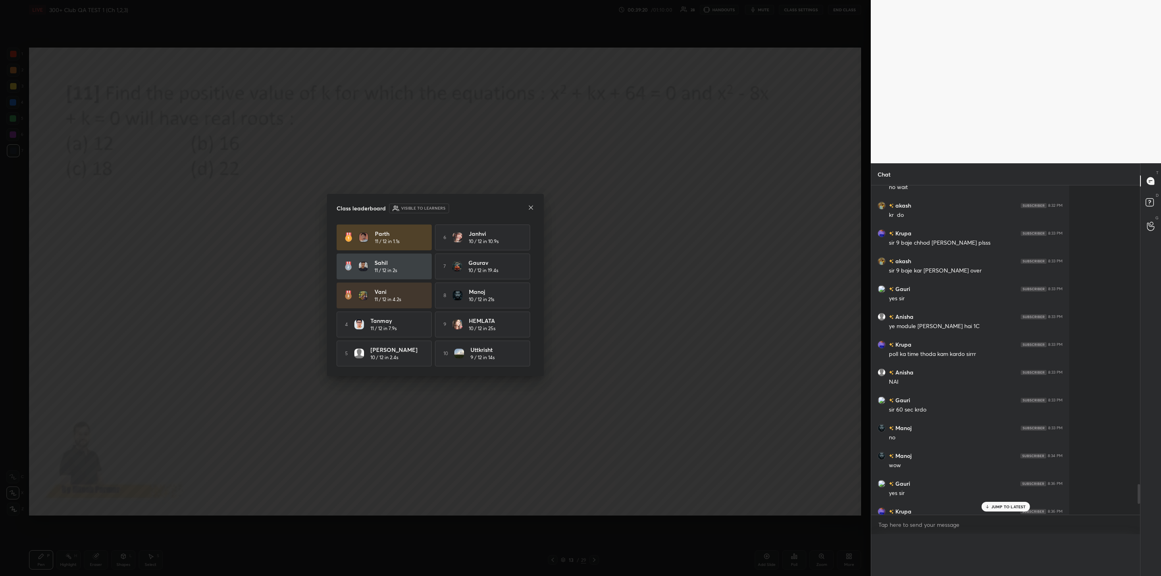
scroll to position [0, 0]
click at [990, 553] on div "JUMP TO LATEST" at bounding box center [1005, 549] width 48 height 10
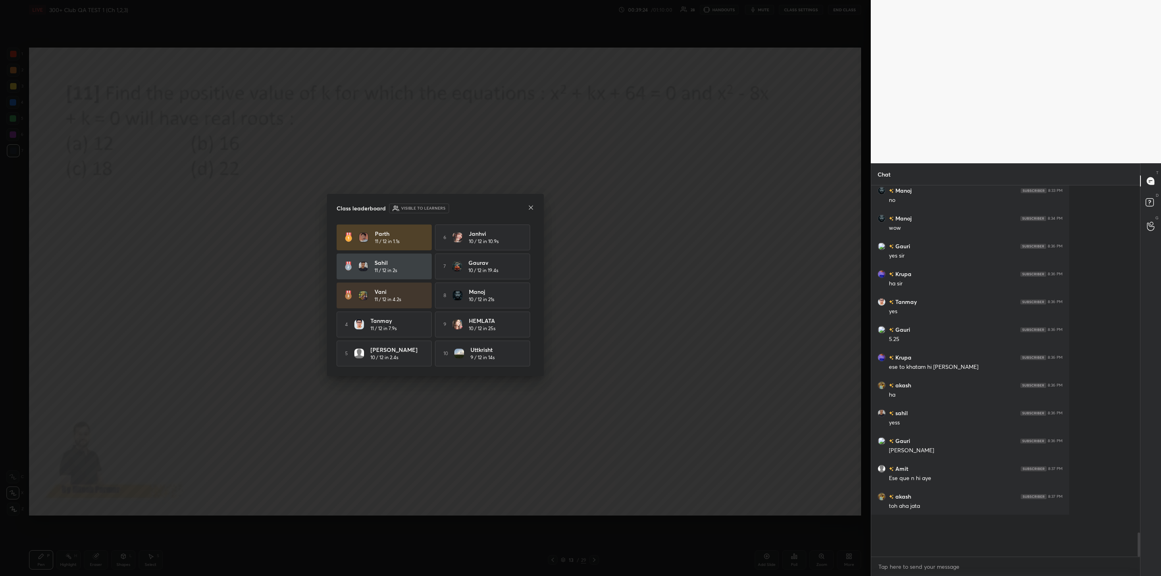
click at [531, 210] on div at bounding box center [531, 208] width 6 height 8
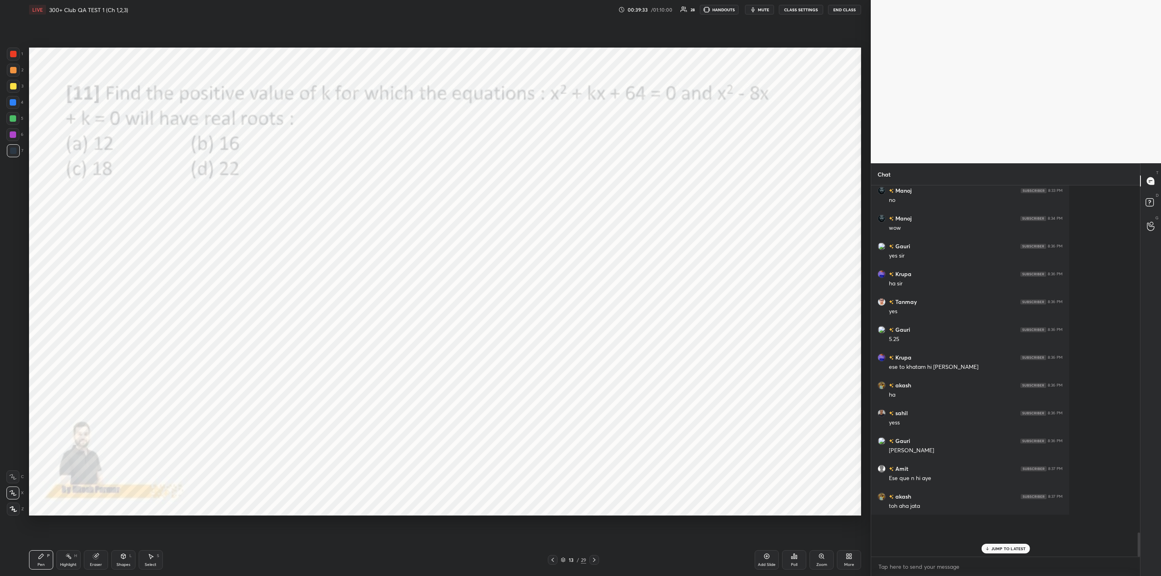
scroll to position [4731, 0]
drag, startPoint x: 592, startPoint y: 559, endPoint x: 582, endPoint y: 555, distance: 10.3
click at [594, 559] on icon at bounding box center [594, 560] width 6 height 6
click at [795, 559] on icon at bounding box center [794, 556] width 6 height 6
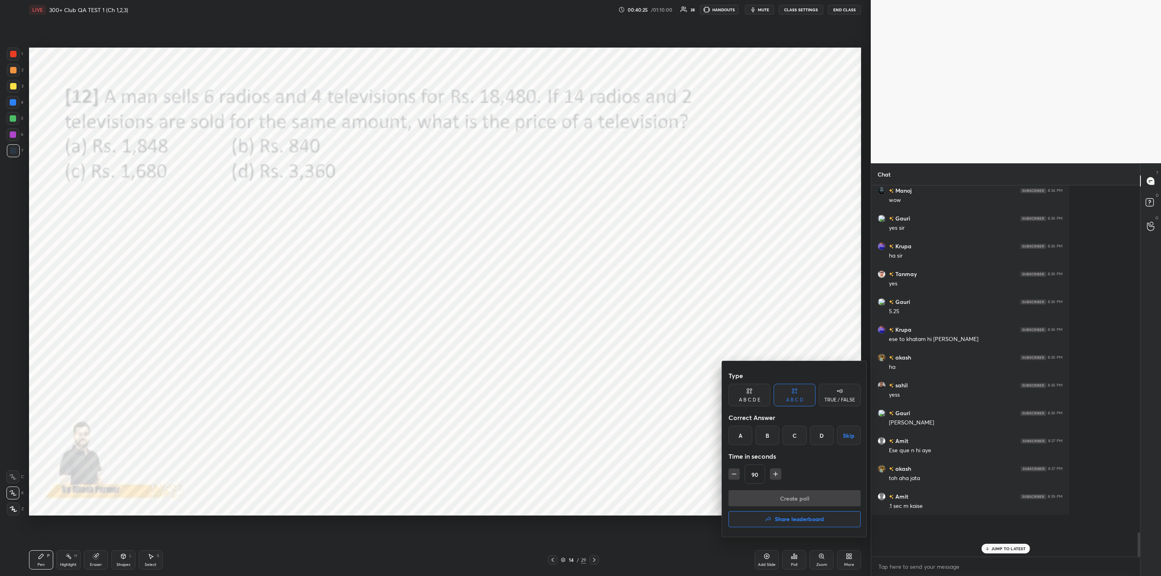
drag, startPoint x: 820, startPoint y: 433, endPoint x: 803, endPoint y: 451, distance: 24.5
click at [818, 435] on div "D" at bounding box center [822, 435] width 24 height 19
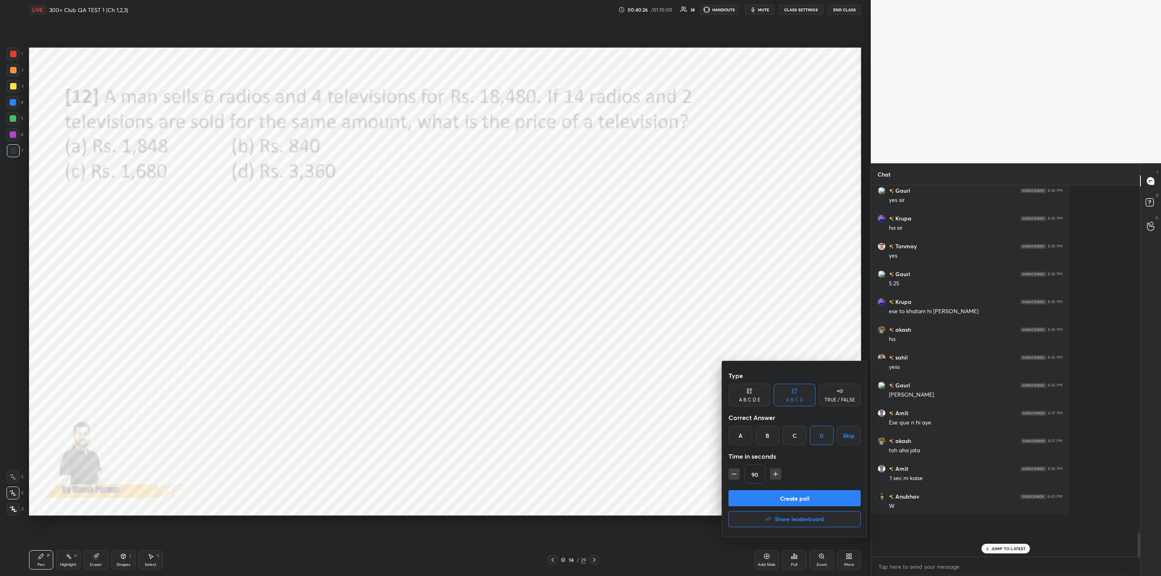
drag, startPoint x: 781, startPoint y: 498, endPoint x: 745, endPoint y: 498, distance: 36.7
click at [778, 496] on button "Create poll" at bounding box center [794, 498] width 132 height 16
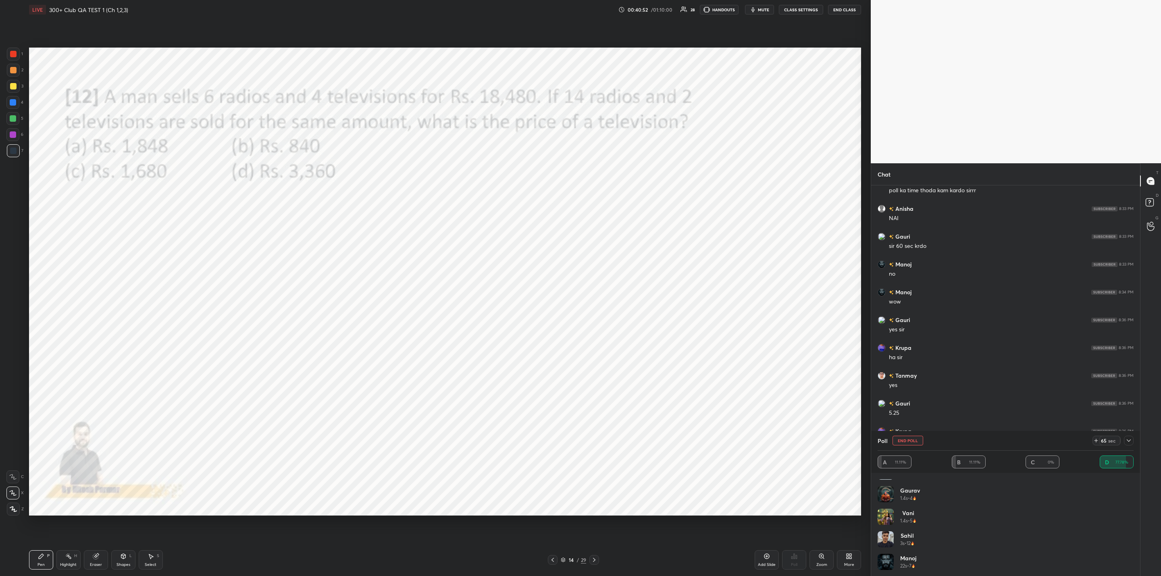
scroll to position [0, 0]
click at [1132, 439] on div at bounding box center [1129, 441] width 10 height 10
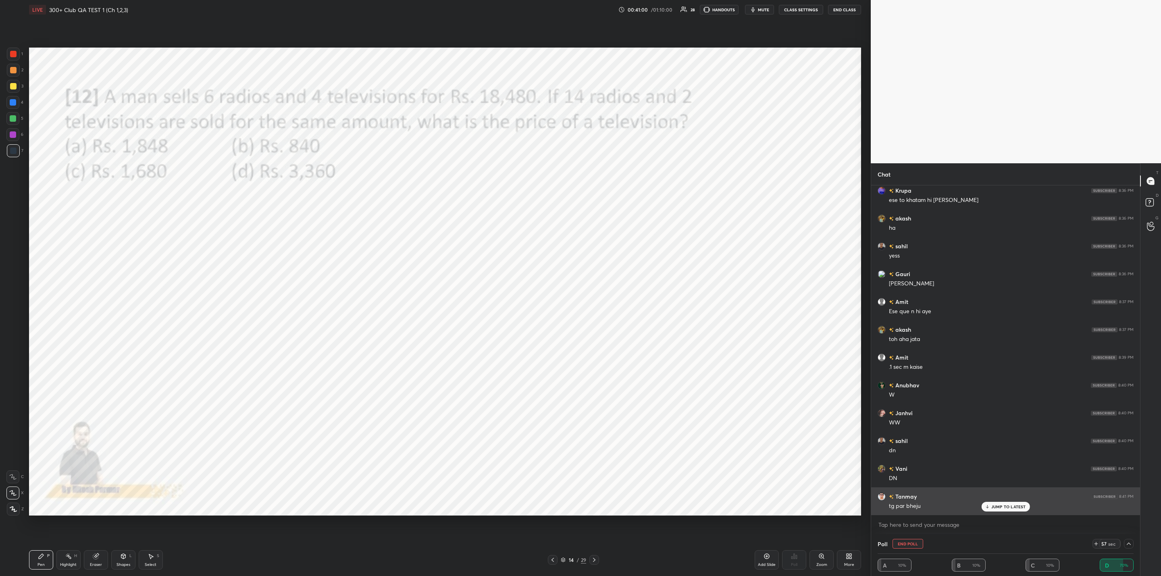
scroll to position [4824, 0]
click at [1153, 201] on icon at bounding box center [1150, 203] width 15 height 15
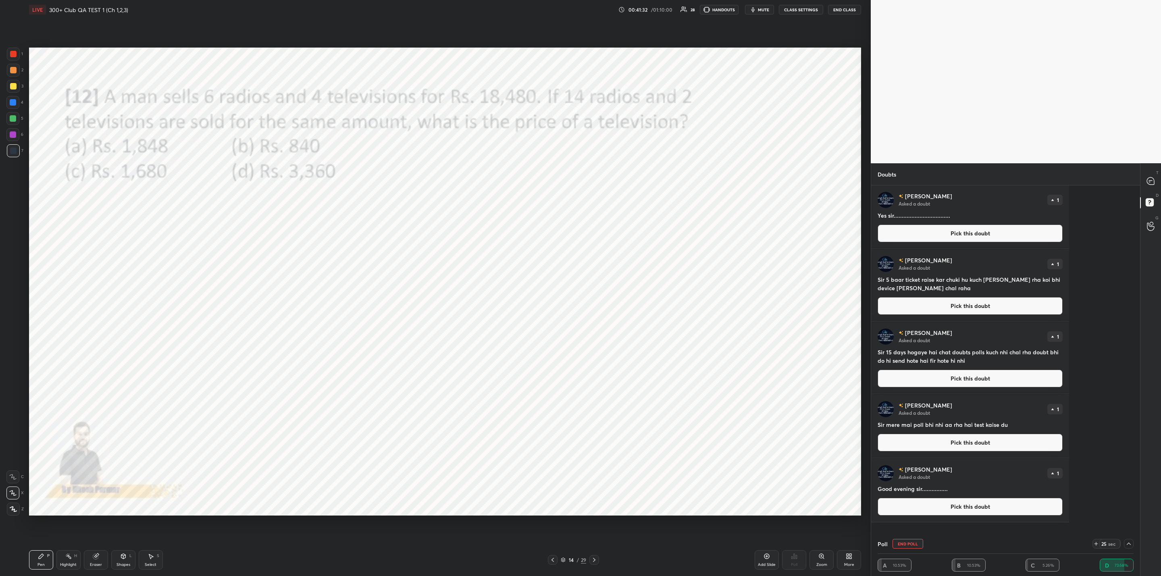
click at [1150, 190] on div "T Messages (T) D Doubts (D) G Raise Hand (G)" at bounding box center [1150, 369] width 21 height 413
click at [1150, 176] on div at bounding box center [1150, 181] width 16 height 15
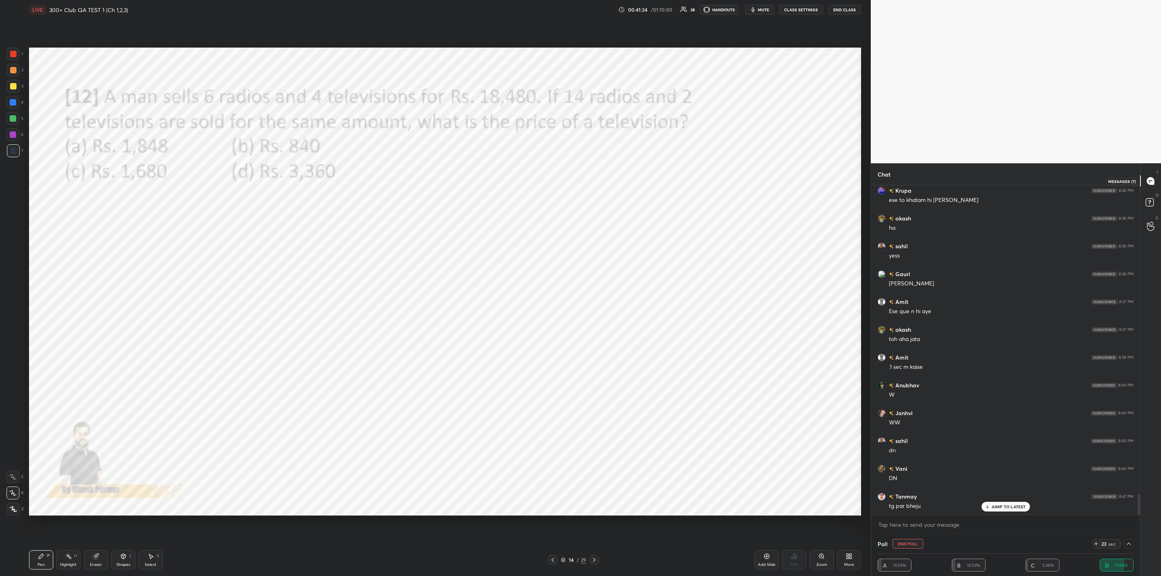
scroll to position [326, 266]
click at [991, 507] on p "JUMP TO LATEST" at bounding box center [1008, 506] width 35 height 5
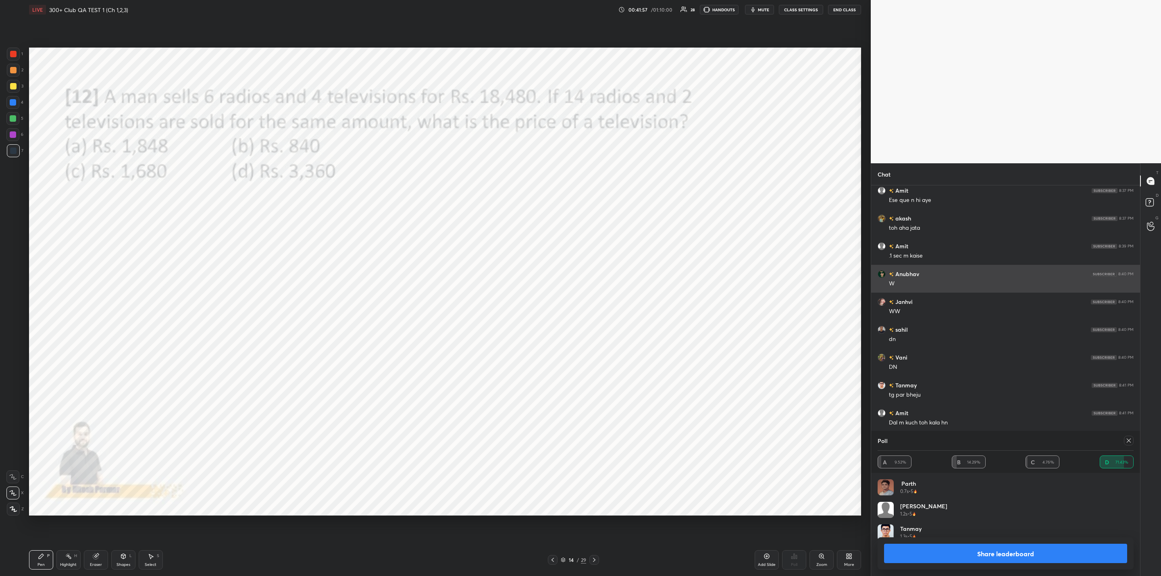
scroll to position [94, 253]
drag, startPoint x: 958, startPoint y: 549, endPoint x: 962, endPoint y: 546, distance: 5.4
click at [962, 546] on button "Share leaderboard" at bounding box center [1005, 553] width 243 height 19
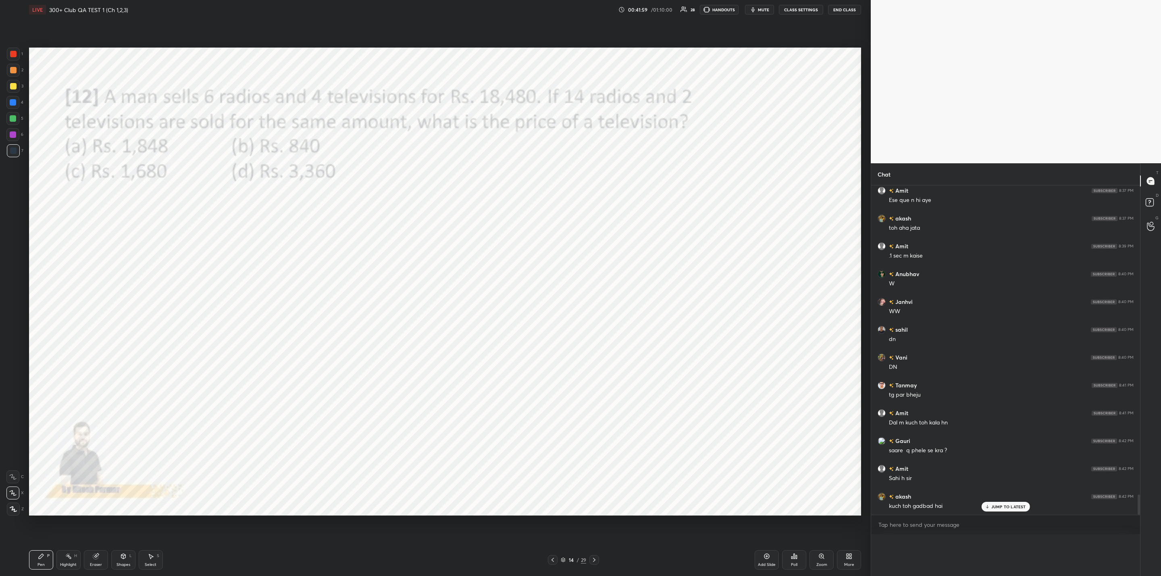
type textarea "x"
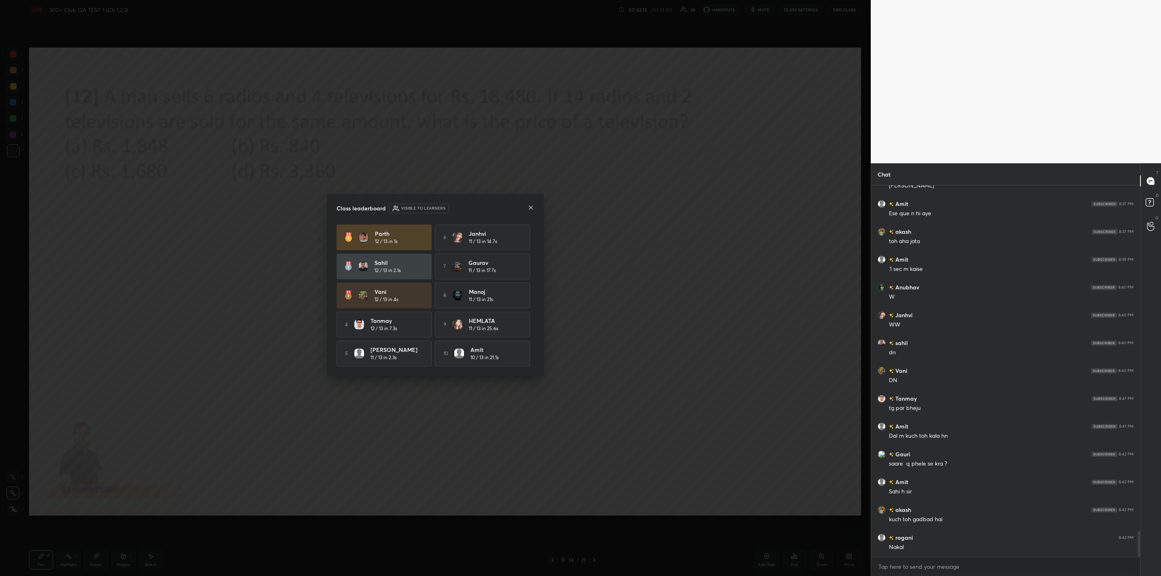
scroll to position [5112, 0]
click at [528, 209] on icon at bounding box center [531, 207] width 6 height 6
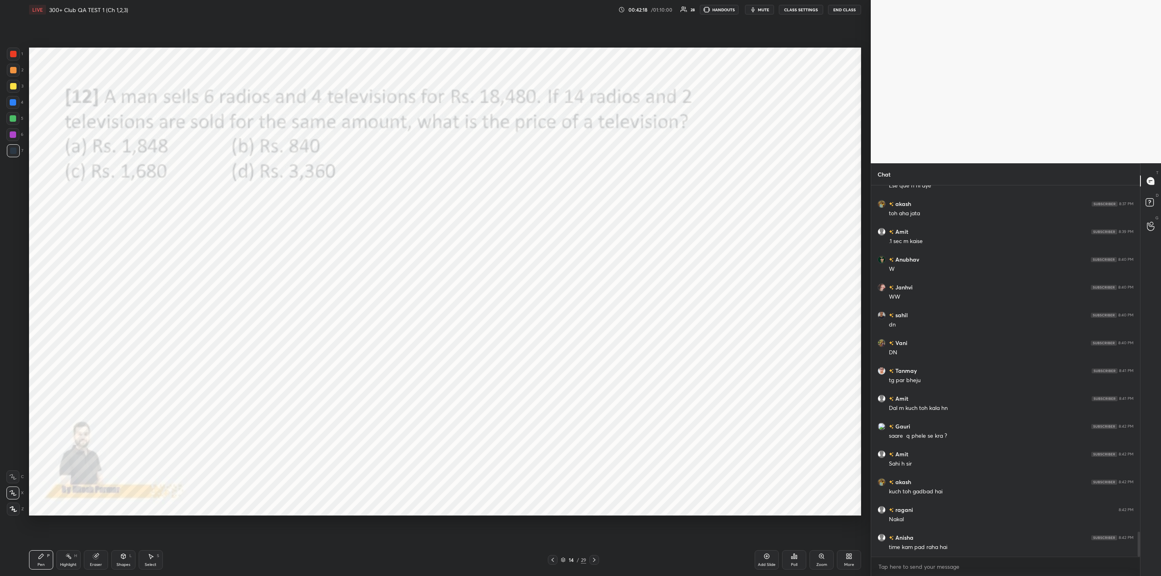
drag, startPoint x: 591, startPoint y: 555, endPoint x: 594, endPoint y: 551, distance: 4.7
click at [590, 555] on div at bounding box center [594, 560] width 10 height 10
click at [796, 561] on div "Poll" at bounding box center [794, 559] width 24 height 19
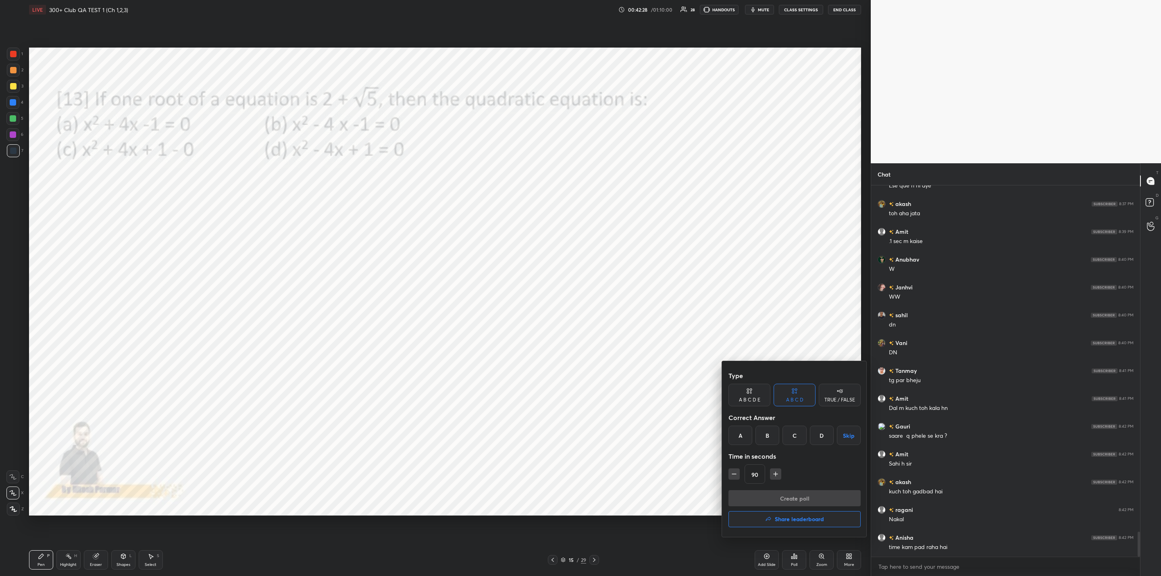
drag, startPoint x: 764, startPoint y: 436, endPoint x: 755, endPoint y: 463, distance: 29.1
click at [763, 435] on div "B" at bounding box center [767, 435] width 24 height 19
click at [732, 475] on icon "button" at bounding box center [734, 474] width 8 height 8
type input "75"
click at [773, 496] on button "Create poll" at bounding box center [794, 498] width 132 height 16
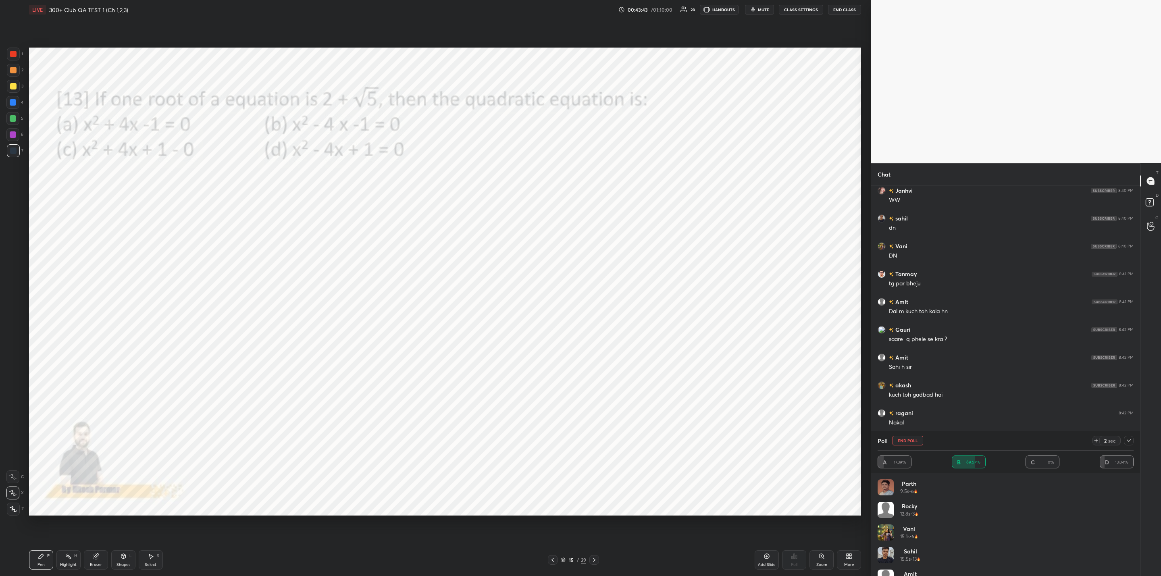
scroll to position [5237, 0]
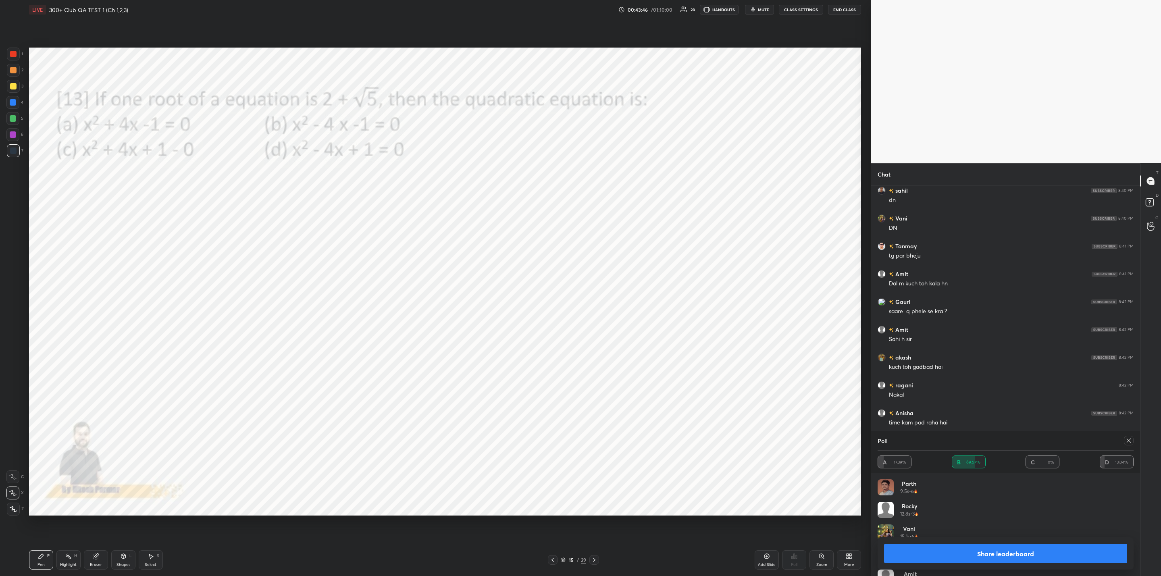
drag, startPoint x: 958, startPoint y: 558, endPoint x: 929, endPoint y: 557, distance: 29.0
click at [951, 558] on button "Share leaderboard" at bounding box center [1005, 553] width 243 height 19
type textarea "x"
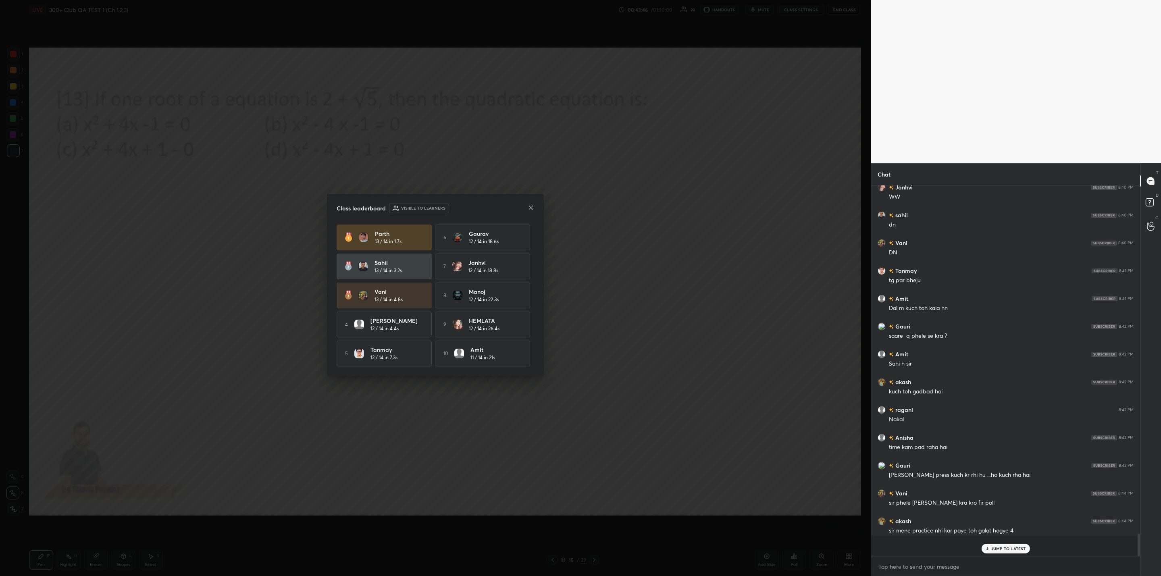
scroll to position [5195, 0]
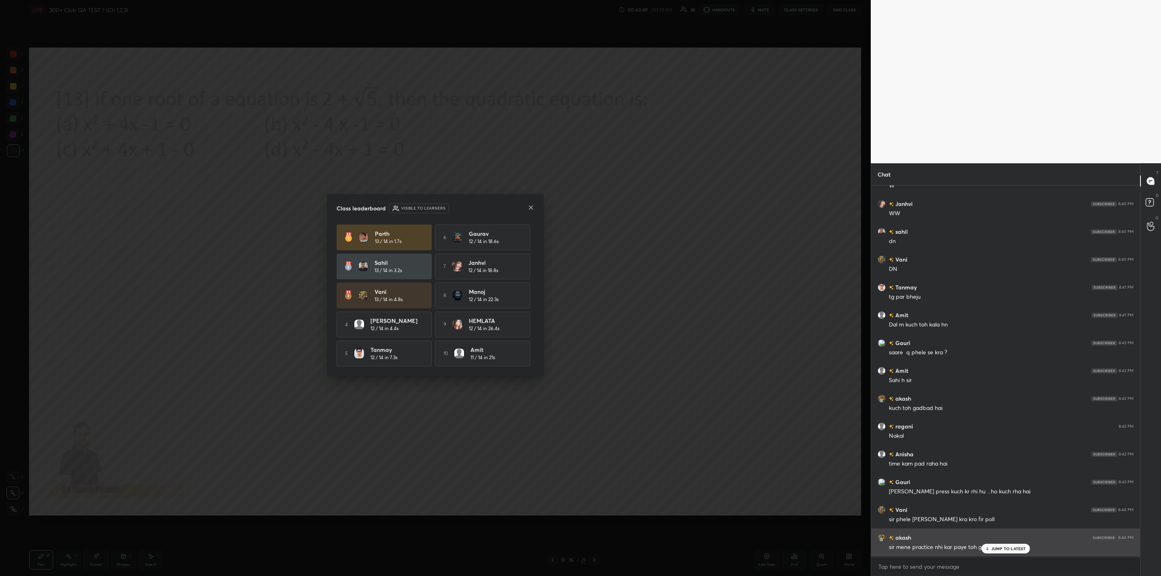
drag, startPoint x: 997, startPoint y: 550, endPoint x: 966, endPoint y: 548, distance: 31.5
click at [995, 548] on p "JUMP TO LATEST" at bounding box center [1008, 548] width 35 height 5
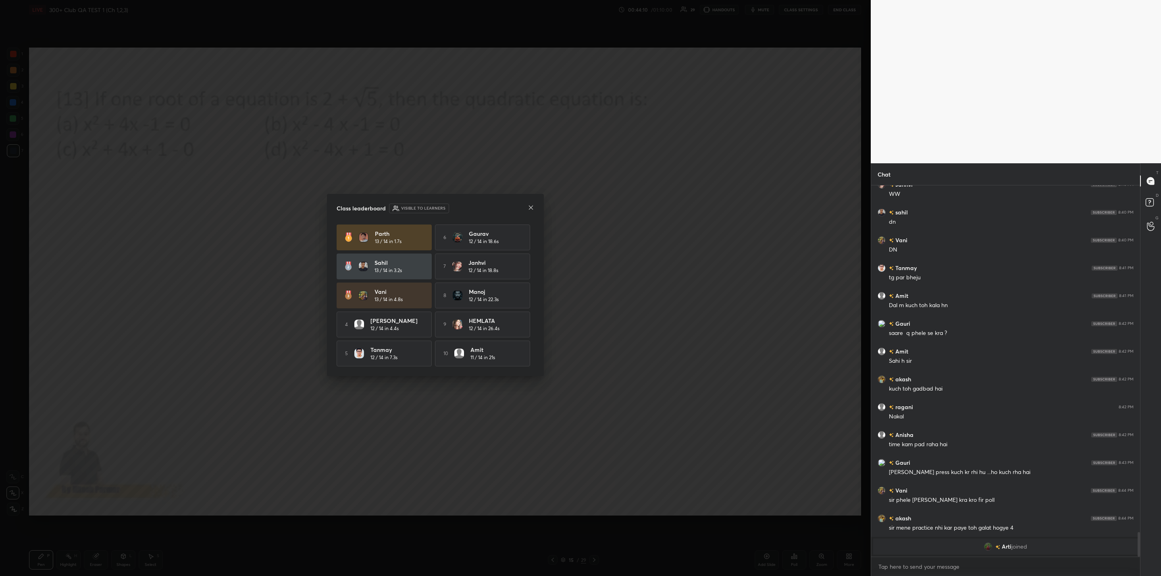
click at [530, 206] on icon at bounding box center [531, 208] width 4 height 4
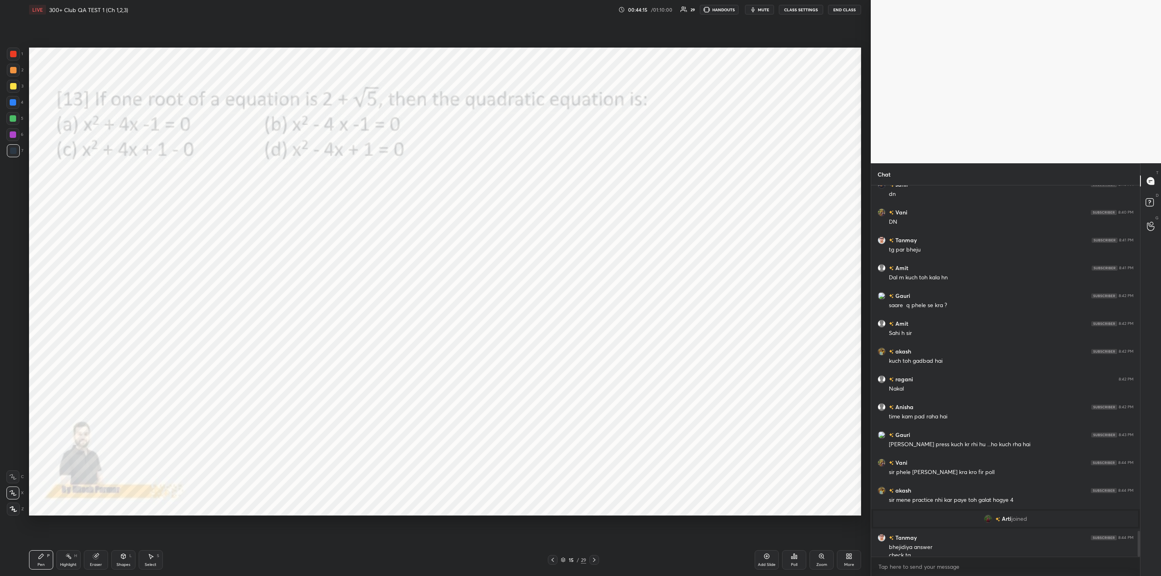
scroll to position [4974, 0]
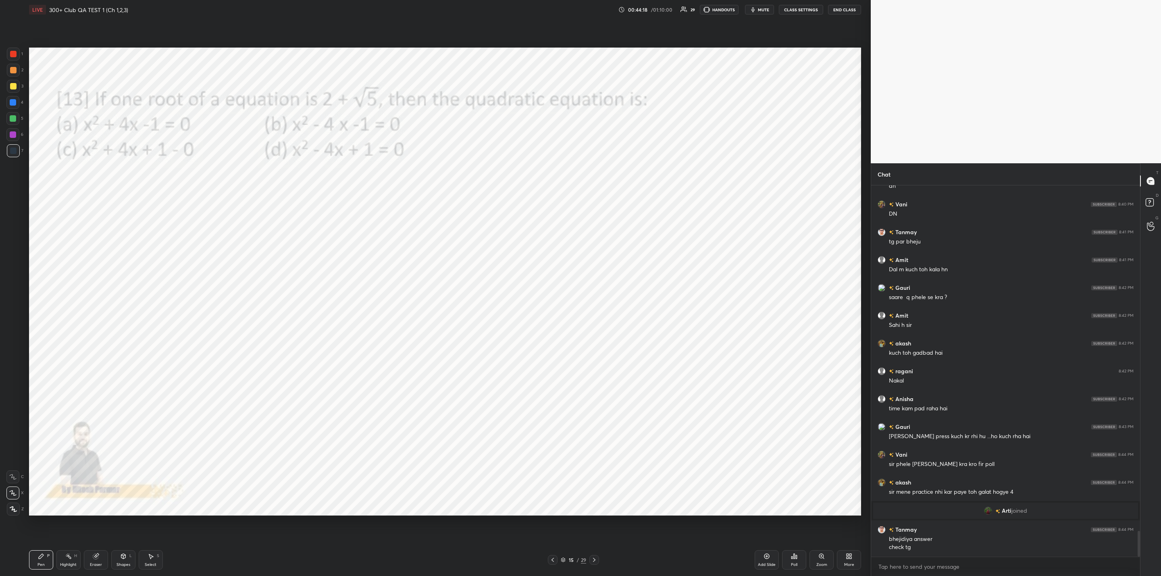
click at [592, 557] on icon at bounding box center [594, 560] width 6 height 6
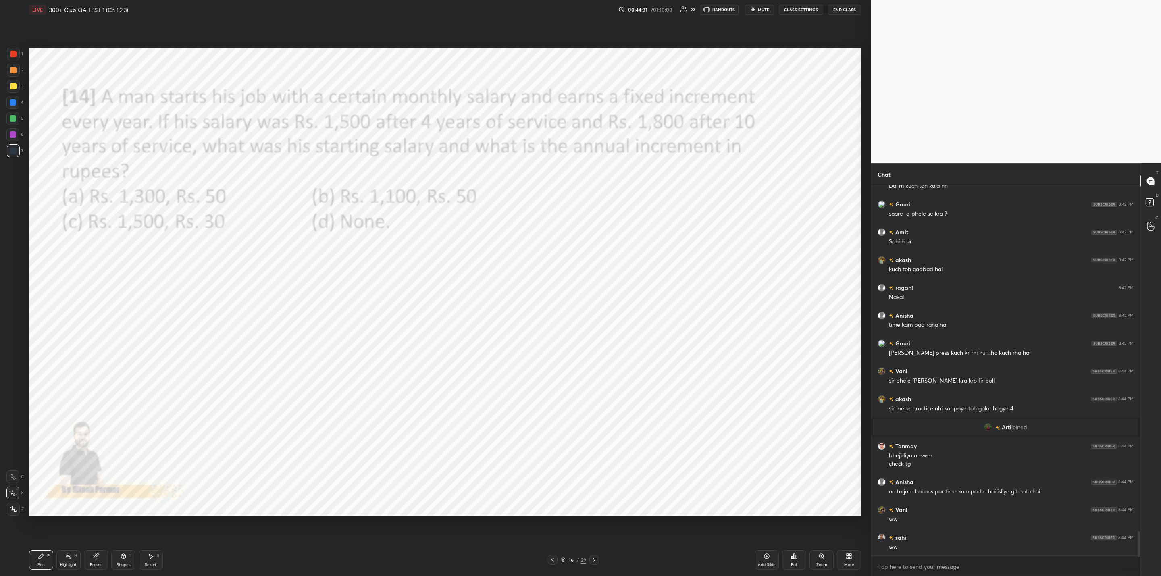
scroll to position [5085, 0]
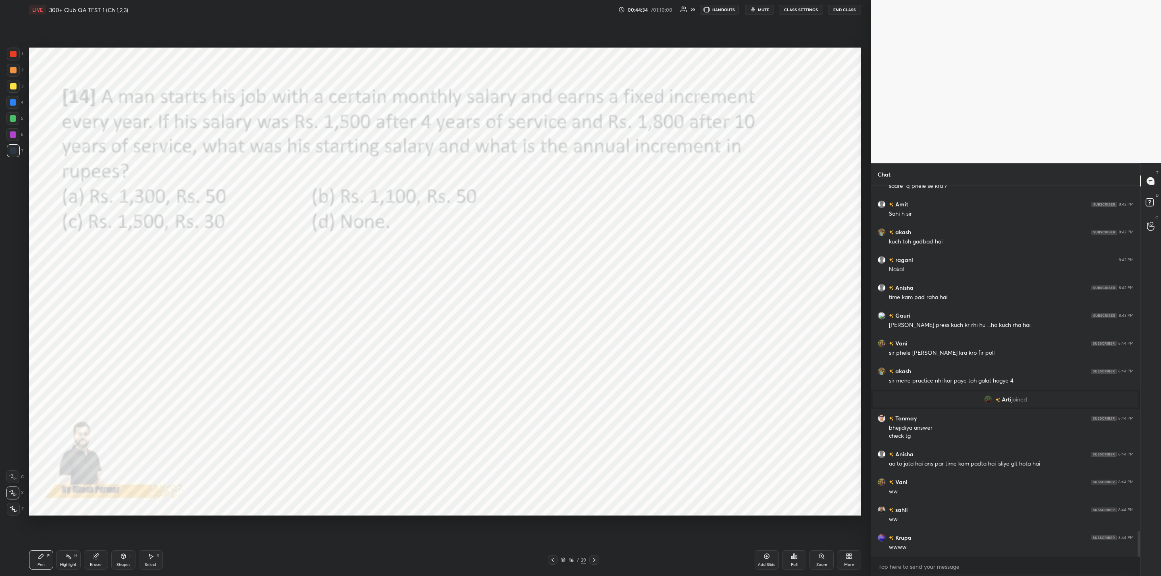
click at [787, 563] on div "Poll" at bounding box center [794, 559] width 24 height 19
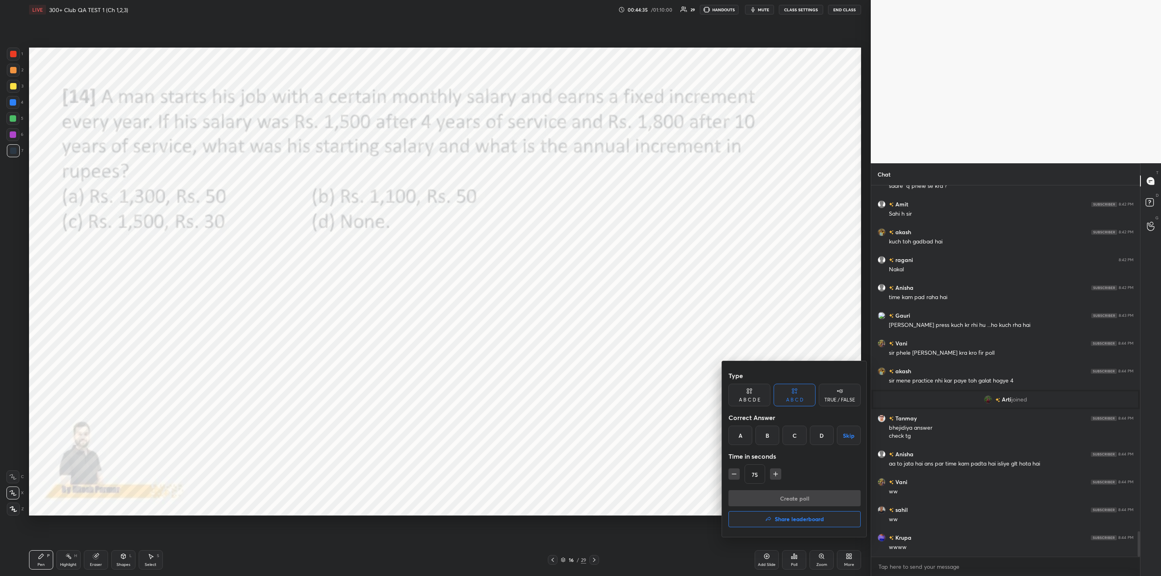
drag, startPoint x: 740, startPoint y: 430, endPoint x: 742, endPoint y: 448, distance: 17.5
click at [740, 434] on div "A" at bounding box center [740, 435] width 24 height 19
drag, startPoint x: 776, startPoint y: 469, endPoint x: 777, endPoint y: 480, distance: 10.5
click at [777, 471] on icon "button" at bounding box center [775, 474] width 8 height 8
drag, startPoint x: 731, startPoint y: 473, endPoint x: 737, endPoint y: 480, distance: 9.1
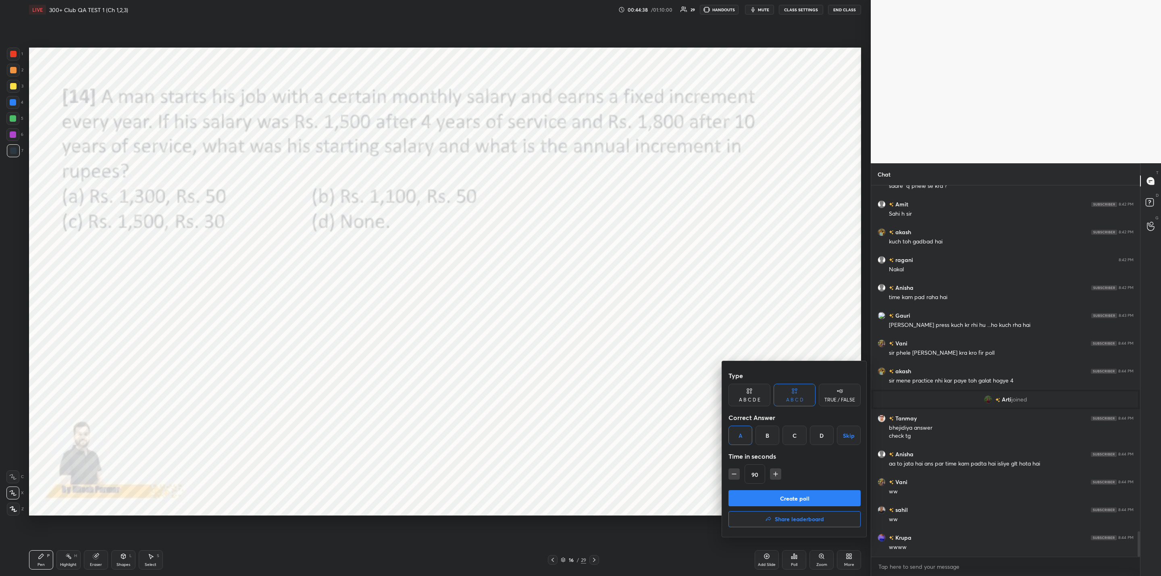
click at [734, 474] on icon "button" at bounding box center [734, 474] width 8 height 8
type input "75"
drag, startPoint x: 766, startPoint y: 496, endPoint x: 712, endPoint y: 500, distance: 54.6
click at [764, 492] on button "Create poll" at bounding box center [794, 498] width 132 height 16
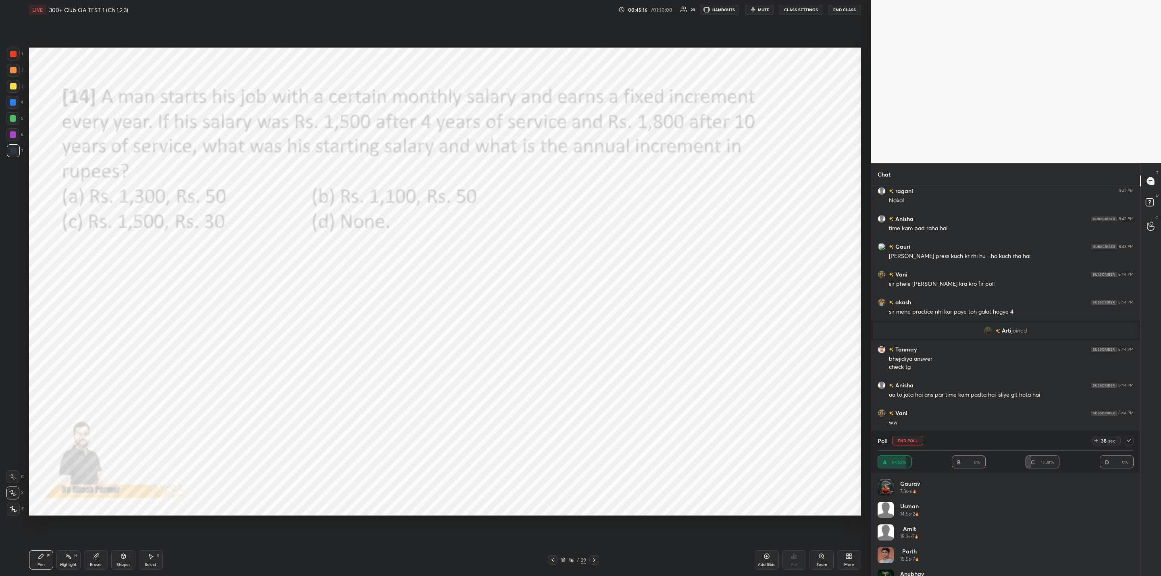
scroll to position [5182, 0]
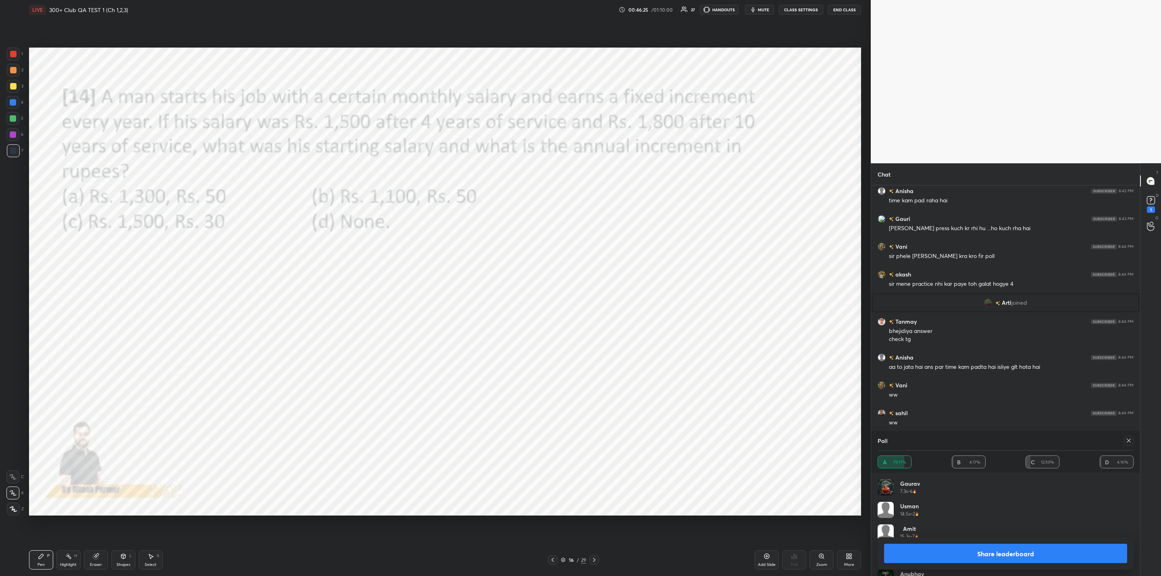
drag, startPoint x: 965, startPoint y: 548, endPoint x: 903, endPoint y: 551, distance: 61.8
click at [962, 549] on button "Share leaderboard" at bounding box center [1005, 553] width 243 height 19
type textarea "x"
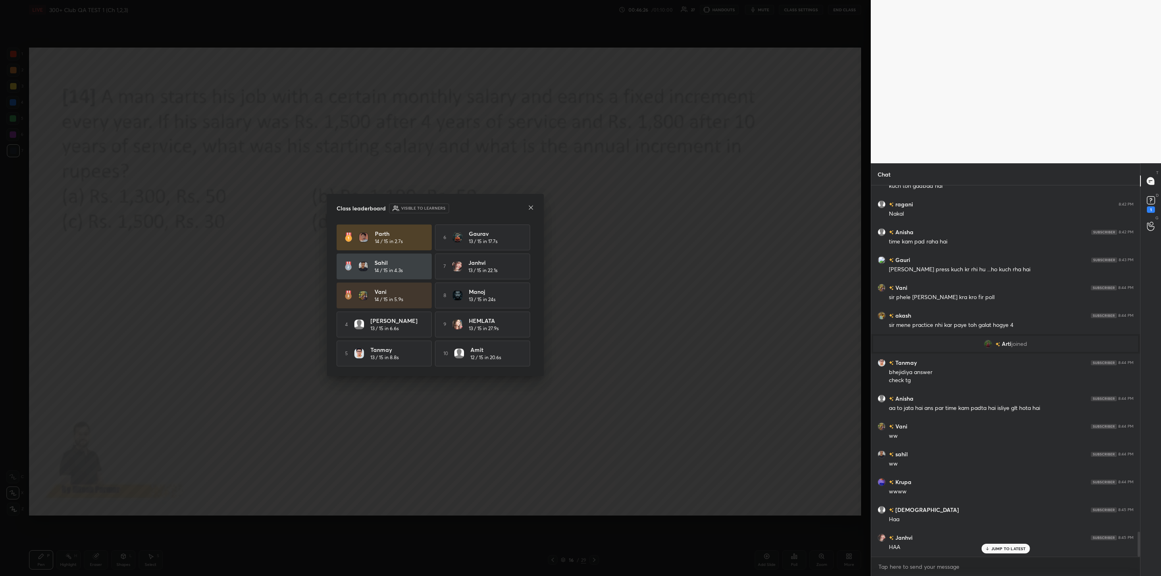
scroll to position [5141, 0]
click at [530, 207] on icon at bounding box center [531, 207] width 6 height 6
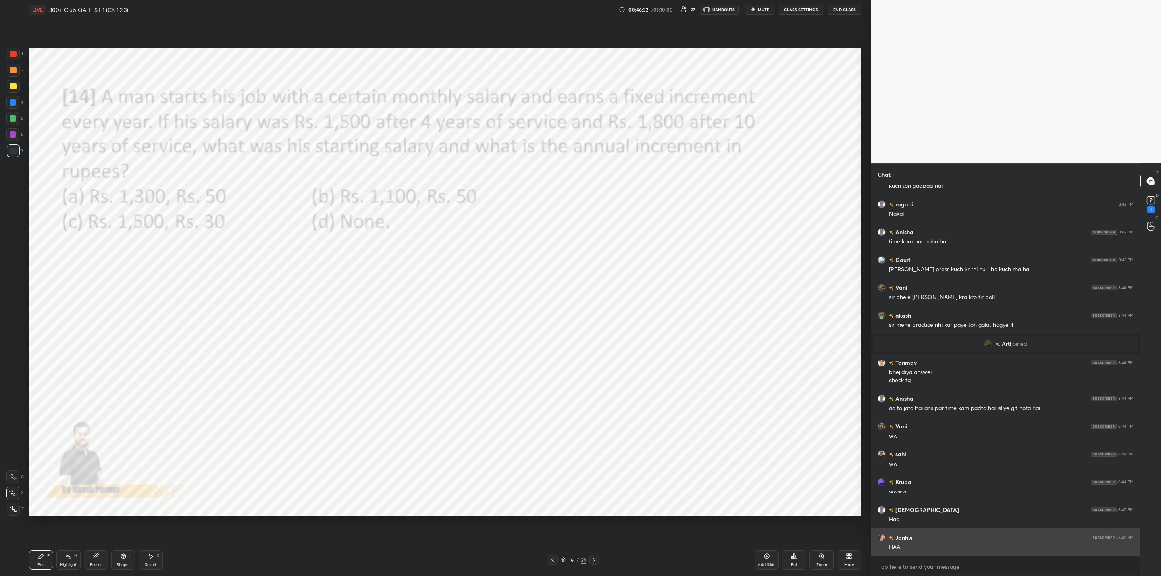
scroll to position [5168, 0]
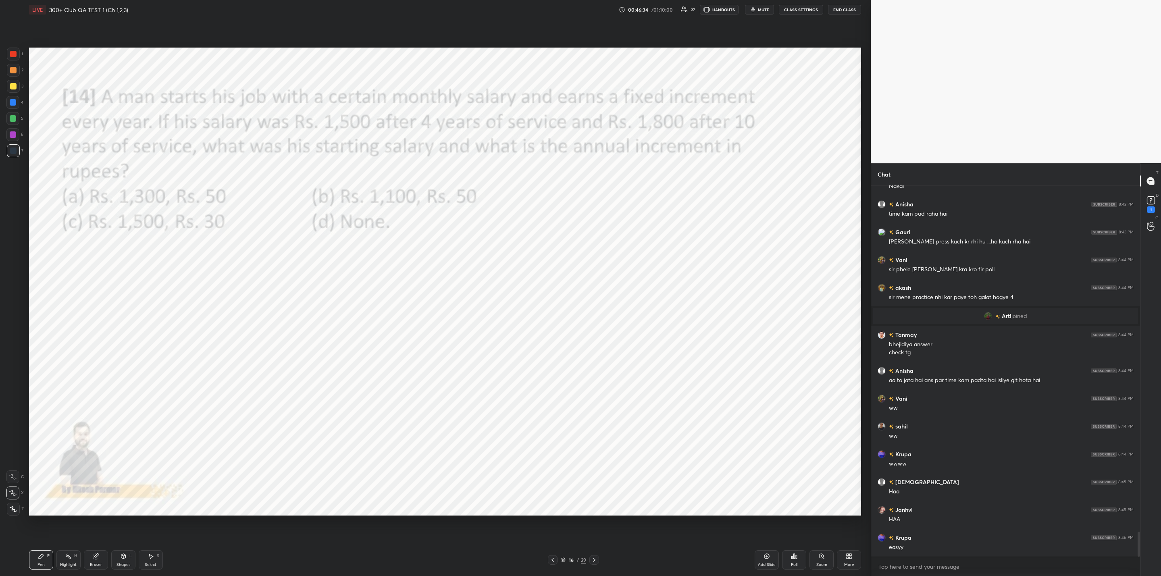
click at [11, 243] on div "1 2 3 4 5 6 7 C X Z C X Z E E Erase all H H LIVE 300+ Club QA TEST 1 (Ch 1,2,3)…" at bounding box center [432, 288] width 864 height 576
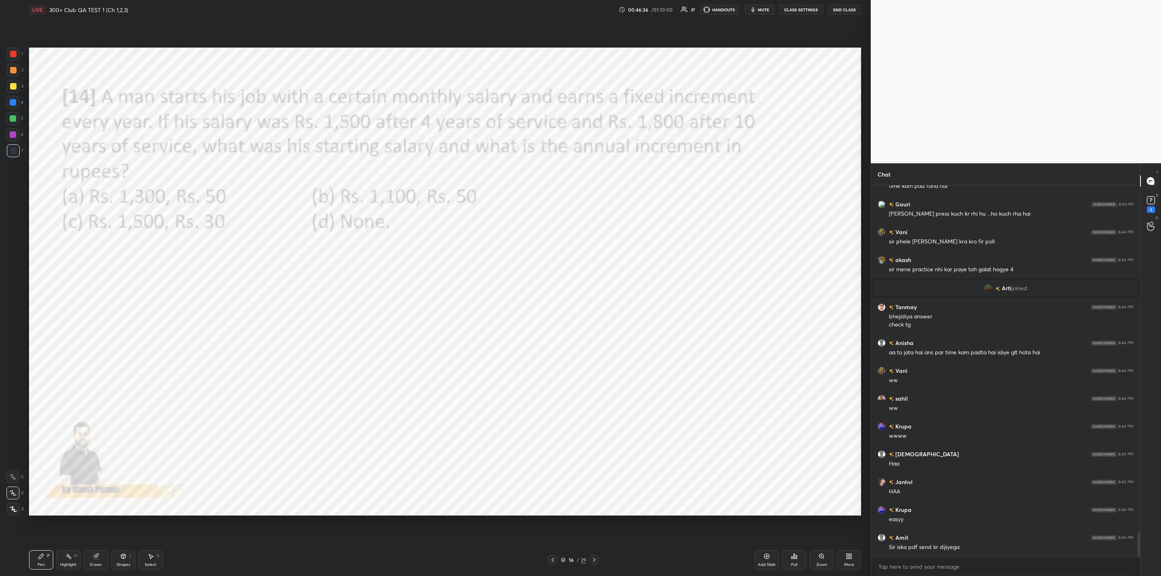
click at [591, 561] on icon at bounding box center [594, 560] width 6 height 6
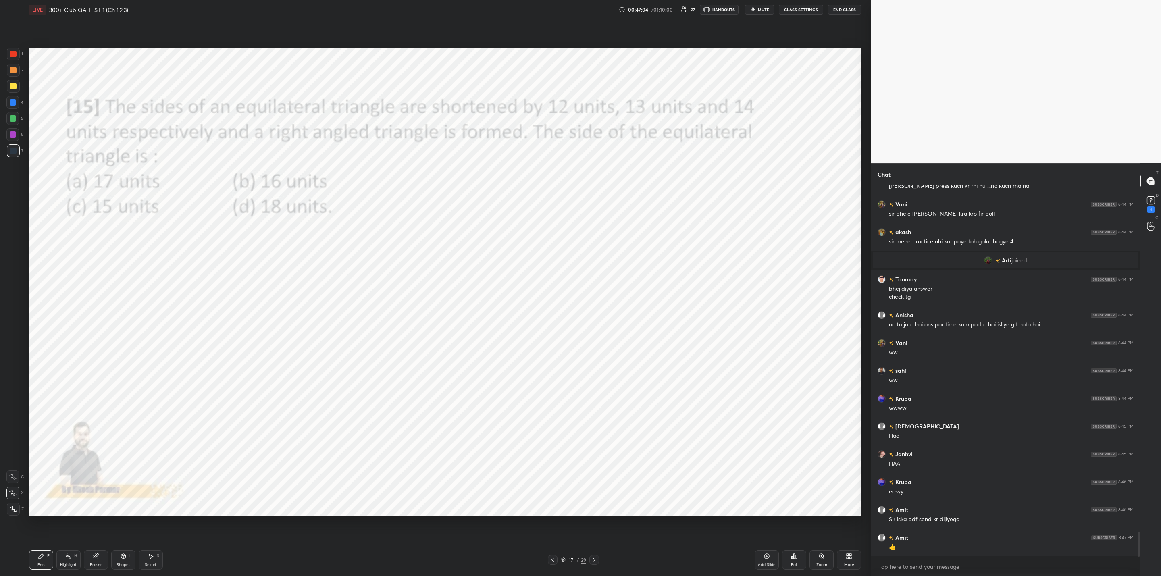
scroll to position [5252, 0]
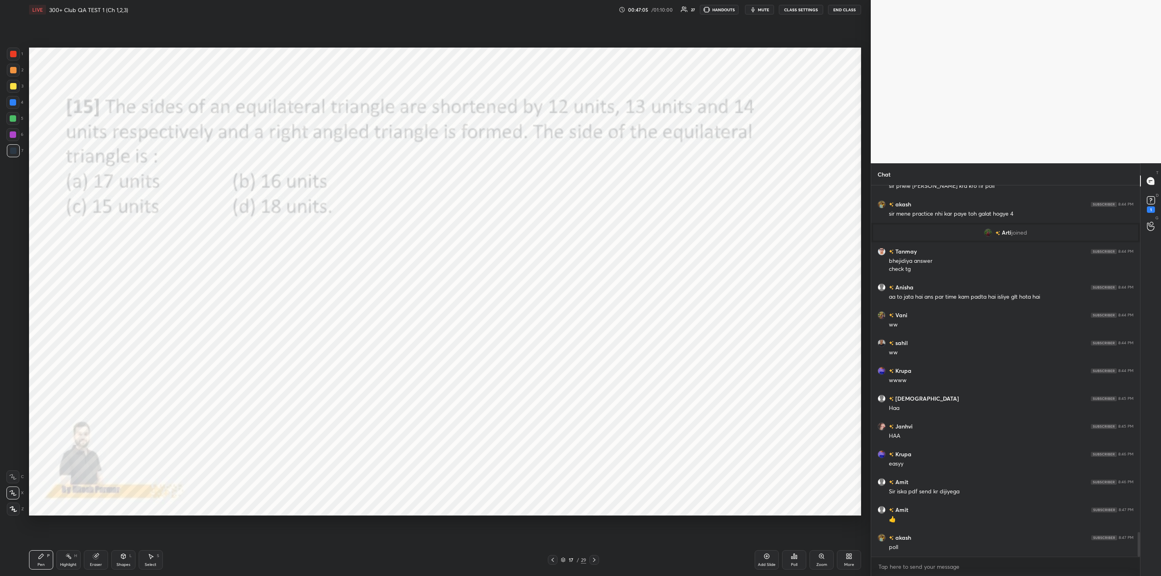
click at [797, 560] on div "Poll" at bounding box center [794, 559] width 24 height 19
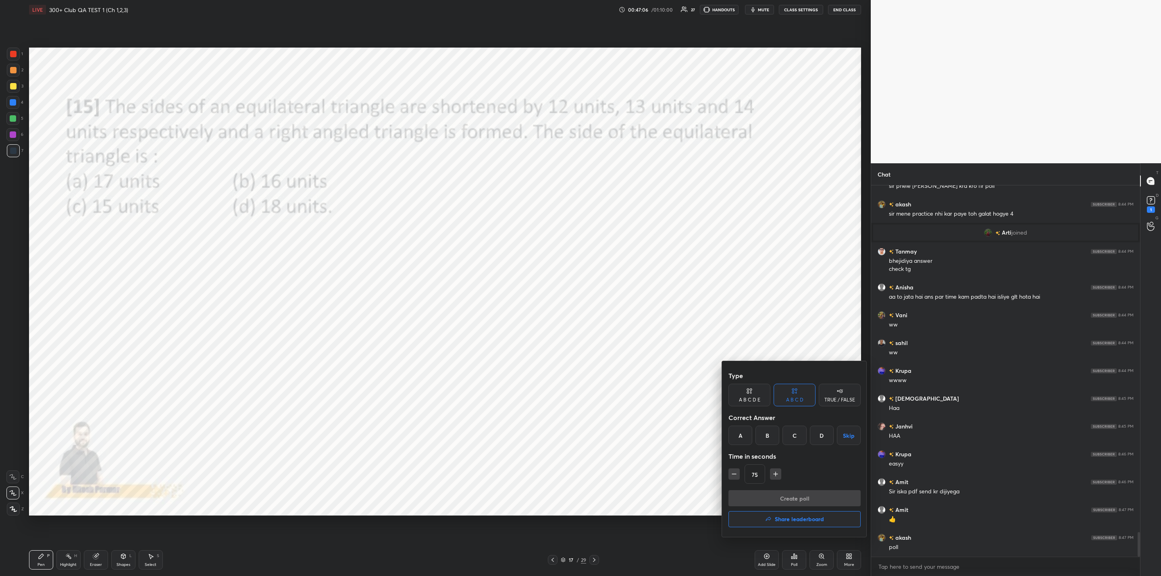
click at [738, 432] on div "A" at bounding box center [740, 435] width 24 height 19
drag, startPoint x: 774, startPoint y: 473, endPoint x: 750, endPoint y: 481, distance: 25.5
click at [773, 473] on icon "button" at bounding box center [775, 474] width 8 height 8
click at [733, 474] on icon "button" at bounding box center [734, 474] width 8 height 8
drag, startPoint x: 779, startPoint y: 474, endPoint x: 771, endPoint y: 484, distance: 12.3
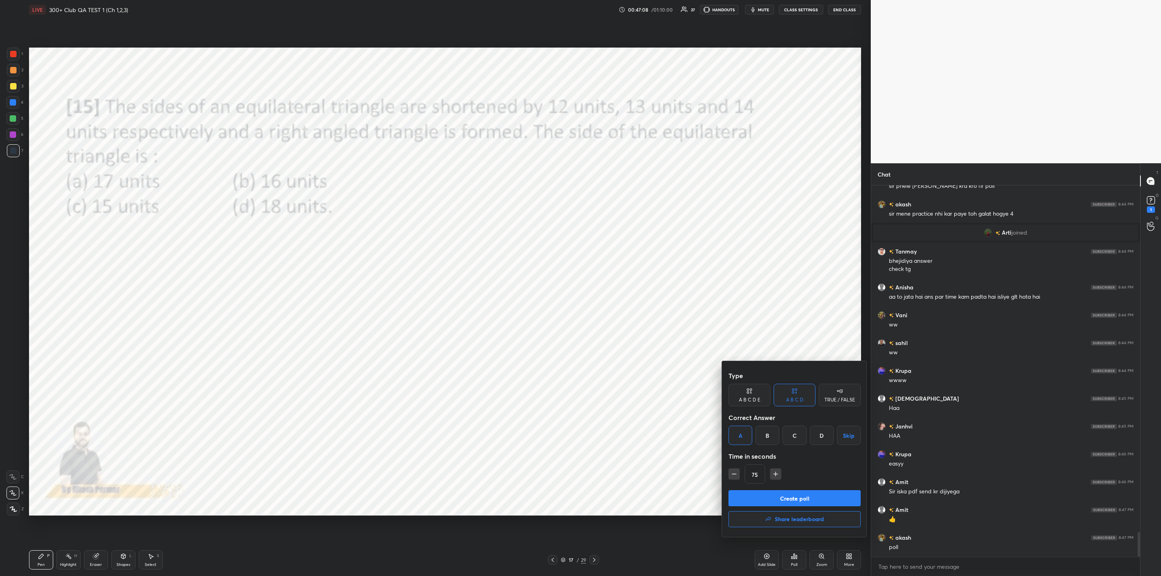
click at [779, 476] on icon "button" at bounding box center [775, 474] width 8 height 8
type input "90"
click at [768, 499] on button "Create poll" at bounding box center [794, 498] width 132 height 16
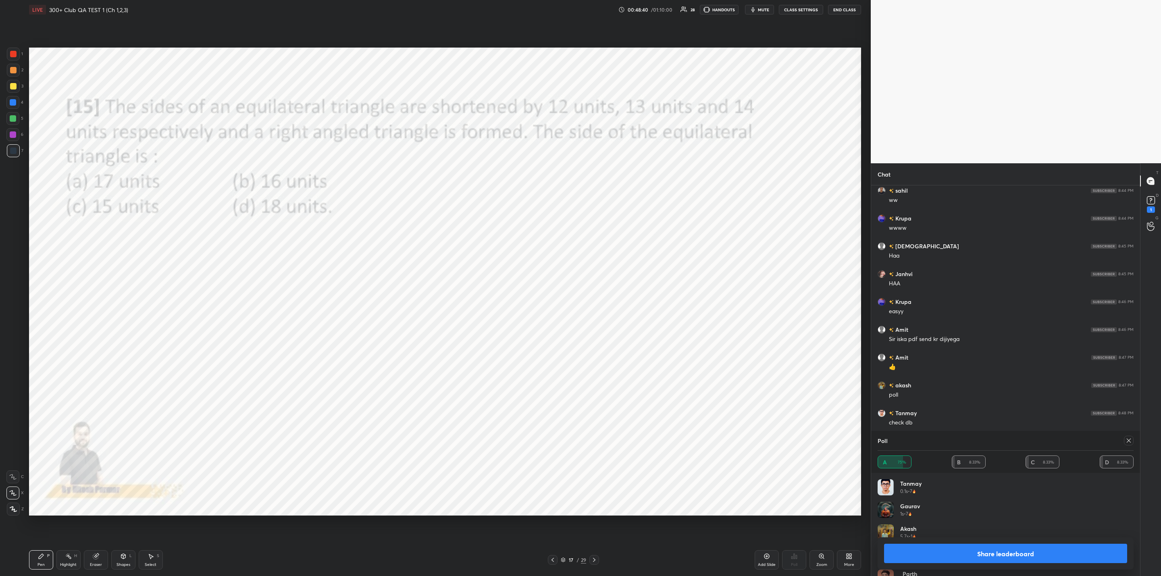
scroll to position [5432, 0]
click at [925, 541] on div "Share leaderboard" at bounding box center [1005, 553] width 256 height 32
click at [916, 546] on button "Share leaderboard" at bounding box center [1005, 553] width 243 height 19
type textarea "x"
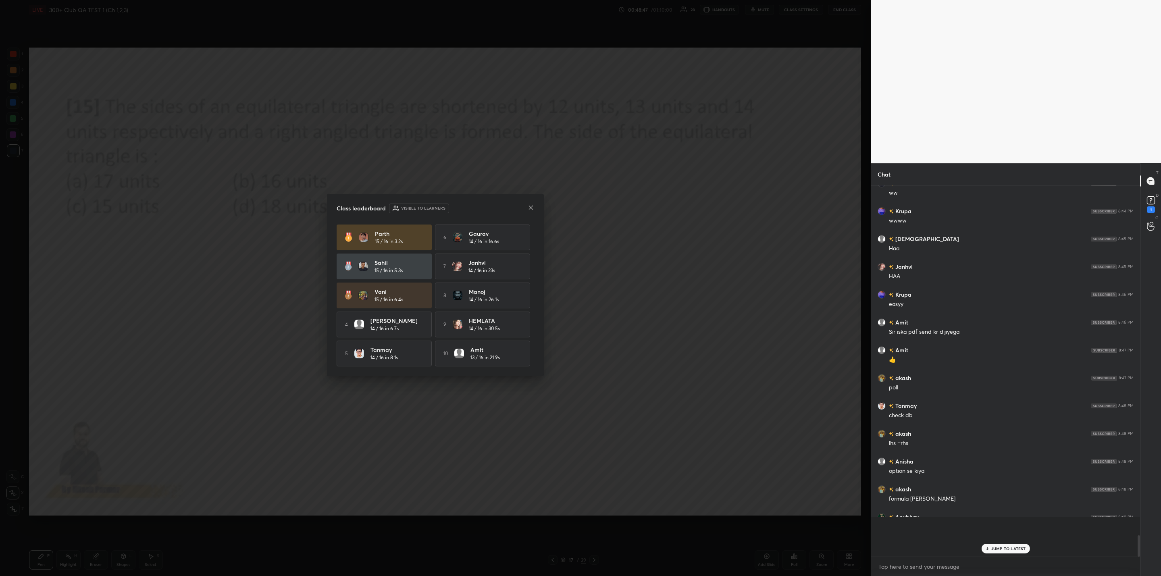
scroll to position [5419, 0]
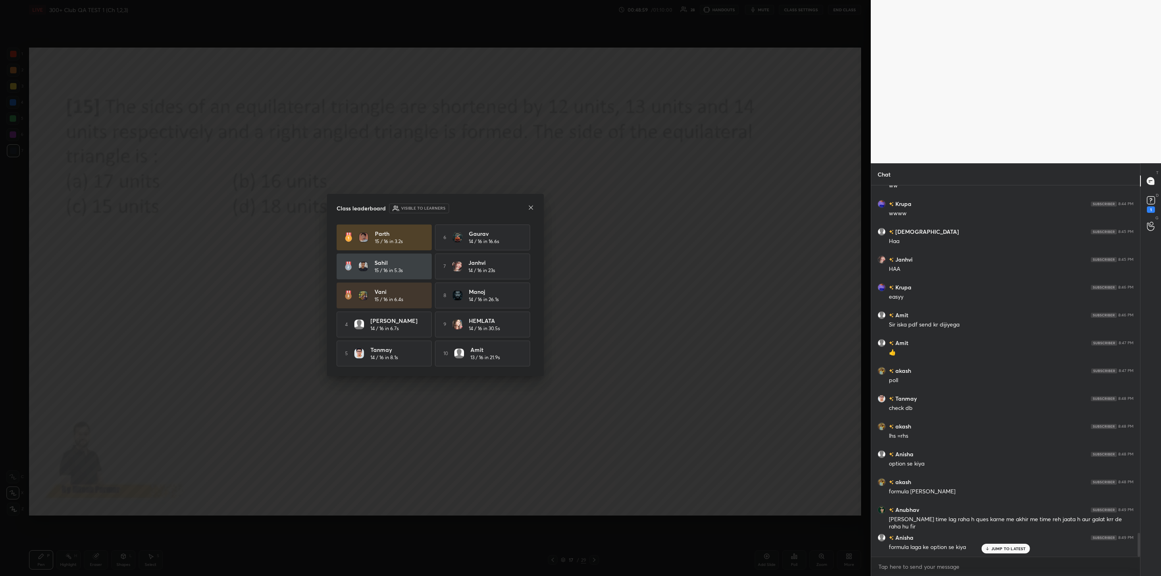
click at [530, 206] on icon at bounding box center [531, 207] width 6 height 6
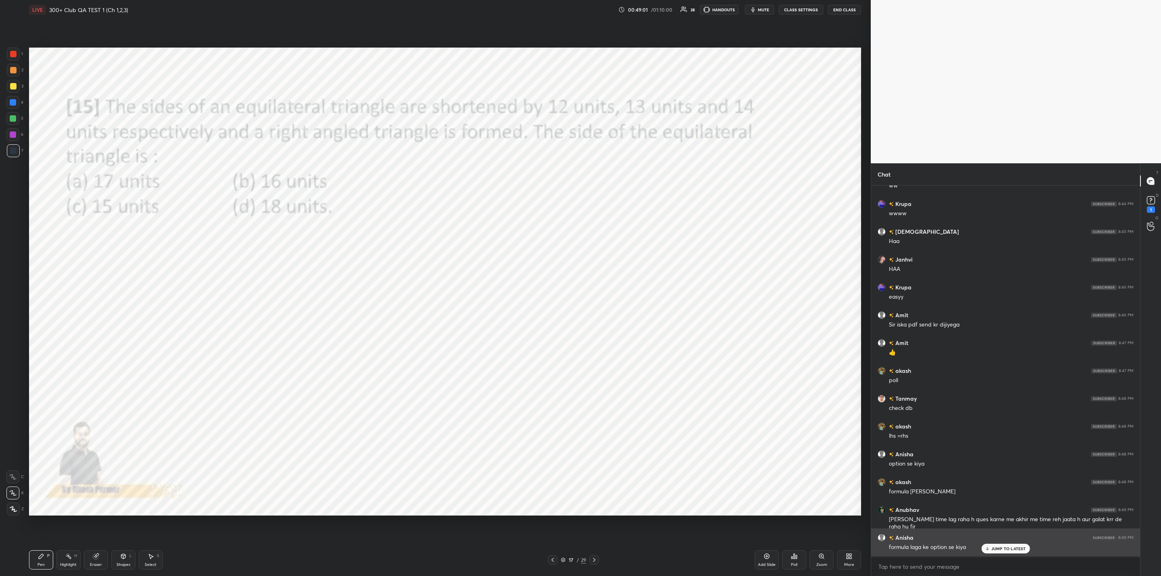
drag, startPoint x: 994, startPoint y: 545, endPoint x: 978, endPoint y: 545, distance: 15.7
click at [995, 545] on div "JUMP TO LATEST" at bounding box center [1005, 549] width 48 height 10
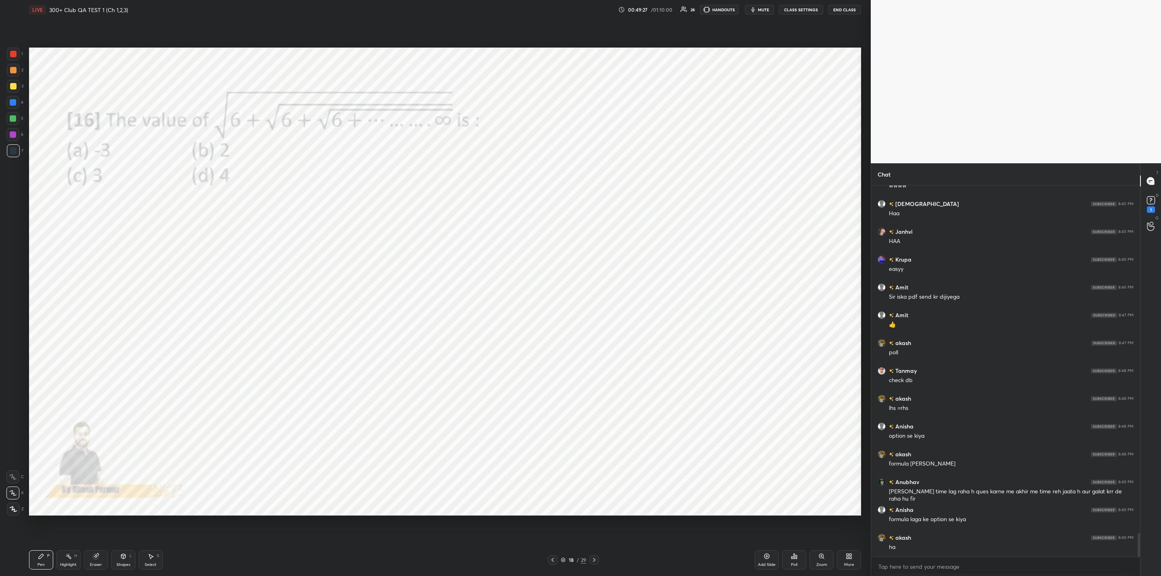
click at [792, 566] on div "Poll" at bounding box center [794, 565] width 6 height 4
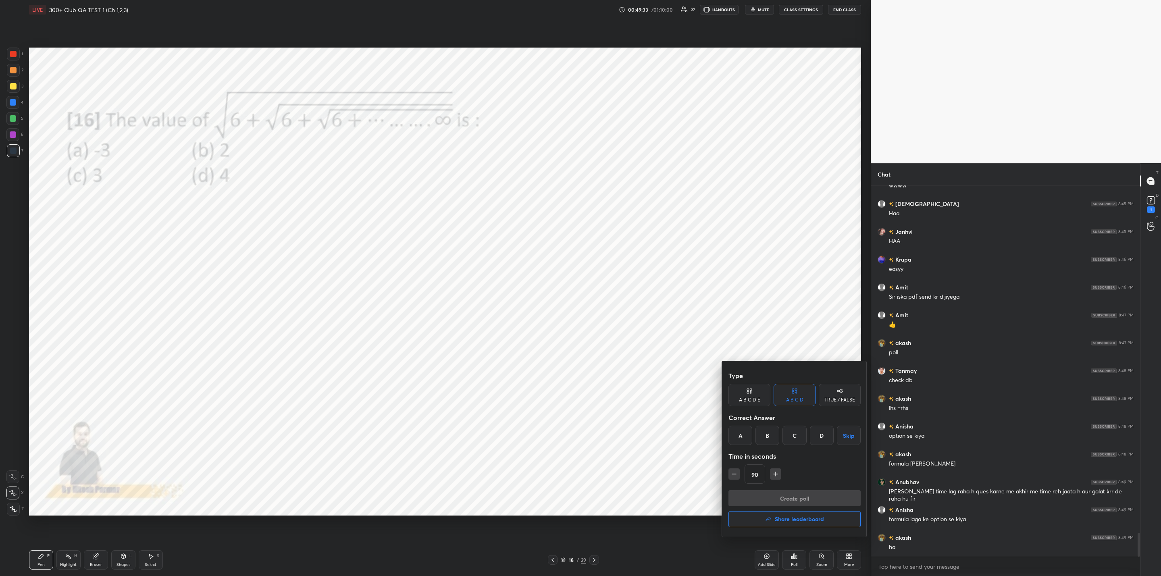
drag, startPoint x: 791, startPoint y: 431, endPoint x: 783, endPoint y: 439, distance: 10.8
click at [789, 432] on div "C" at bounding box center [794, 435] width 24 height 19
drag, startPoint x: 737, startPoint y: 472, endPoint x: 734, endPoint y: 476, distance: 5.5
click at [738, 472] on button "button" at bounding box center [733, 473] width 11 height 11
drag, startPoint x: 775, startPoint y: 471, endPoint x: 774, endPoint y: 479, distance: 8.5
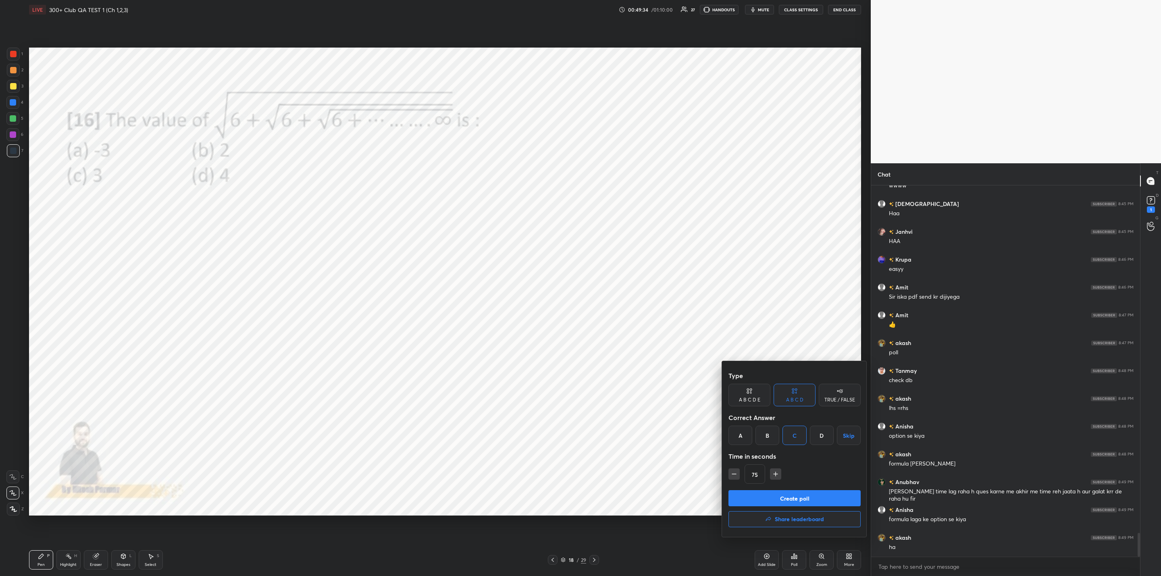
click at [775, 472] on icon "button" at bounding box center [775, 474] width 8 height 8
type input "90"
drag, startPoint x: 772, startPoint y: 497, endPoint x: 699, endPoint y: 520, distance: 76.2
click at [769, 496] on button "Create poll" at bounding box center [794, 498] width 132 height 16
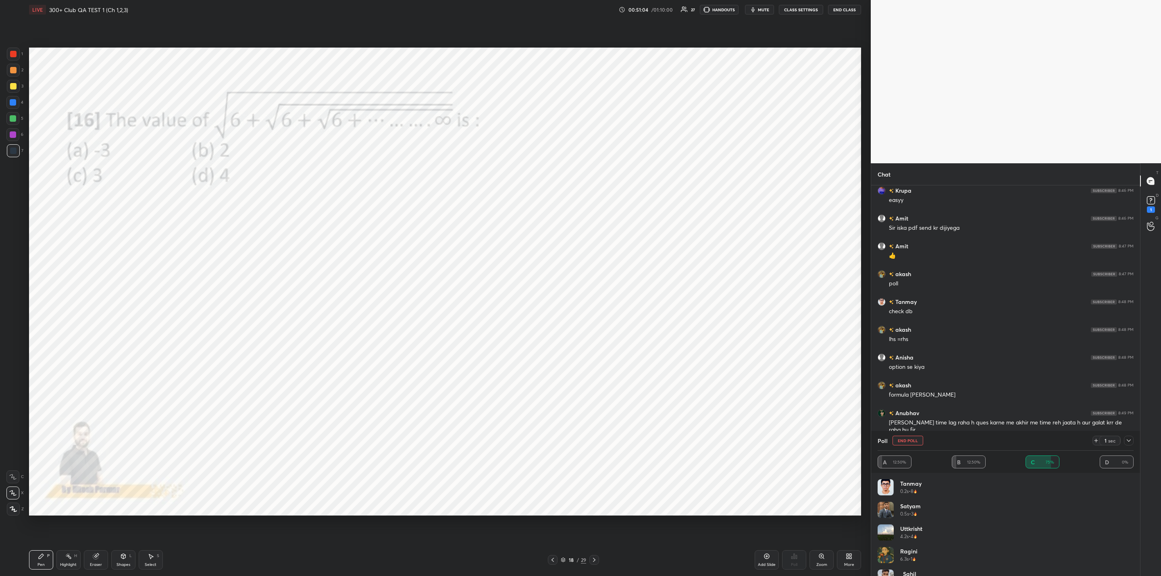
scroll to position [5543, 0]
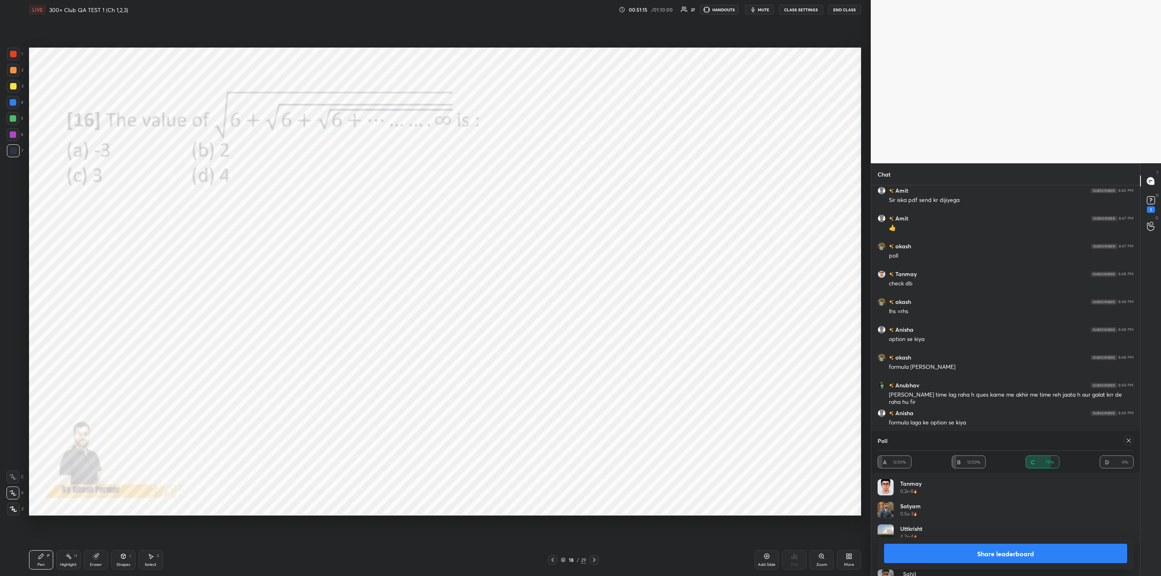
click at [993, 549] on button "Share leaderboard" at bounding box center [1005, 553] width 243 height 19
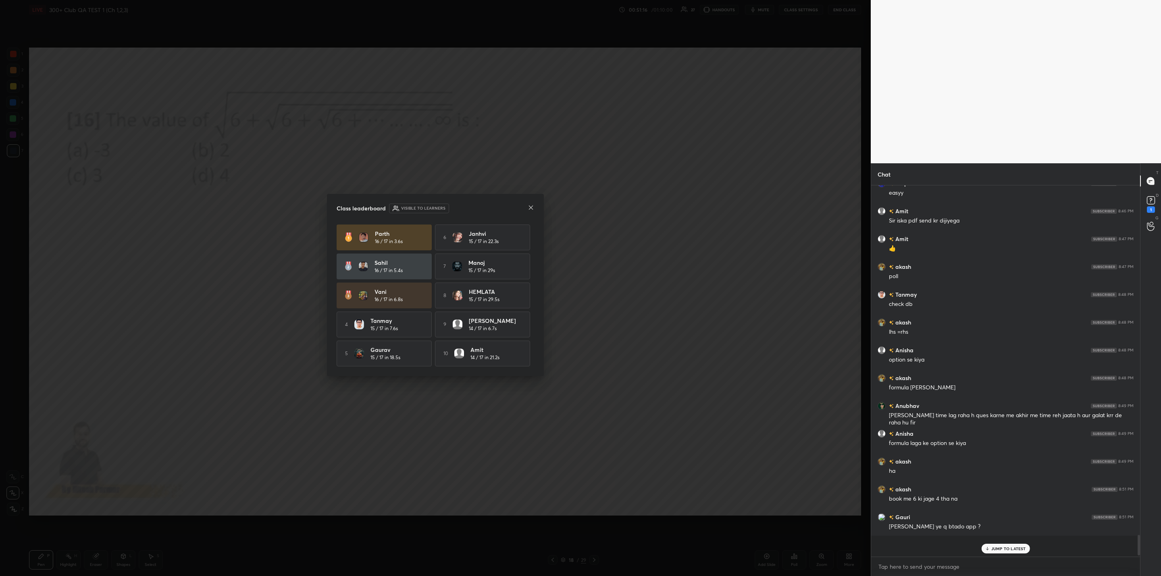
scroll to position [3, 3]
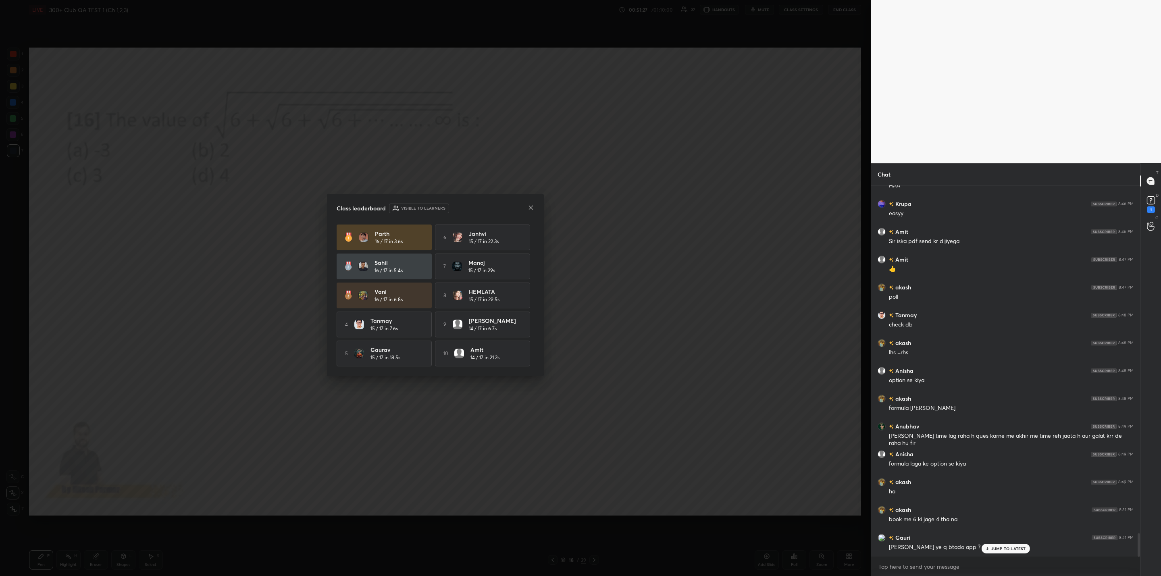
click at [529, 208] on icon at bounding box center [531, 207] width 6 height 6
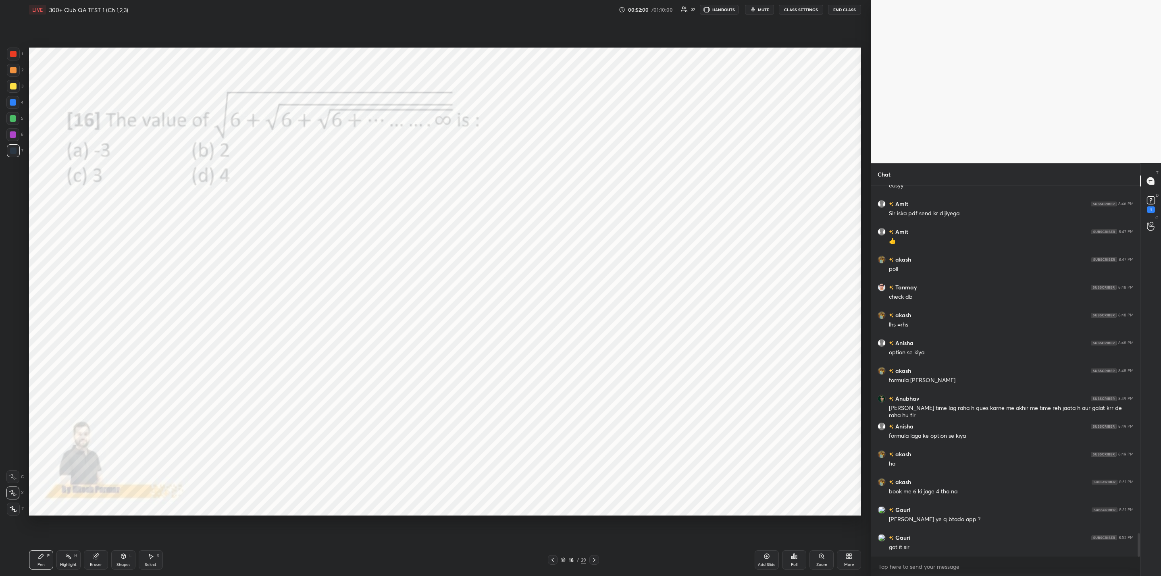
scroll to position [5558, 0]
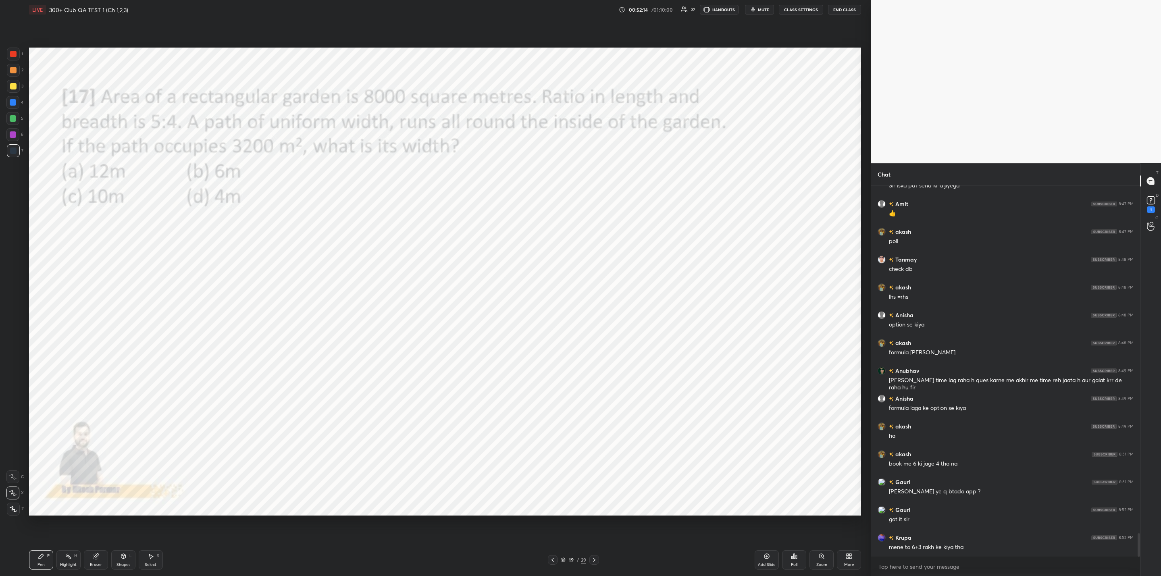
click at [789, 565] on div "Poll" at bounding box center [794, 559] width 24 height 19
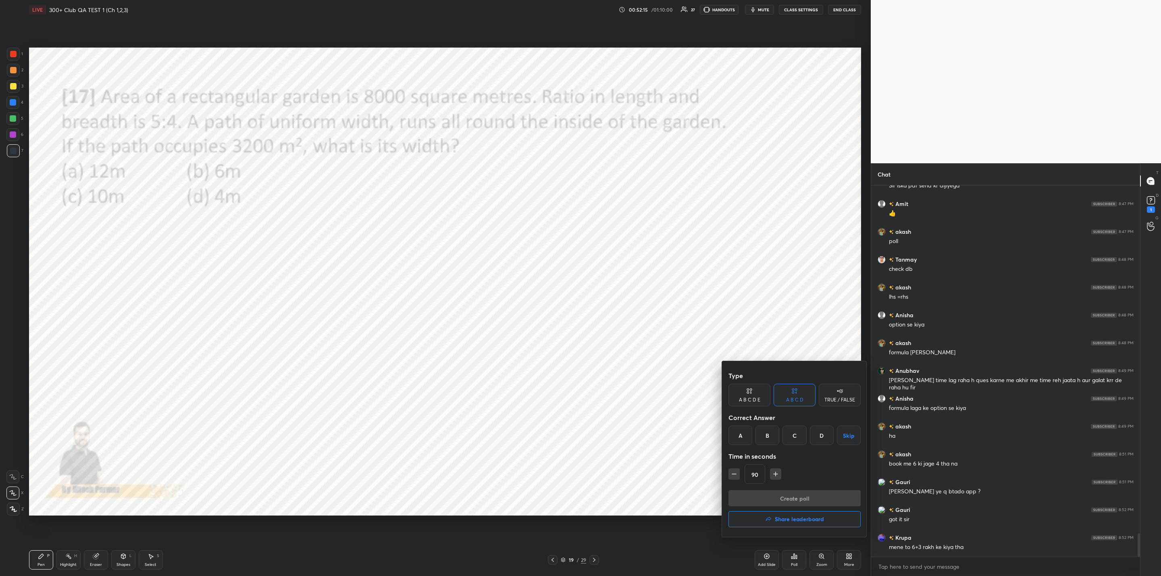
drag, startPoint x: 792, startPoint y: 436, endPoint x: 789, endPoint y: 432, distance: 4.6
click at [791, 432] on div "C" at bounding box center [794, 435] width 24 height 19
drag, startPoint x: 790, startPoint y: 496, endPoint x: 762, endPoint y: 498, distance: 28.3
click at [781, 497] on button "Create poll" at bounding box center [794, 498] width 132 height 16
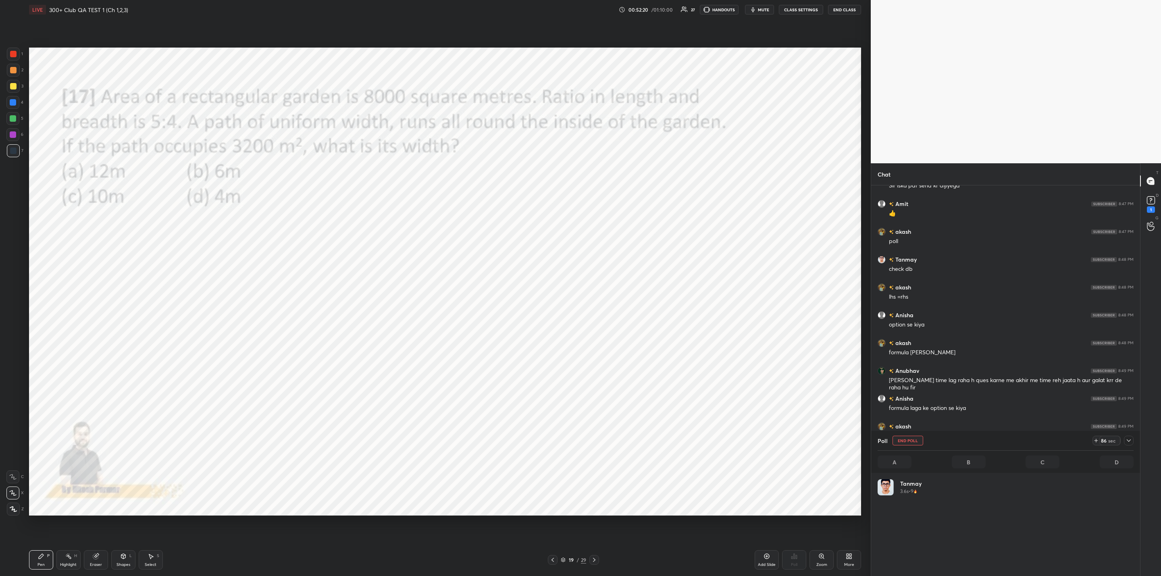
scroll to position [94, 253]
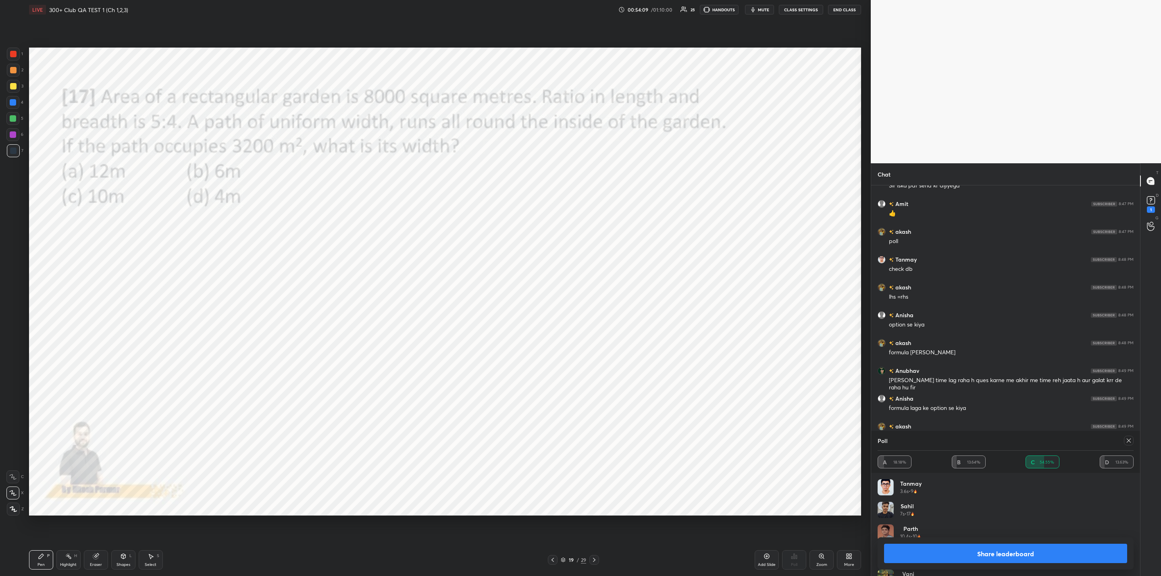
drag, startPoint x: 977, startPoint y: 558, endPoint x: 971, endPoint y: 562, distance: 7.2
click at [978, 560] on button "Share leaderboard" at bounding box center [1005, 553] width 243 height 19
type textarea "x"
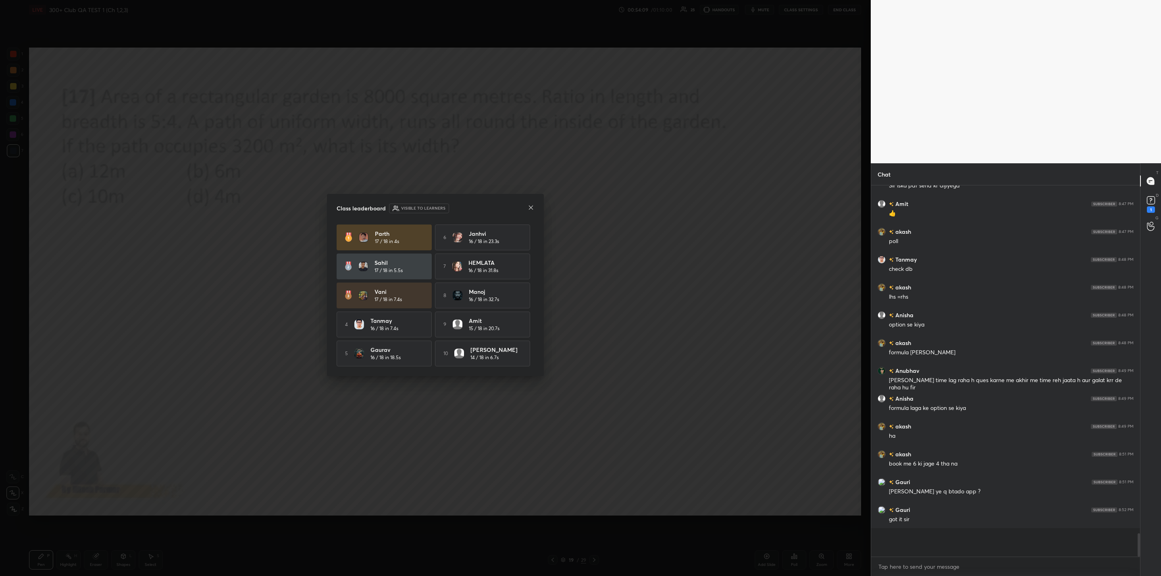
scroll to position [368, 266]
click at [531, 204] on icon at bounding box center [531, 207] width 6 height 6
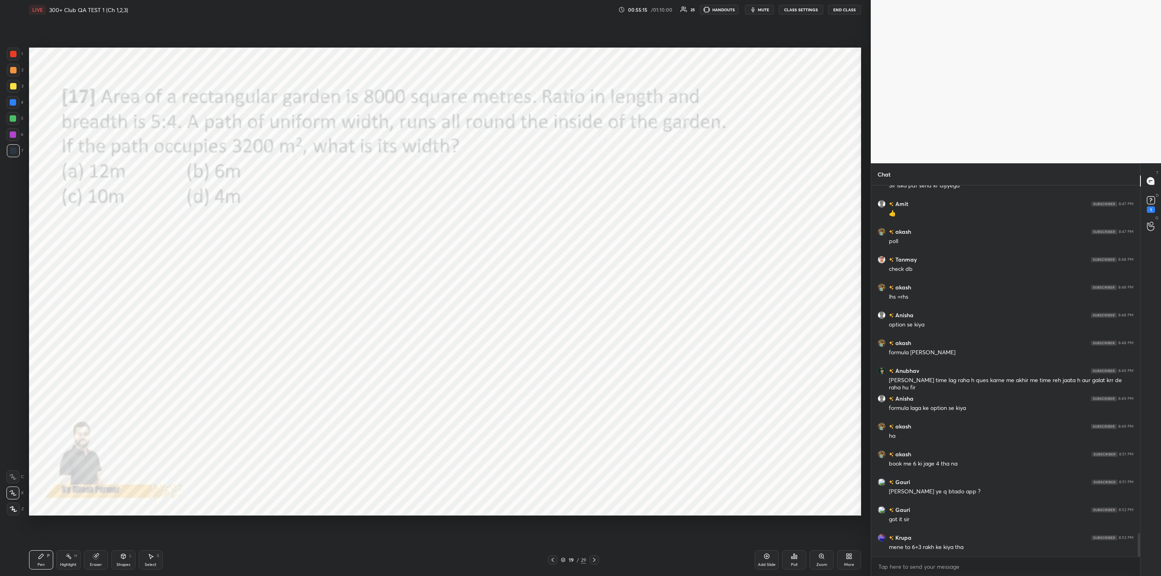
drag, startPoint x: 590, startPoint y: 552, endPoint x: 586, endPoint y: 550, distance: 4.2
click at [591, 552] on div "Pen P Highlight H Eraser Shapes L Select S 19 / 29 Add Slide Poll Zoom More" at bounding box center [445, 560] width 832 height 32
drag, startPoint x: 591, startPoint y: 556, endPoint x: 548, endPoint y: 569, distance: 45.5
click at [589, 557] on div at bounding box center [594, 560] width 10 height 10
click at [792, 563] on div "Poll" at bounding box center [794, 565] width 6 height 4
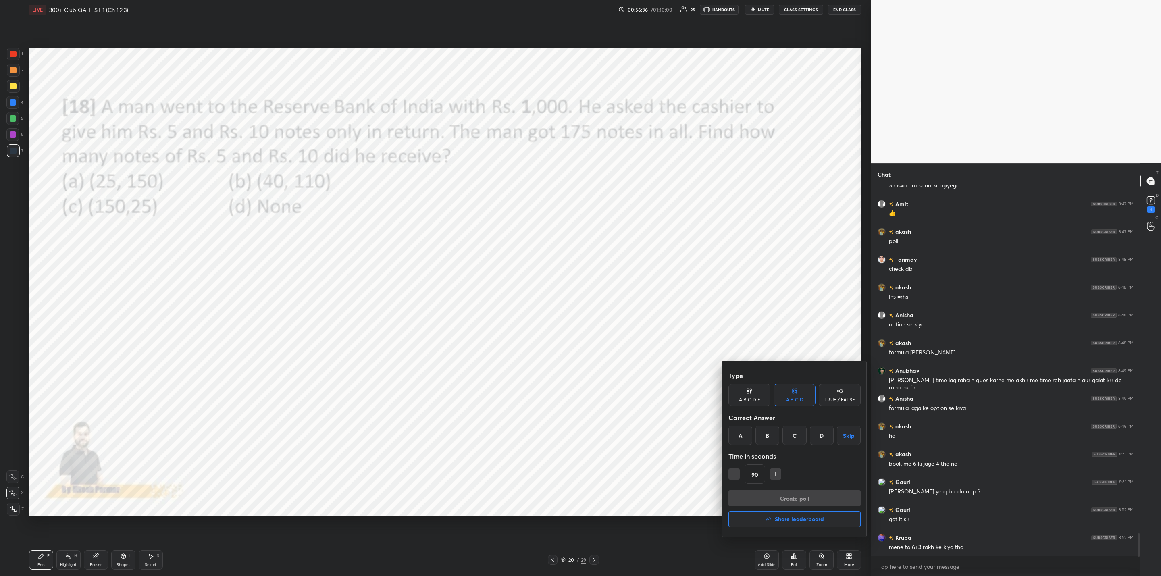
drag, startPoint x: 791, startPoint y: 432, endPoint x: 779, endPoint y: 480, distance: 49.9
click at [791, 434] on div "C" at bounding box center [794, 435] width 24 height 19
drag, startPoint x: 731, startPoint y: 472, endPoint x: 735, endPoint y: 478, distance: 6.9
click at [730, 479] on button "button" at bounding box center [733, 473] width 11 height 11
type input "75"
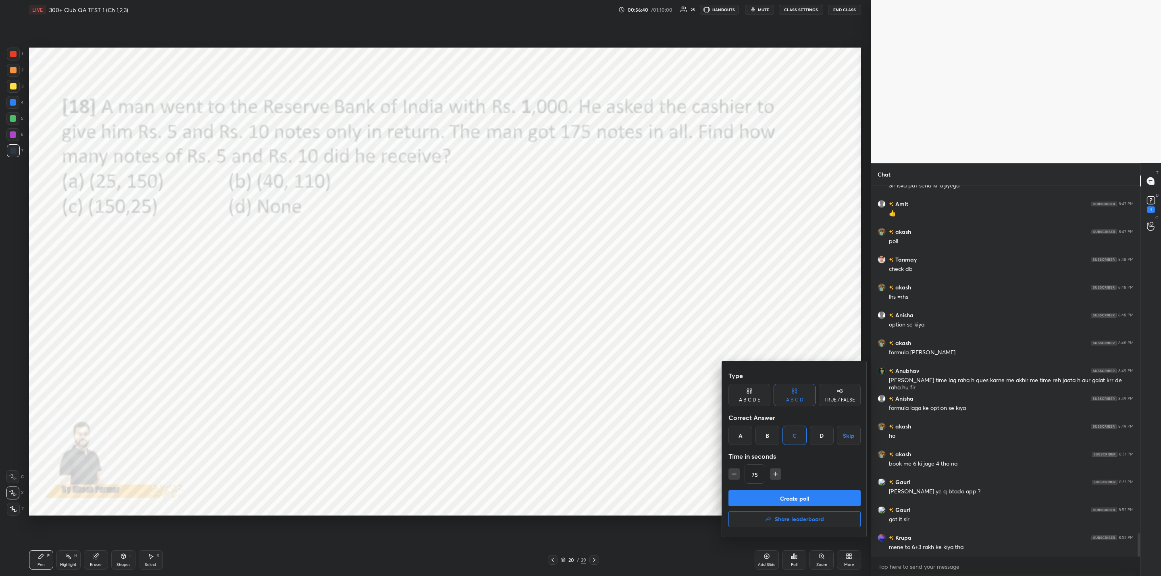
drag, startPoint x: 772, startPoint y: 496, endPoint x: 762, endPoint y: 496, distance: 9.7
click at [768, 493] on button "Create poll" at bounding box center [794, 498] width 132 height 16
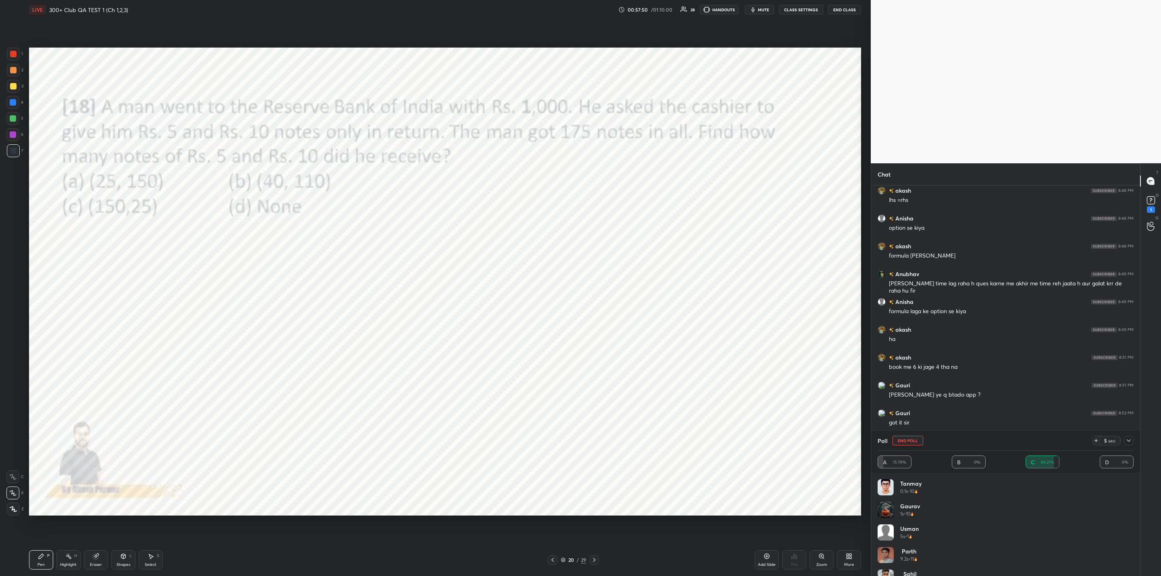
scroll to position [5682, 0]
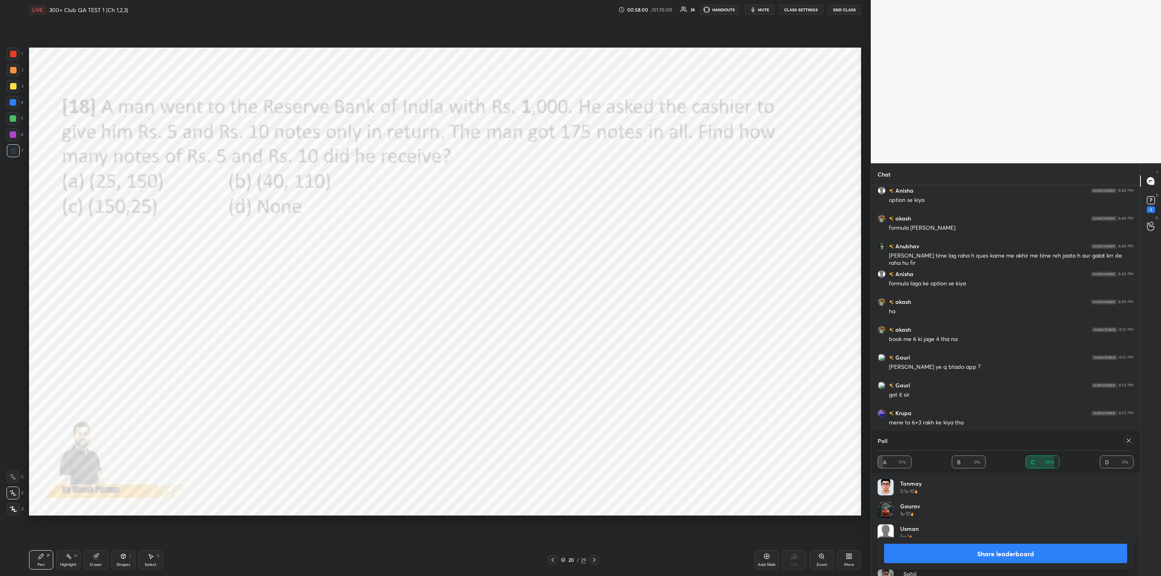
click at [995, 556] on button "Share leaderboard" at bounding box center [1005, 553] width 243 height 19
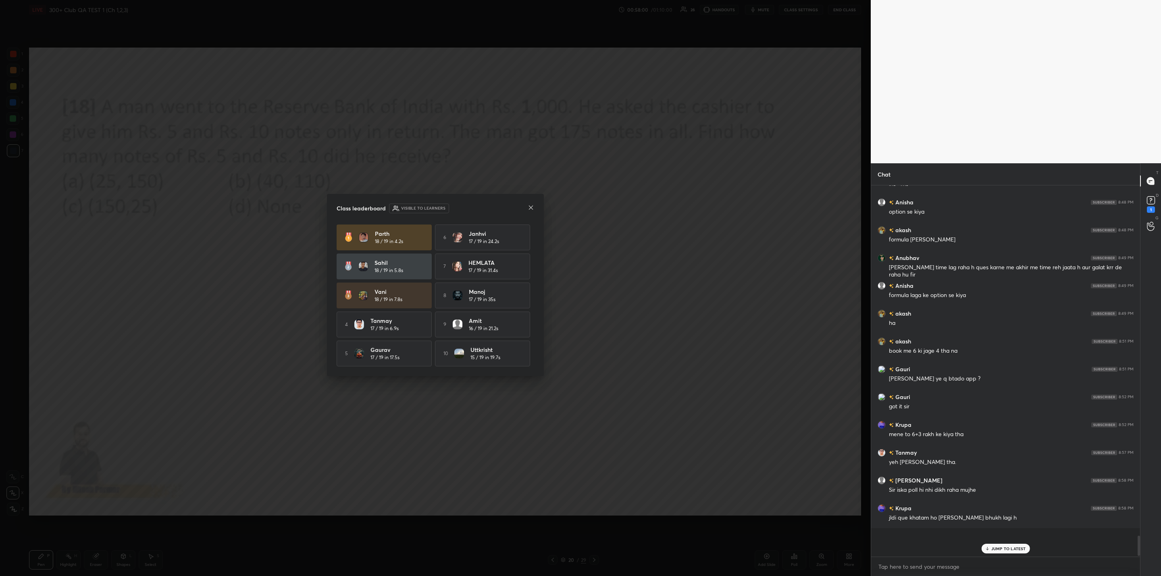
scroll to position [5669, 0]
drag, startPoint x: 300, startPoint y: 237, endPoint x: 329, endPoint y: 242, distance: 29.0
click at [332, 232] on div "Class leaderboard Visible to learners [PERSON_NAME] 18 / 19 in 4.2s 6 Janhvi 17…" at bounding box center [435, 288] width 870 height 576
click at [528, 206] on icon at bounding box center [531, 207] width 6 height 6
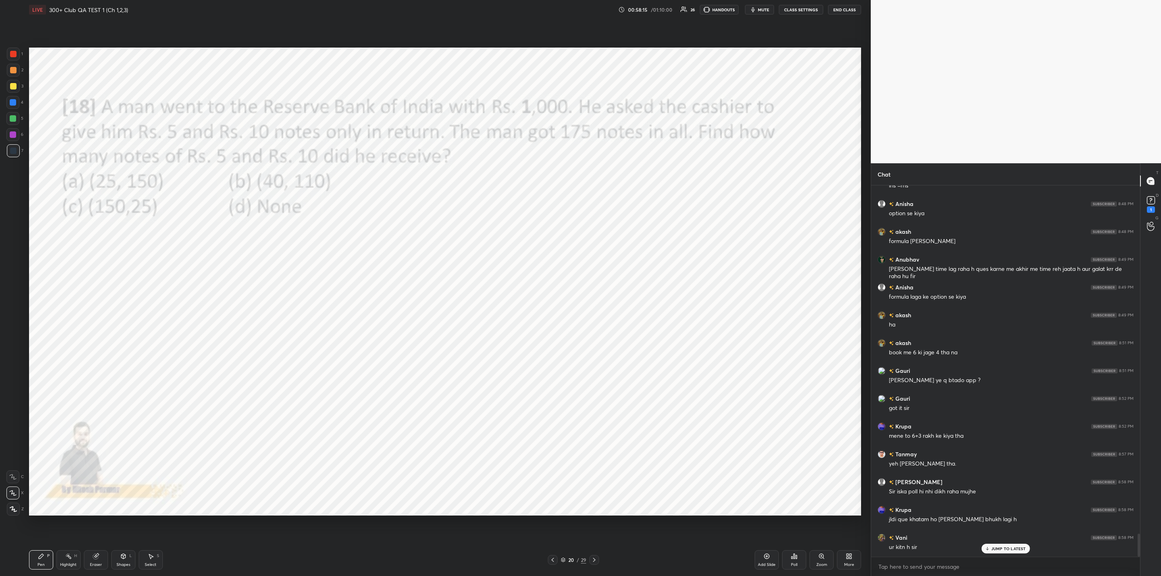
click at [591, 560] on icon at bounding box center [594, 560] width 6 height 6
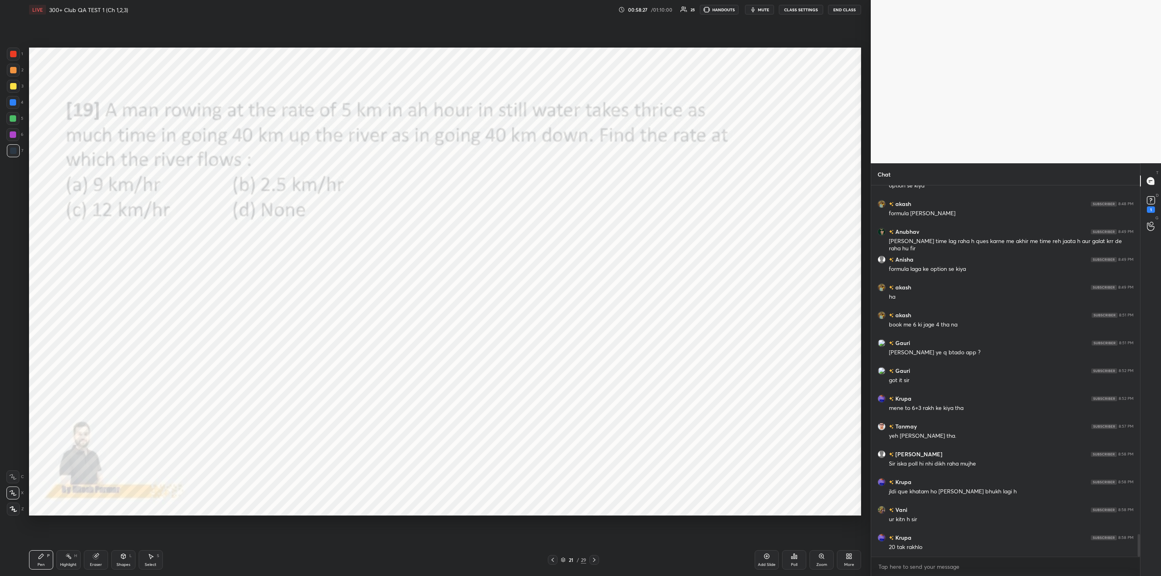
scroll to position [5725, 0]
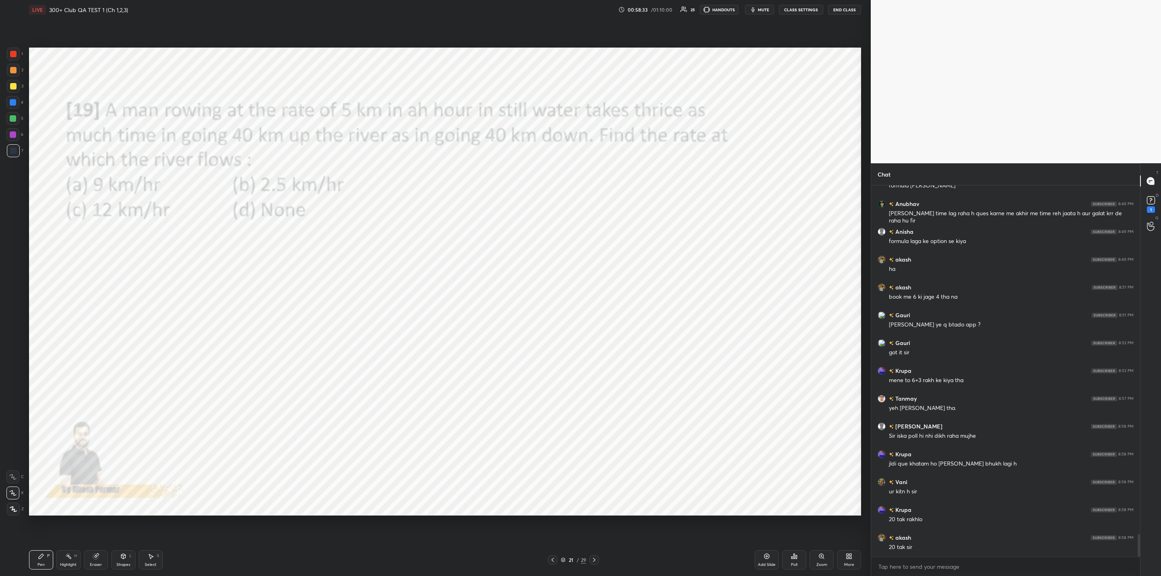
click at [794, 561] on div "Poll" at bounding box center [794, 559] width 24 height 19
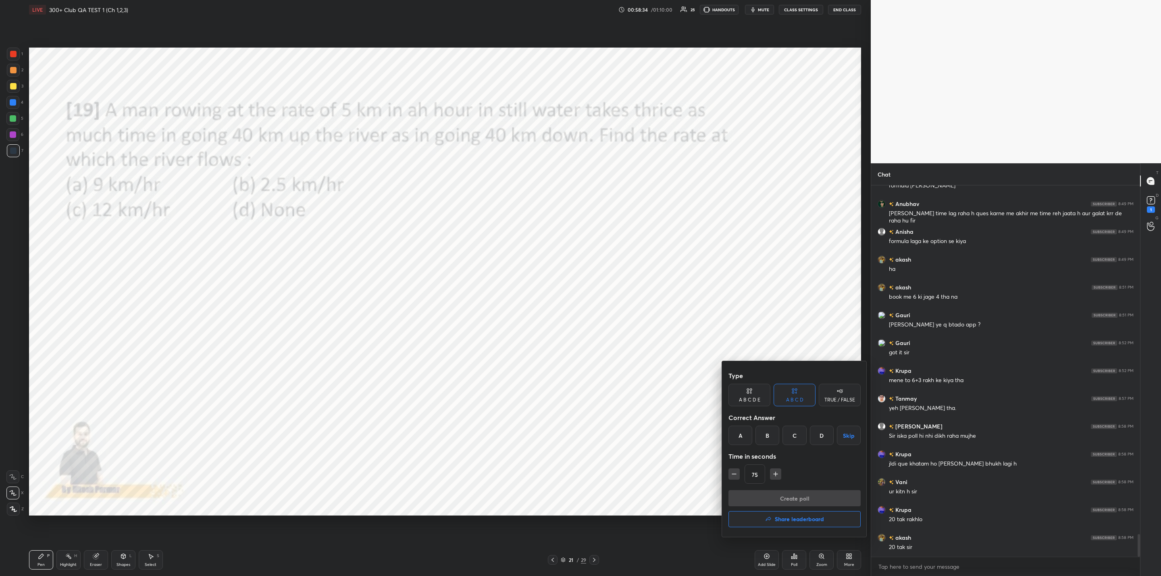
click at [766, 429] on div "B" at bounding box center [767, 435] width 24 height 19
drag, startPoint x: 763, startPoint y: 500, endPoint x: 757, endPoint y: 501, distance: 5.7
click at [762, 500] on button "Create poll" at bounding box center [794, 498] width 132 height 16
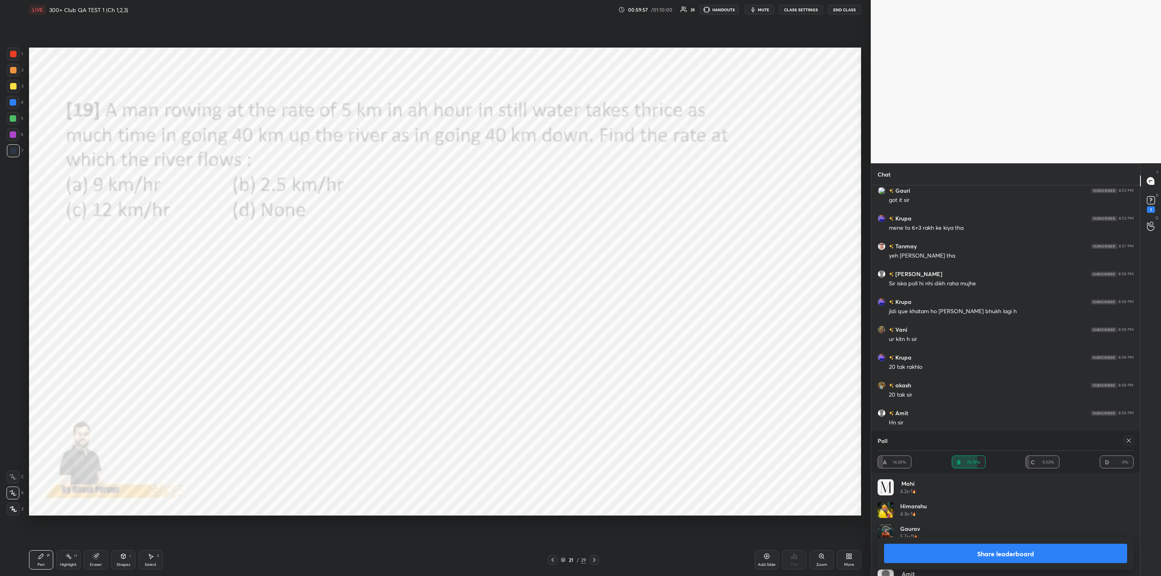
scroll to position [5905, 0]
click at [983, 558] on button "Share leaderboard" at bounding box center [1005, 553] width 243 height 19
type textarea "x"
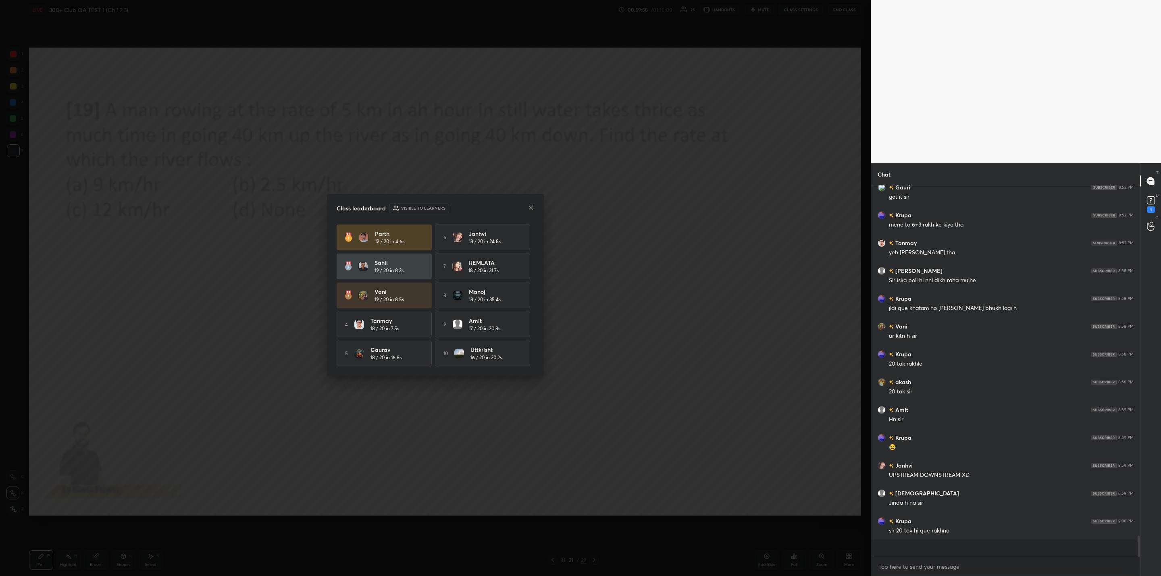
scroll to position [2, 3]
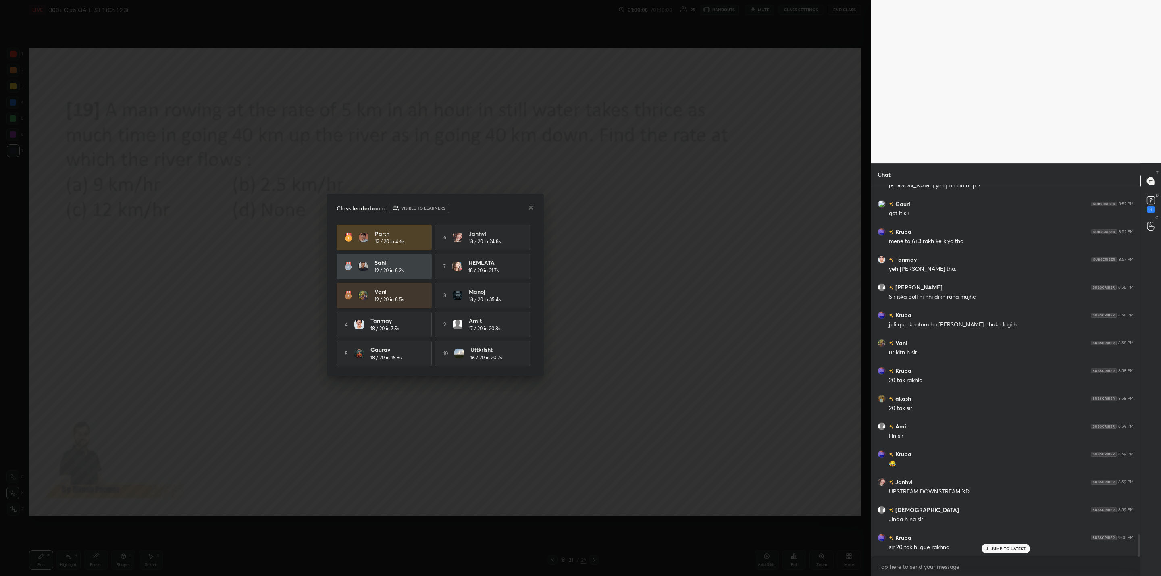
click at [530, 204] on div "Class leaderboard Visible to learners [PERSON_NAME] 19 / 20 in 4.6s 6 Janhvi 18…" at bounding box center [435, 285] width 217 height 182
click at [532, 204] on icon at bounding box center [531, 207] width 6 height 6
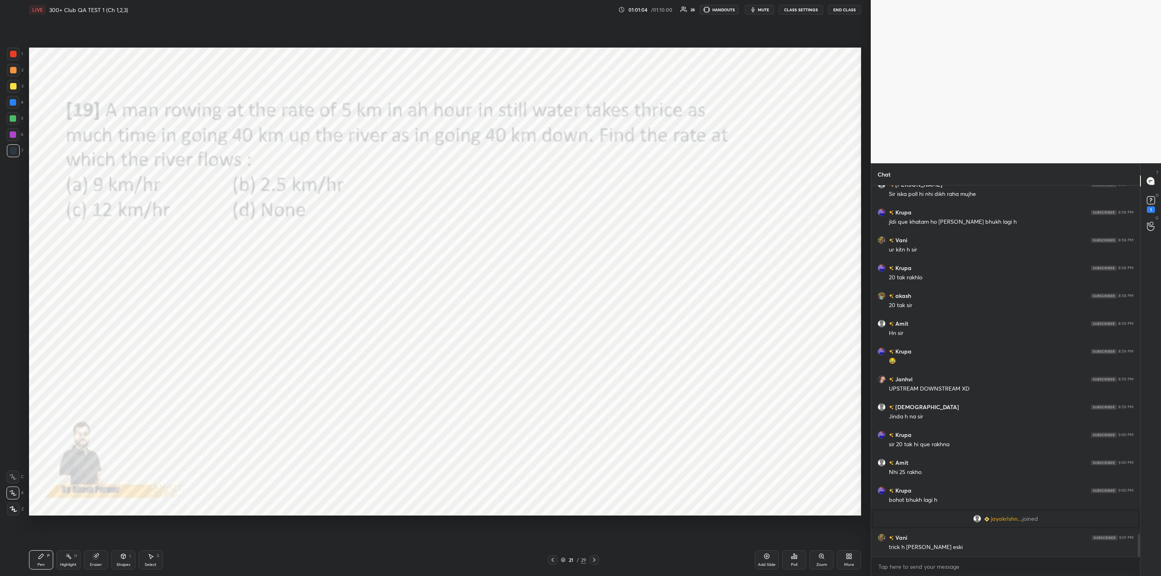
scroll to position [5711, 0]
click at [601, 559] on div "21 / 29" at bounding box center [573, 560] width 363 height 10
click at [593, 561] on icon at bounding box center [594, 560] width 6 height 6
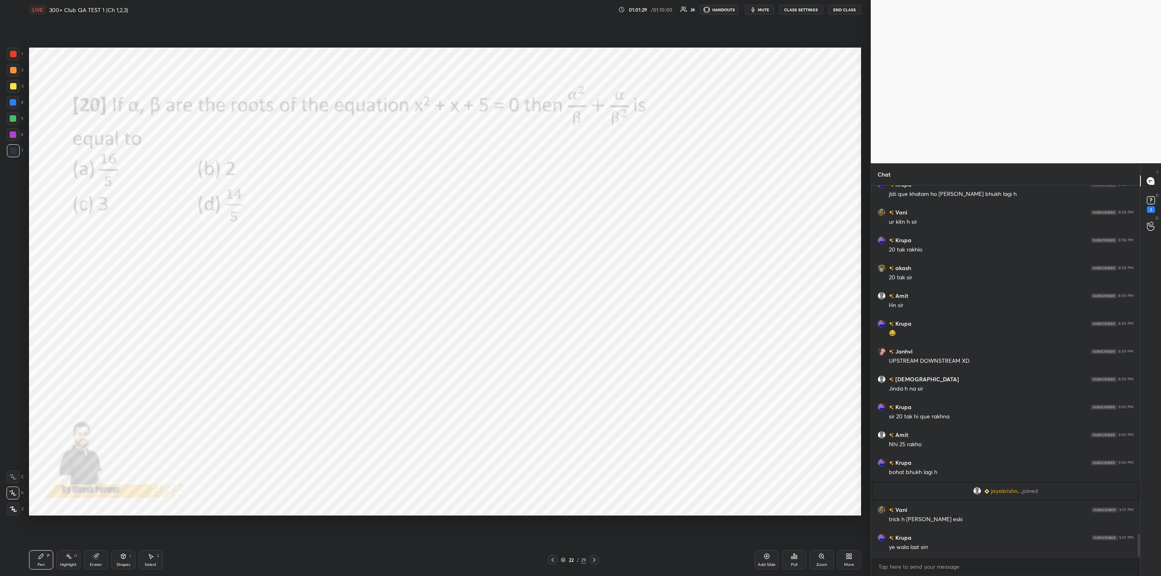
click at [793, 557] on icon at bounding box center [794, 556] width 6 height 6
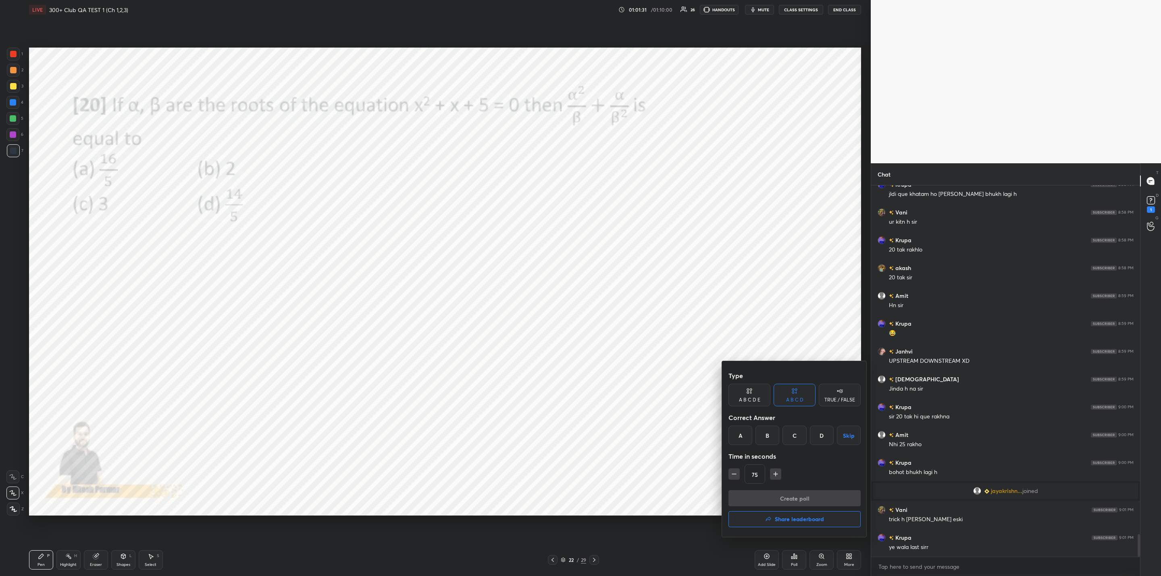
click at [818, 434] on div "D" at bounding box center [822, 435] width 24 height 19
drag, startPoint x: 774, startPoint y: 472, endPoint x: 764, endPoint y: 485, distance: 16.4
click at [775, 473] on icon "button" at bounding box center [775, 474] width 8 height 8
type input "90"
click at [767, 494] on button "Create poll" at bounding box center [794, 498] width 132 height 16
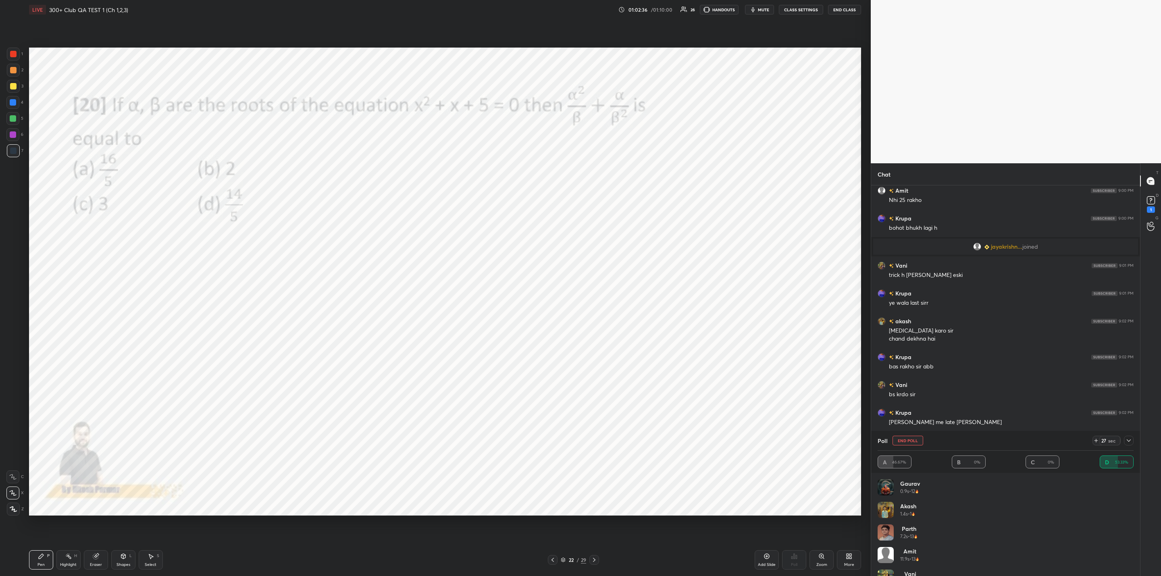
scroll to position [6011, 0]
click at [1125, 445] on div "26 sec" at bounding box center [1112, 441] width 41 height 10
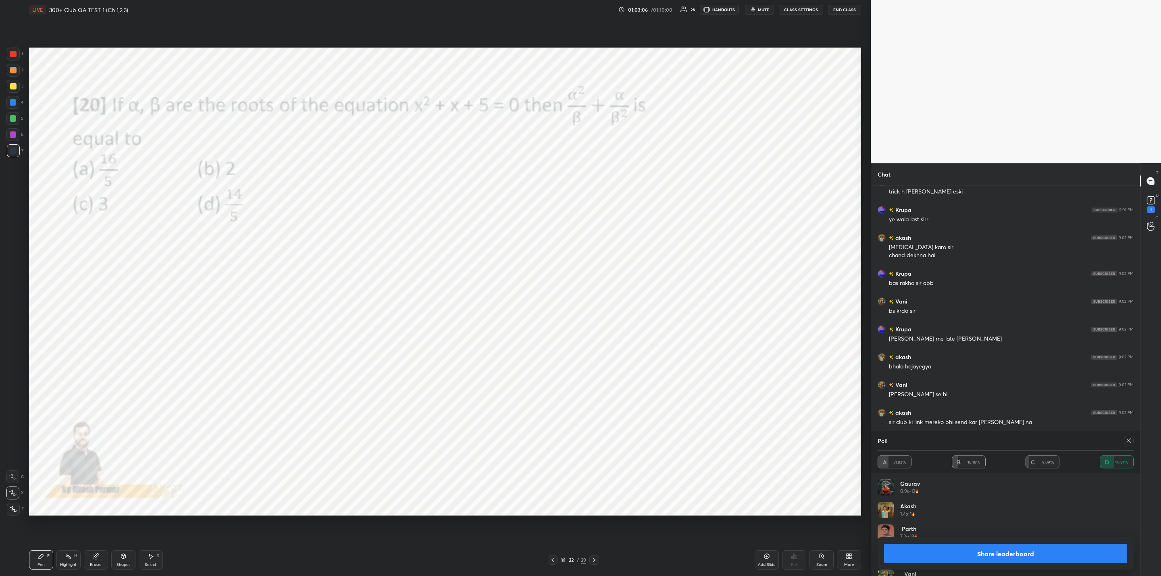
drag, startPoint x: 962, startPoint y: 552, endPoint x: 959, endPoint y: 556, distance: 5.0
click at [960, 550] on button "Share leaderboard" at bounding box center [1005, 553] width 243 height 19
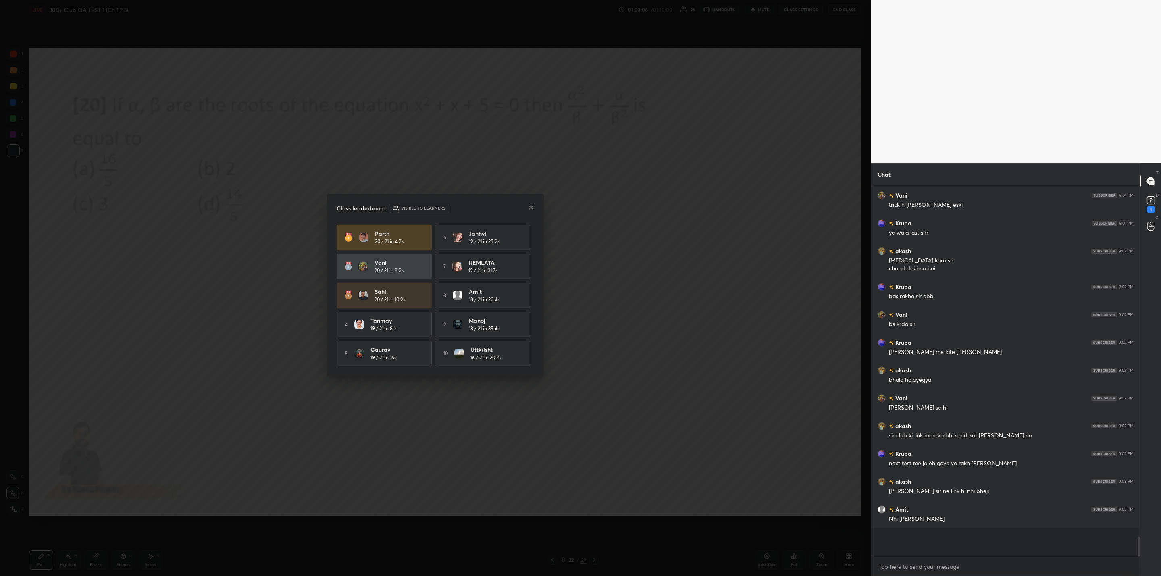
scroll to position [2, 3]
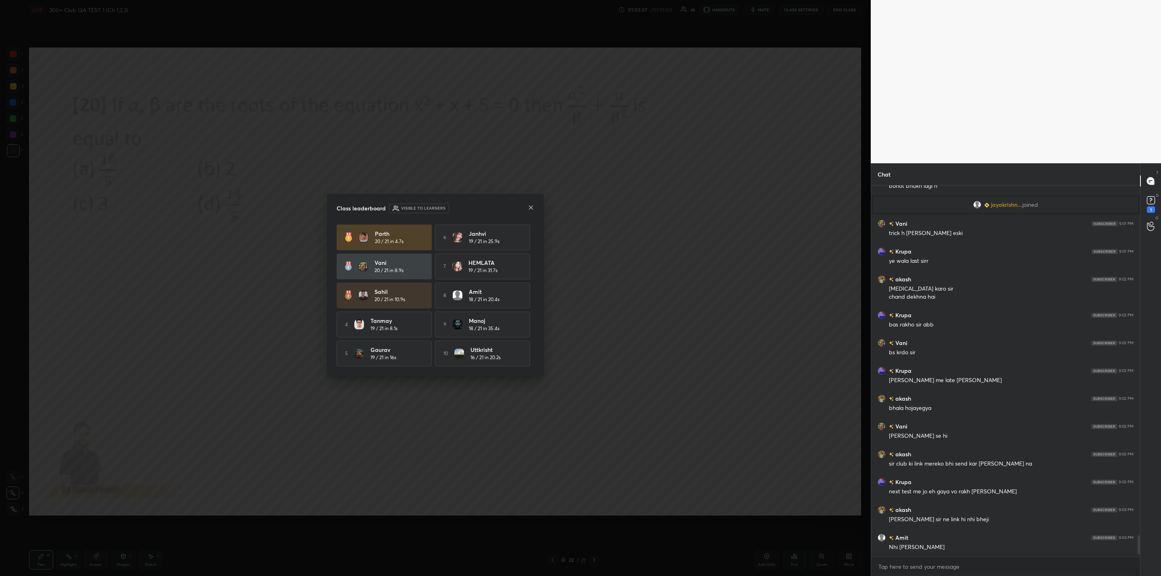
drag, startPoint x: 532, startPoint y: 203, endPoint x: 550, endPoint y: 239, distance: 40.4
click at [535, 204] on div "Class leaderboard Visible to learners [PERSON_NAME] 20 / 21 in 4.7s 6 Janhvi 19…" at bounding box center [435, 285] width 217 height 182
click at [528, 205] on icon at bounding box center [531, 207] width 6 height 6
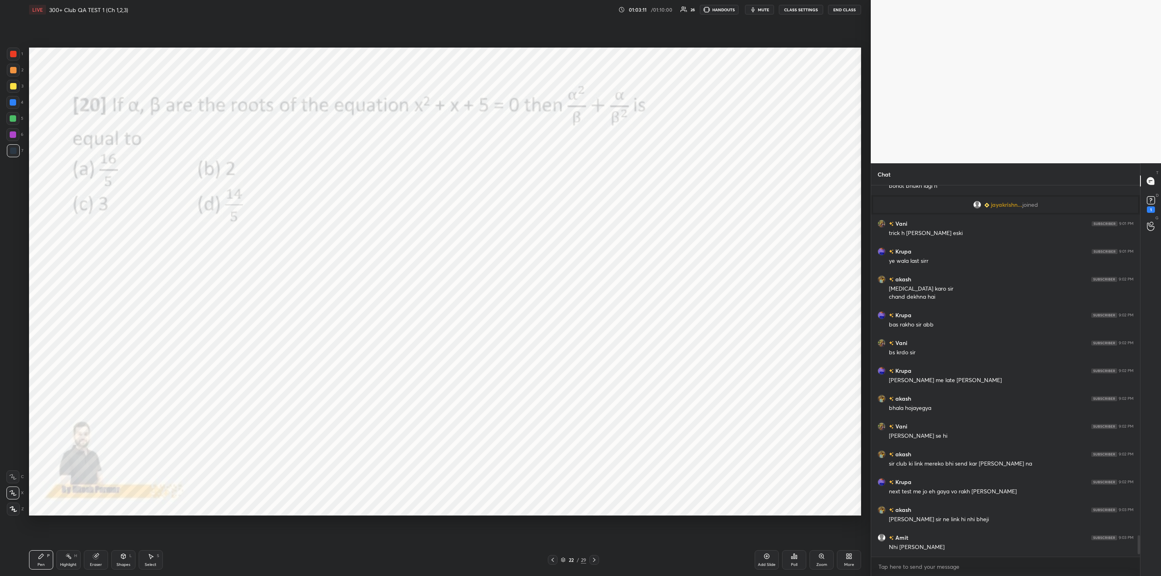
click at [596, 559] on icon at bounding box center [594, 560] width 6 height 6
click at [821, 561] on div "Zoom" at bounding box center [821, 559] width 24 height 19
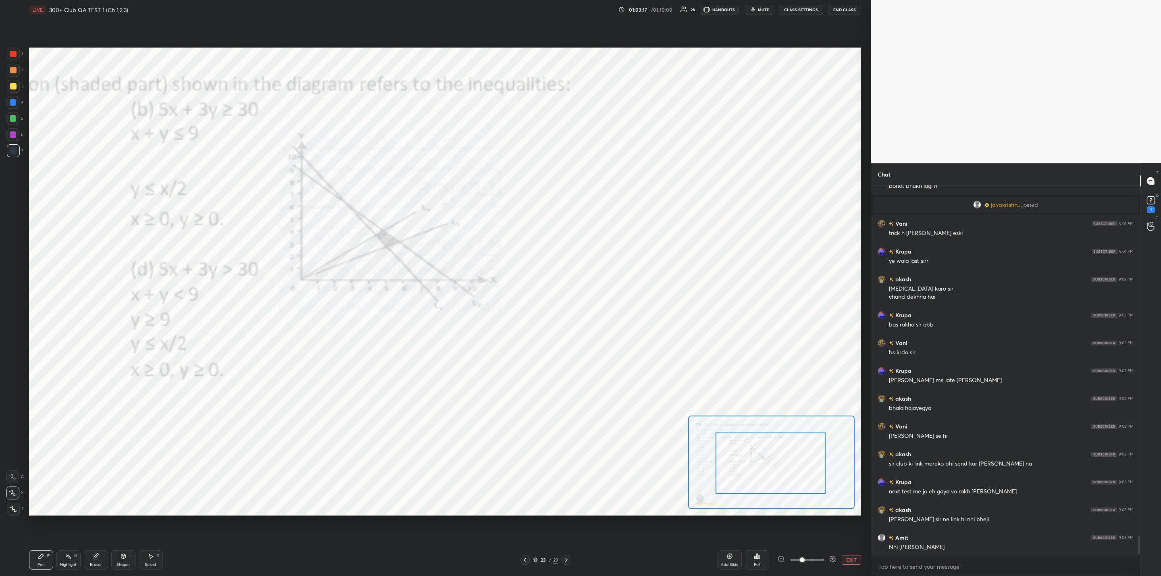
drag, startPoint x: 787, startPoint y: 473, endPoint x: 717, endPoint y: 467, distance: 70.0
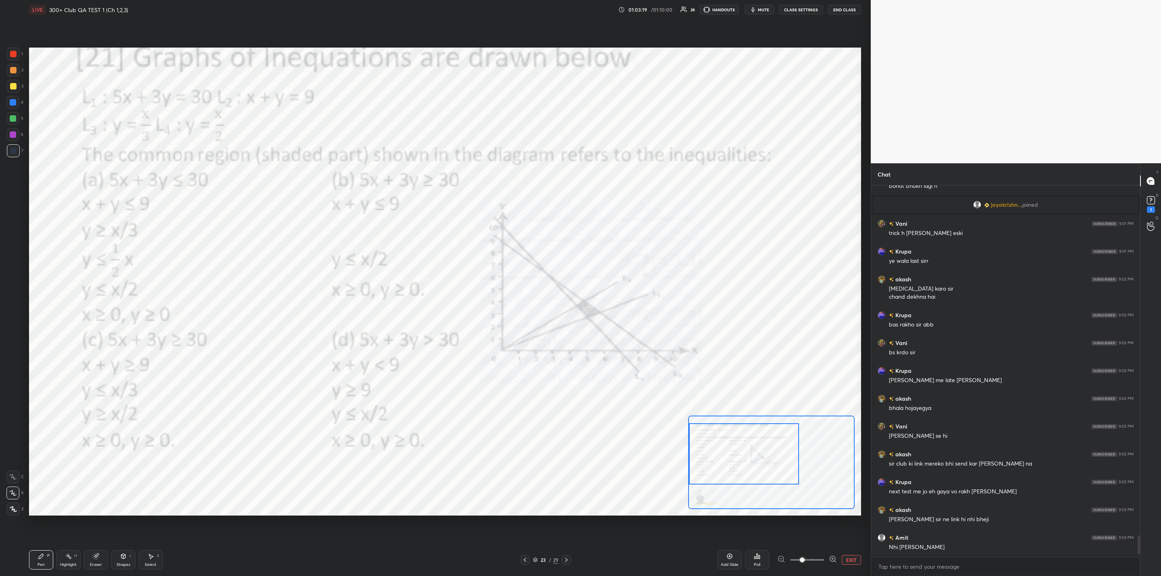
drag, startPoint x: 768, startPoint y: 477, endPoint x: 758, endPoint y: 467, distance: 13.4
click at [762, 468] on div at bounding box center [744, 453] width 110 height 61
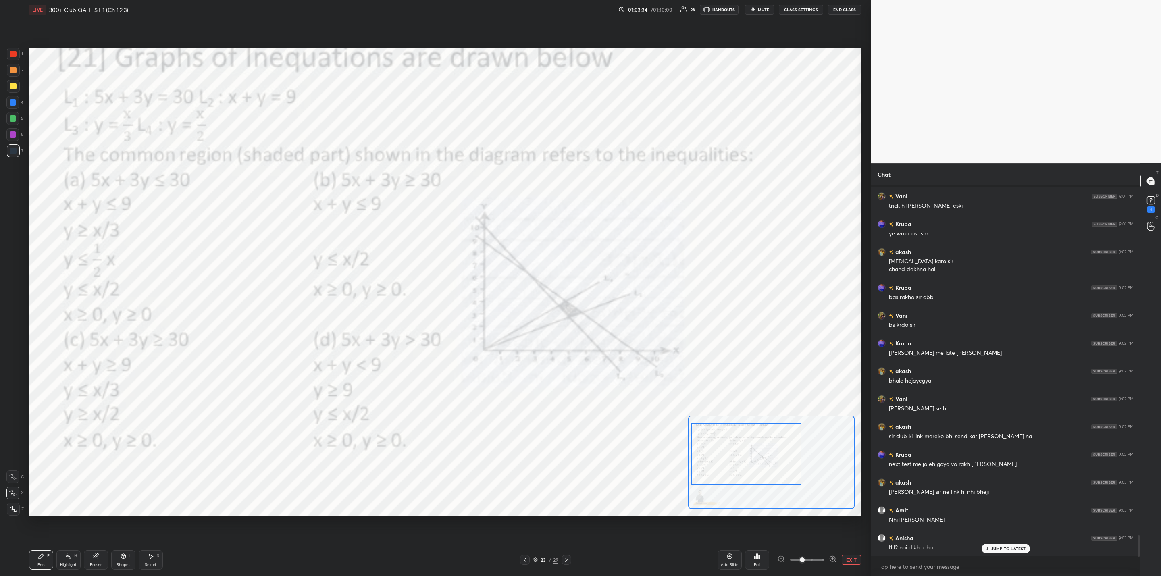
click at [763, 557] on div "Poll" at bounding box center [757, 559] width 24 height 19
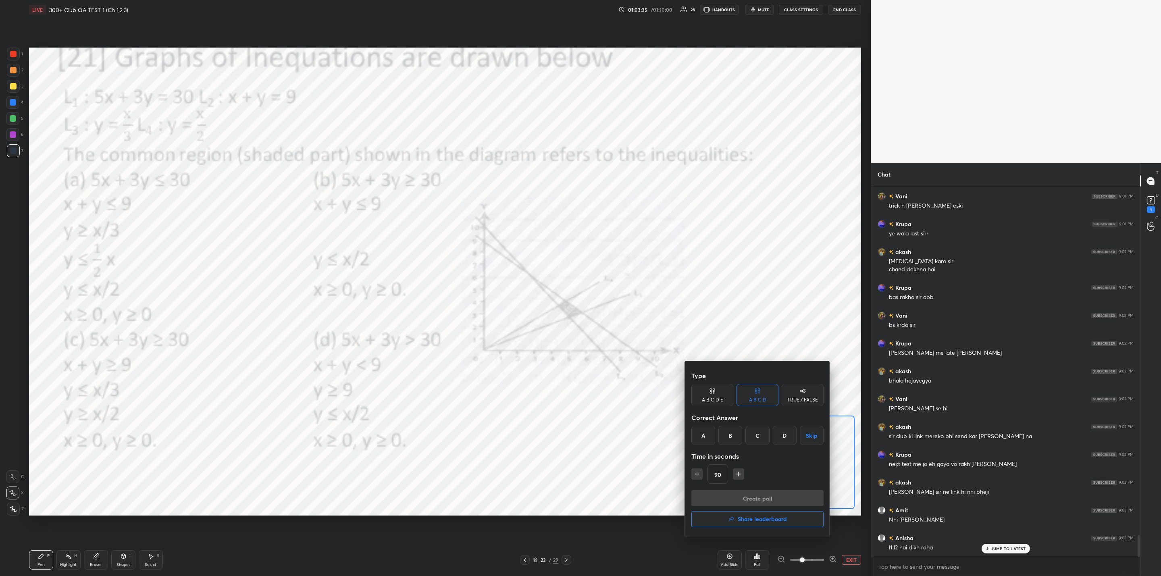
click at [731, 433] on div "B" at bounding box center [730, 435] width 24 height 19
drag, startPoint x: 745, startPoint y: 496, endPoint x: 727, endPoint y: 505, distance: 20.4
click at [744, 497] on button "Create poll" at bounding box center [757, 498] width 132 height 16
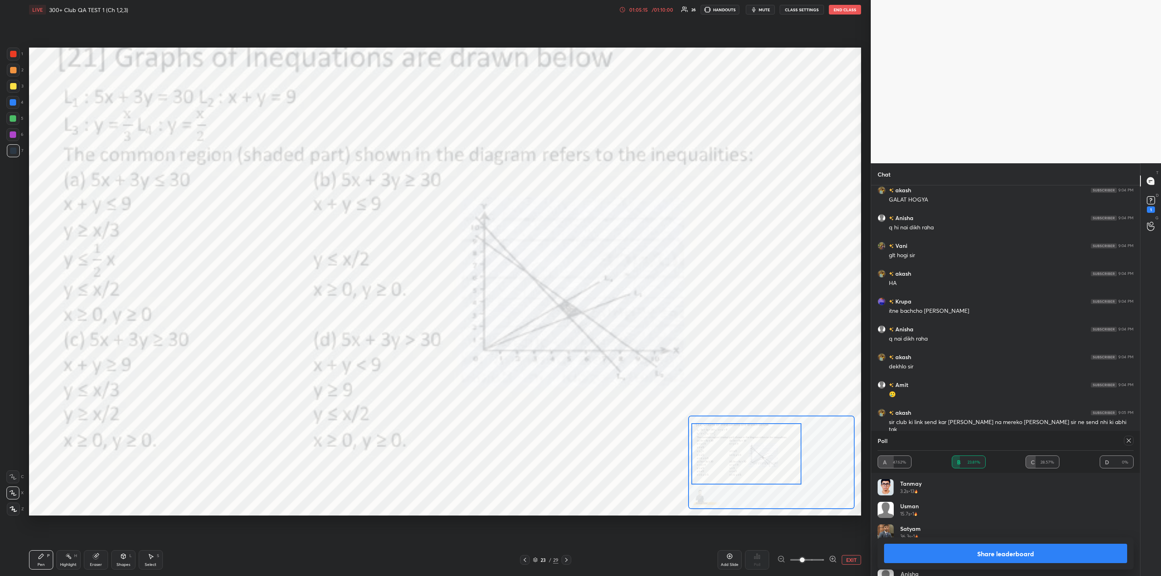
scroll to position [6456, 0]
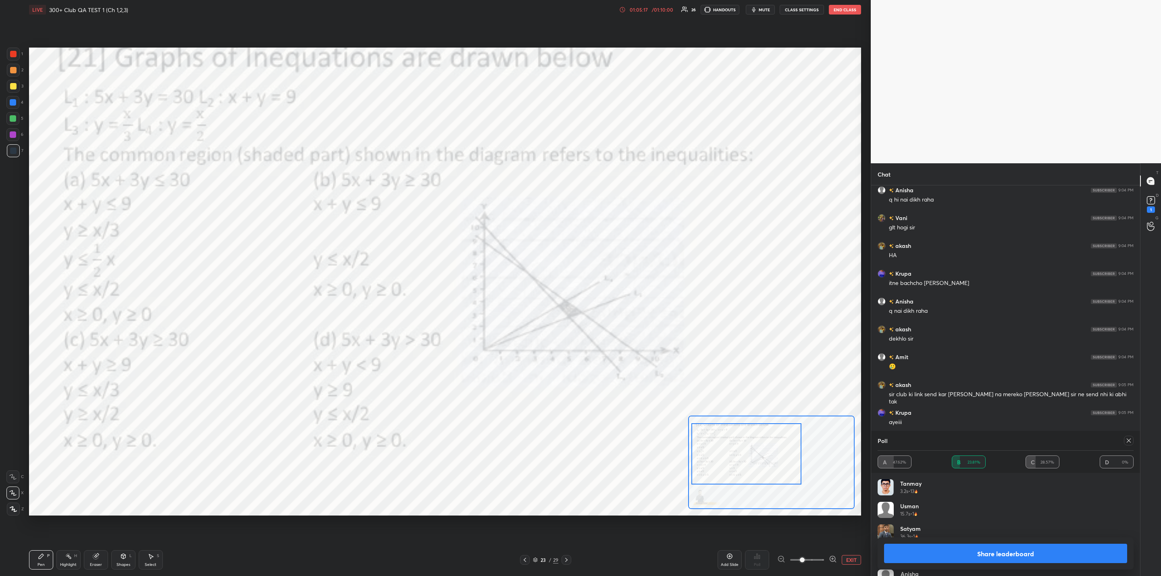
drag, startPoint x: 965, startPoint y: 547, endPoint x: 960, endPoint y: 549, distance: 5.4
click at [965, 548] on button "Share leaderboard" at bounding box center [1005, 553] width 243 height 19
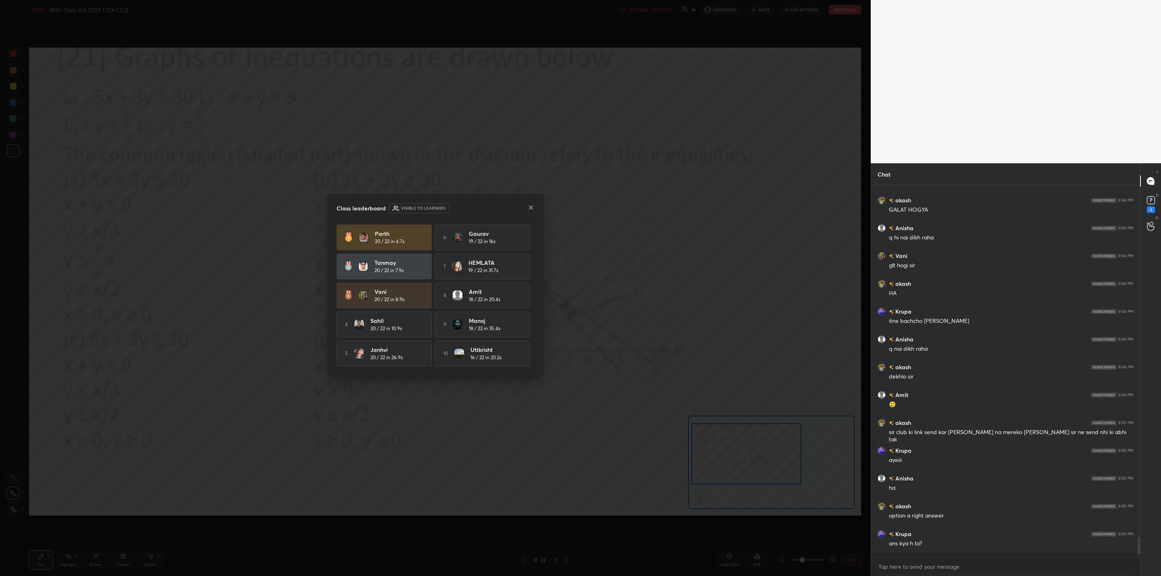
scroll to position [3, 3]
drag, startPoint x: 536, startPoint y: 204, endPoint x: 532, endPoint y: 224, distance: 20.5
click at [533, 205] on div "Class leaderboard Visible to learners [PERSON_NAME] 20 / 22 in 4.7s 6 Gaurav 19…" at bounding box center [435, 285] width 217 height 182
click at [531, 205] on div "Class leaderboard Visible to learners [PERSON_NAME] 20 / 22 in 4.7s 6 Gaurav 19…" at bounding box center [435, 285] width 217 height 182
click at [532, 210] on div at bounding box center [531, 208] width 6 height 8
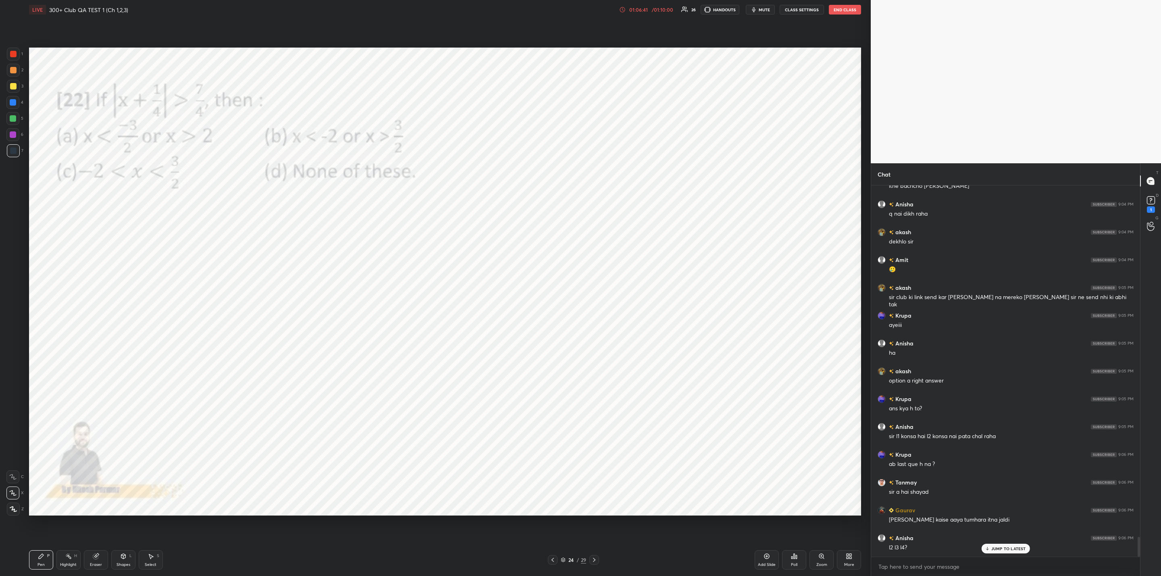
scroll to position [6581, 0]
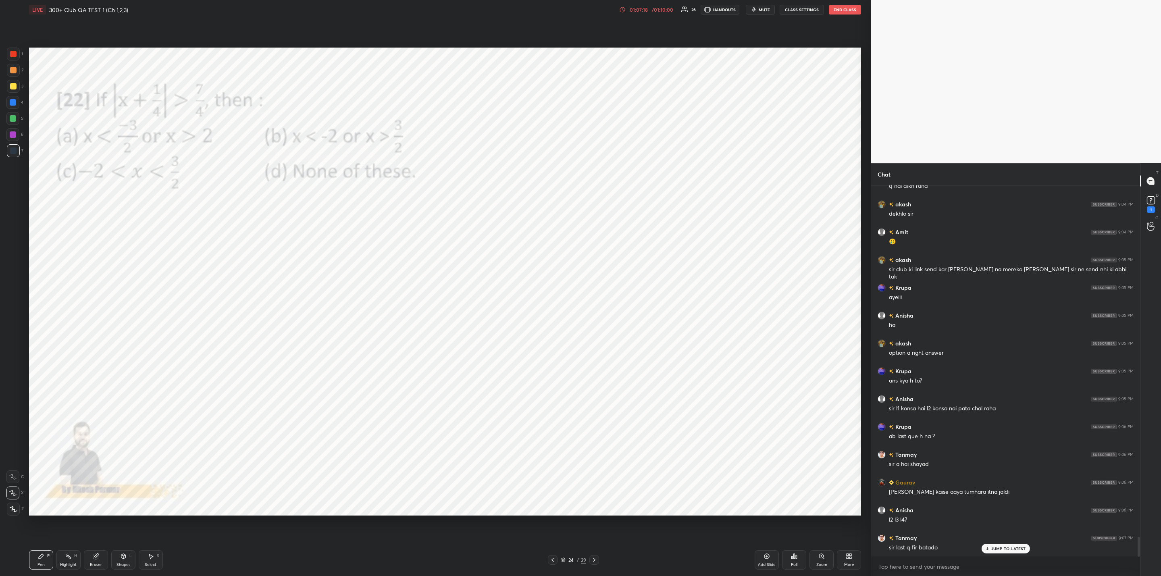
click at [793, 560] on div "Poll" at bounding box center [794, 559] width 24 height 19
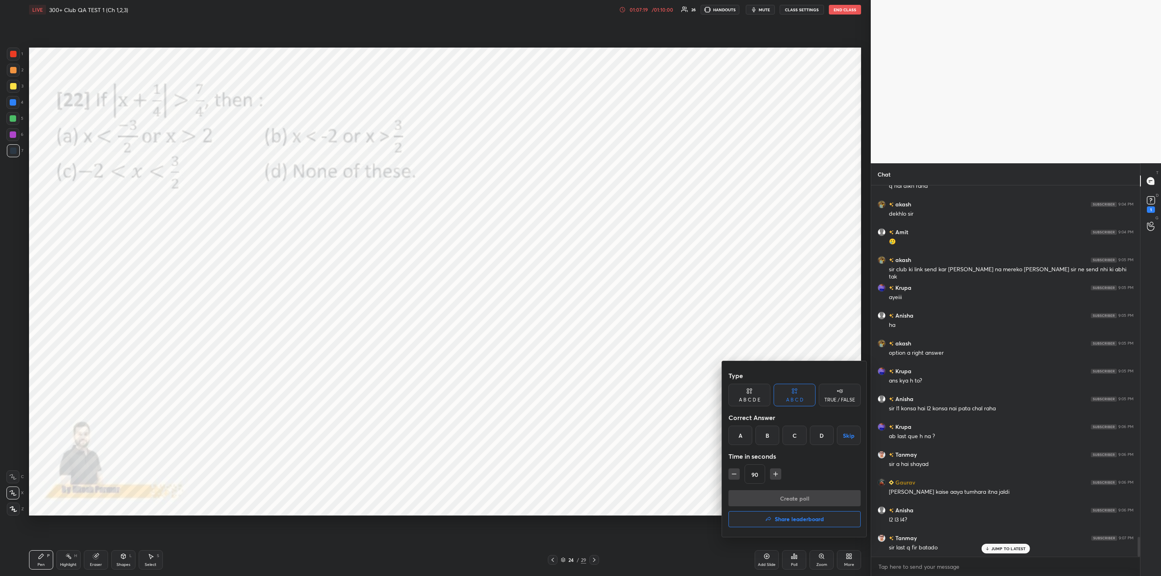
drag, startPoint x: 768, startPoint y: 430, endPoint x: 768, endPoint y: 453, distance: 23.0
click at [769, 432] on div "B" at bounding box center [767, 435] width 24 height 19
click at [772, 495] on button "Create poll" at bounding box center [794, 498] width 132 height 16
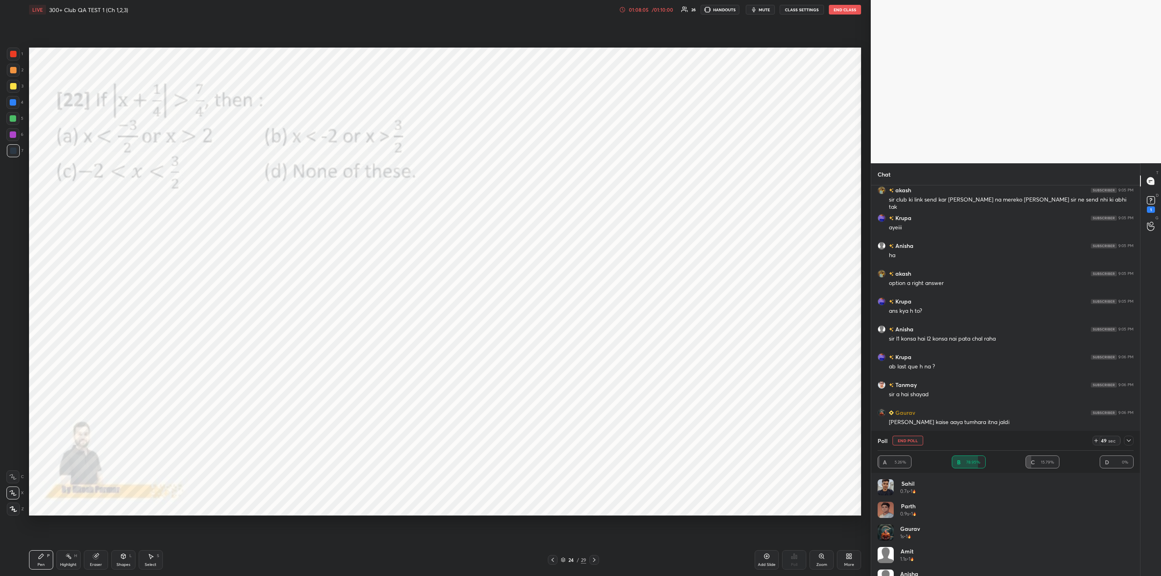
scroll to position [6678, 0]
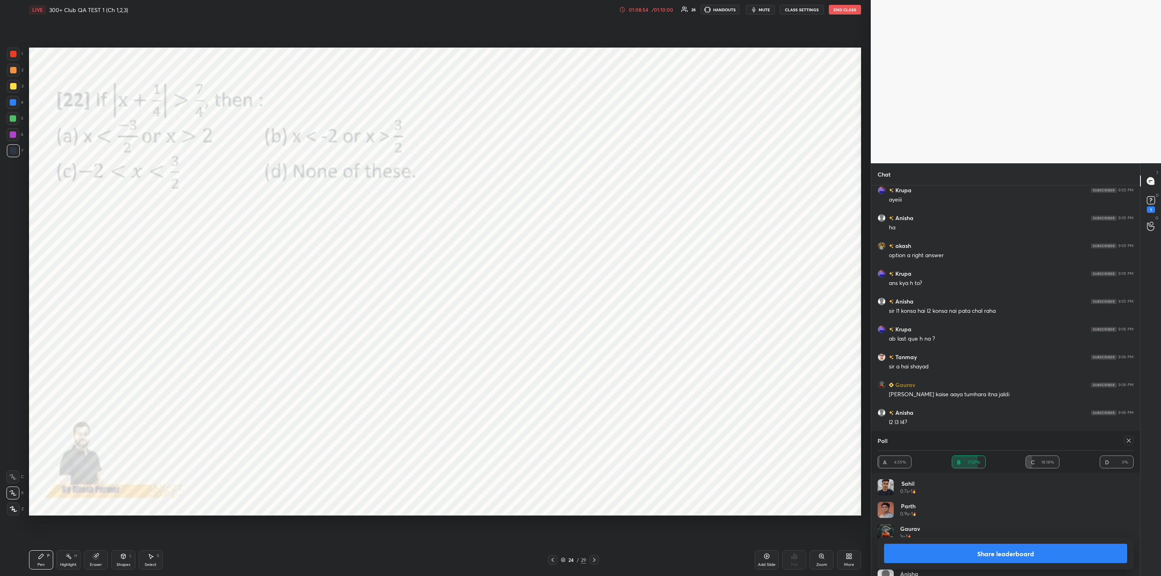
drag, startPoint x: 978, startPoint y: 552, endPoint x: 957, endPoint y: 554, distance: 21.9
click at [976, 550] on button "Share leaderboard" at bounding box center [1005, 553] width 243 height 19
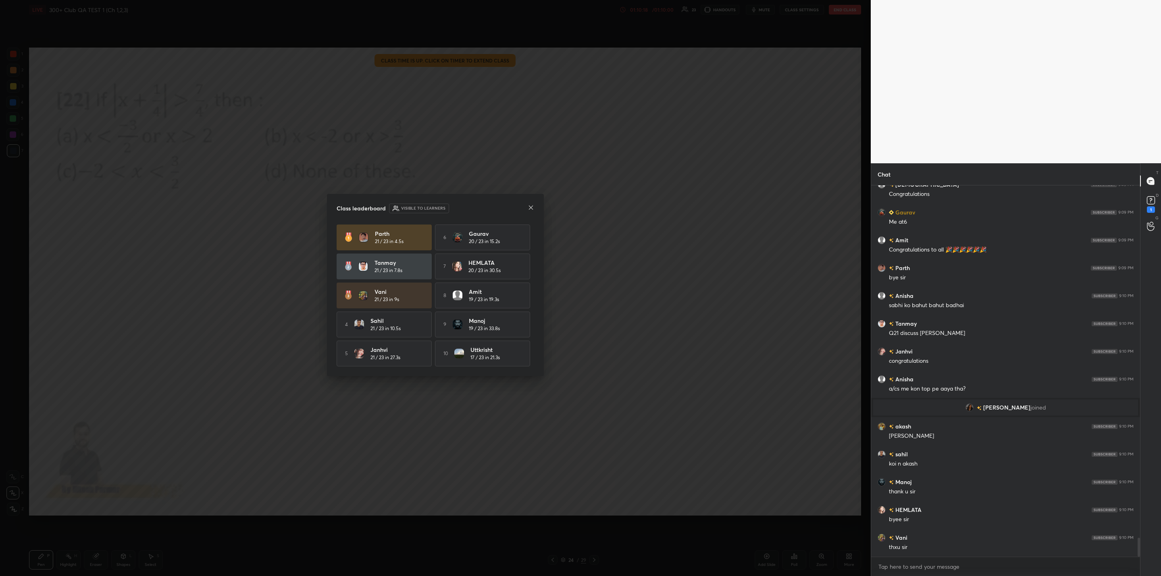
scroll to position [6866, 0]
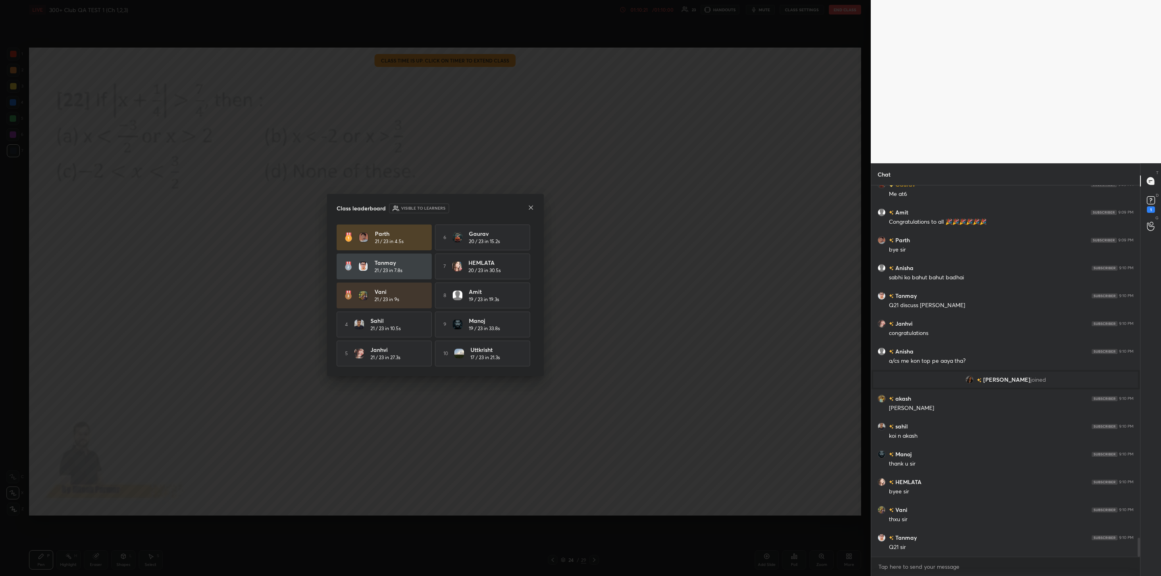
click at [532, 205] on icon at bounding box center [531, 207] width 6 height 6
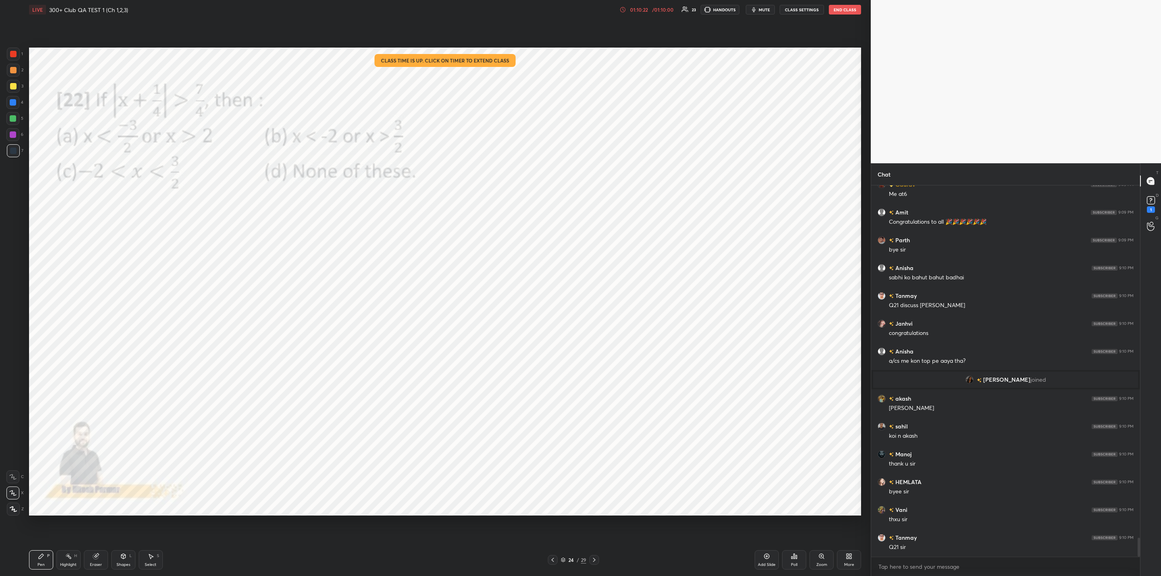
scroll to position [6894, 0]
click at [839, 9] on button "End Class" at bounding box center [845, 10] width 32 height 10
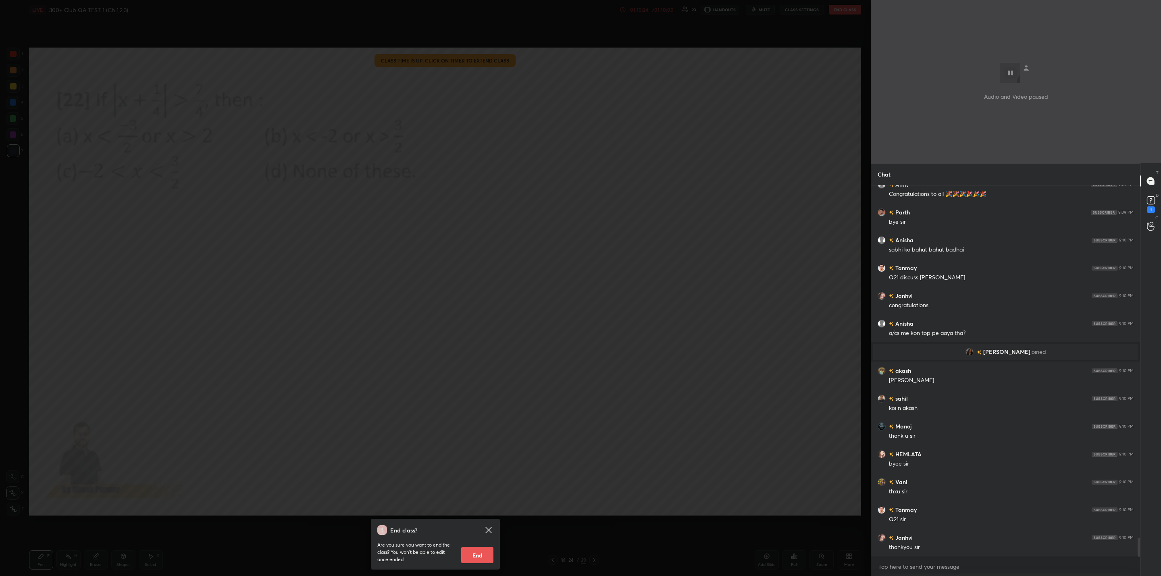
click at [484, 555] on button "End" at bounding box center [477, 555] width 32 height 16
type textarea "x"
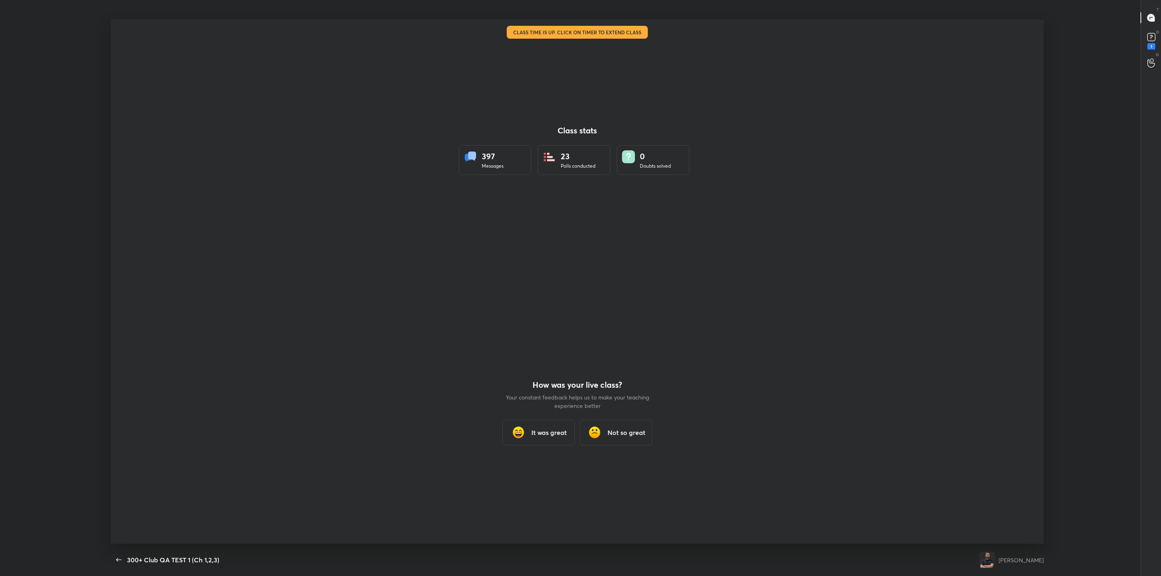
scroll to position [39775, 39148]
click at [555, 432] on h3 "It was great" at bounding box center [548, 433] width 35 height 10
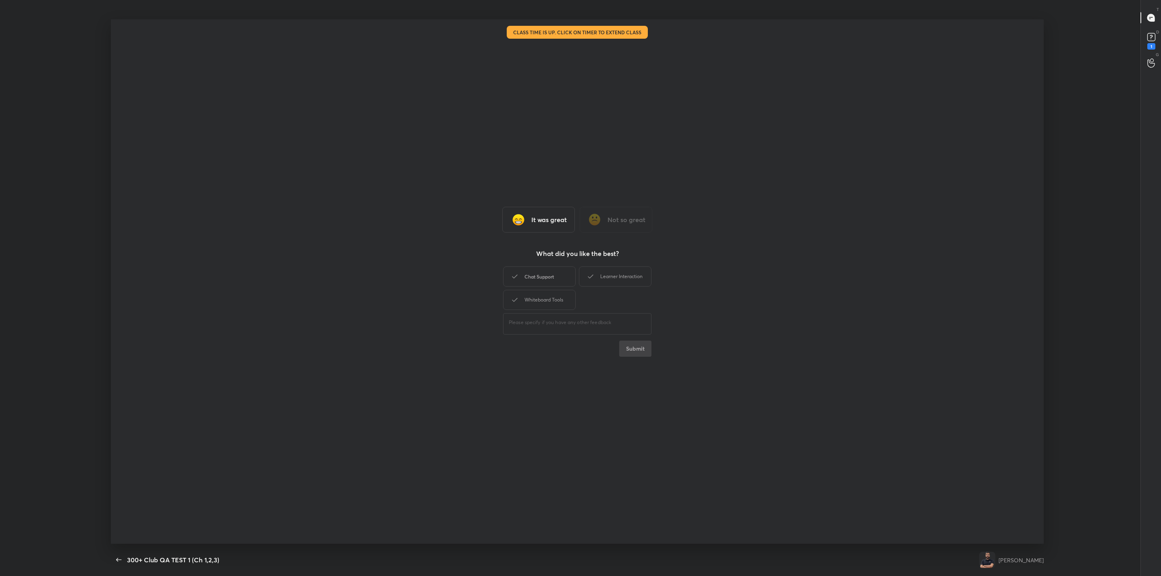
click at [555, 278] on div "Chat Support" at bounding box center [539, 276] width 73 height 20
drag, startPoint x: 597, startPoint y: 278, endPoint x: 533, endPoint y: 312, distance: 72.5
click at [598, 278] on div "Learner Interaction" at bounding box center [615, 276] width 73 height 20
click at [535, 302] on div "Whiteboard Tools" at bounding box center [539, 300] width 73 height 20
click at [638, 352] on button "Submit" at bounding box center [635, 349] width 32 height 16
